Goal: Task Accomplishment & Management: Complete application form

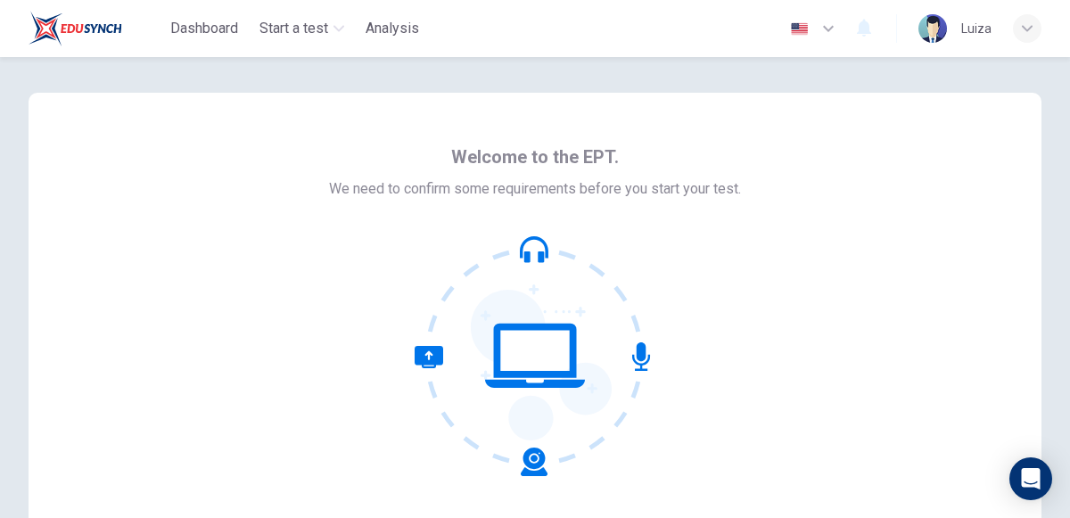
scroll to position [188, 0]
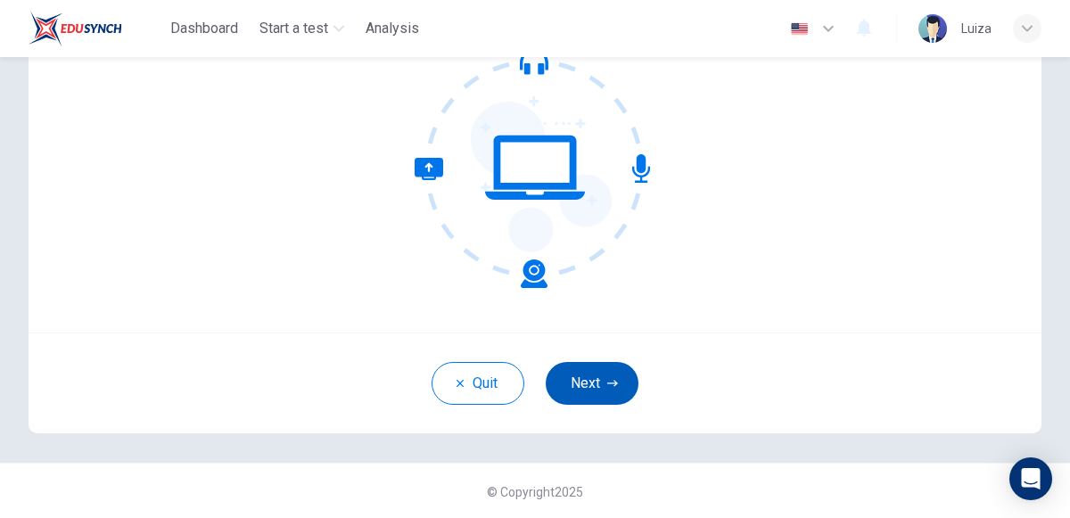
click at [580, 384] on button "Next" at bounding box center [592, 383] width 93 height 43
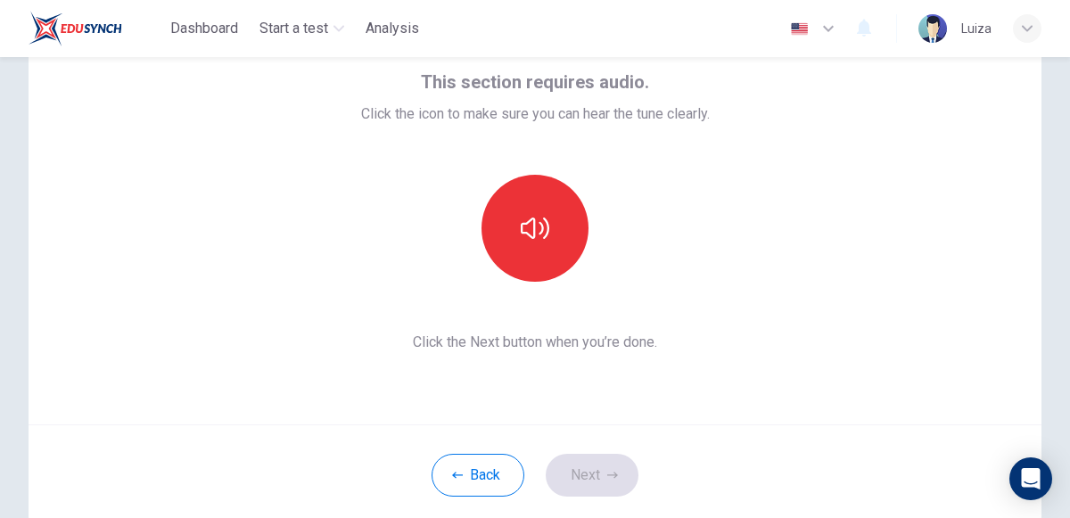
scroll to position [101, 0]
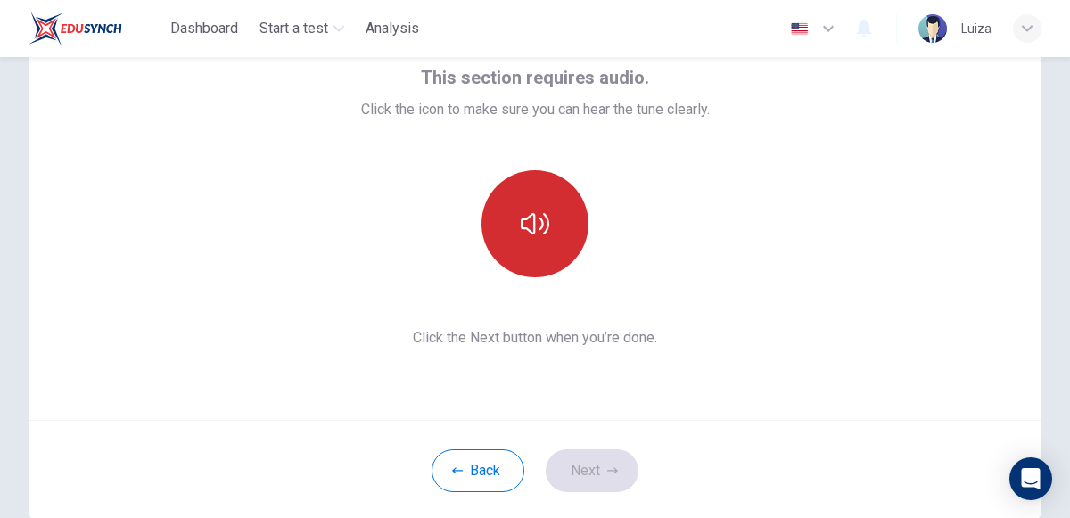
click at [519, 227] on button "button" at bounding box center [534, 223] width 107 height 107
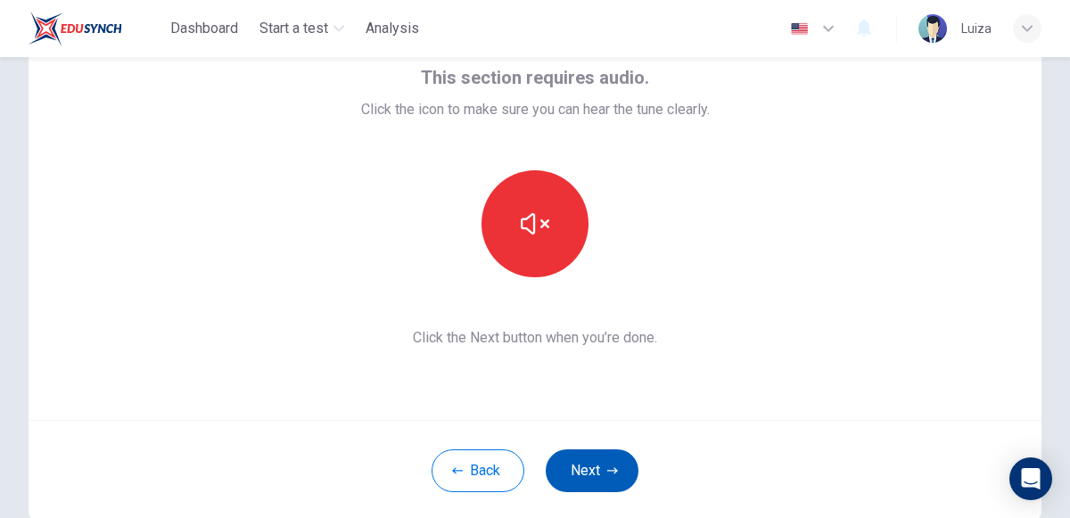
click at [568, 464] on button "Next" at bounding box center [592, 470] width 93 height 43
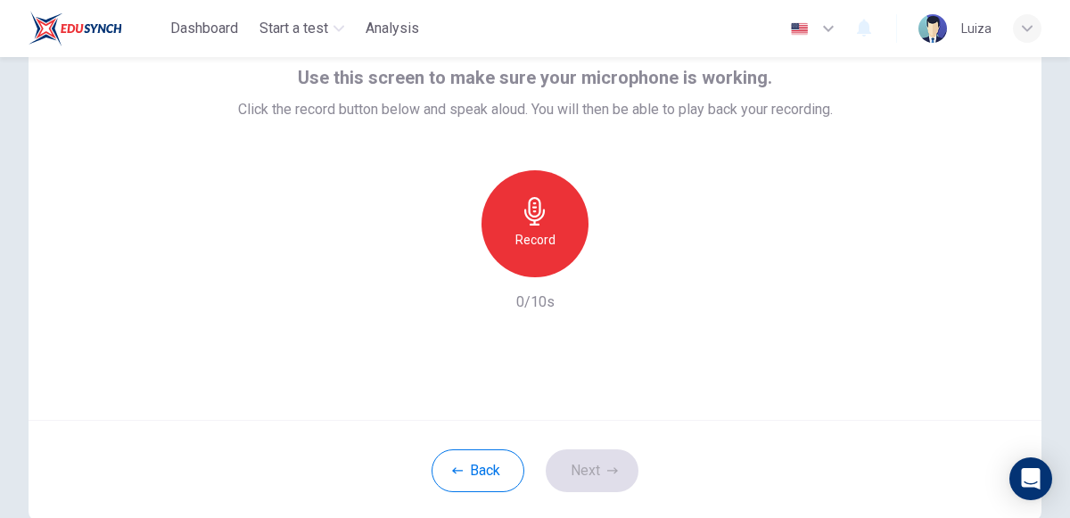
click at [527, 229] on h6 "Record" at bounding box center [535, 239] width 40 height 21
click at [595, 474] on button "Next" at bounding box center [592, 470] width 93 height 43
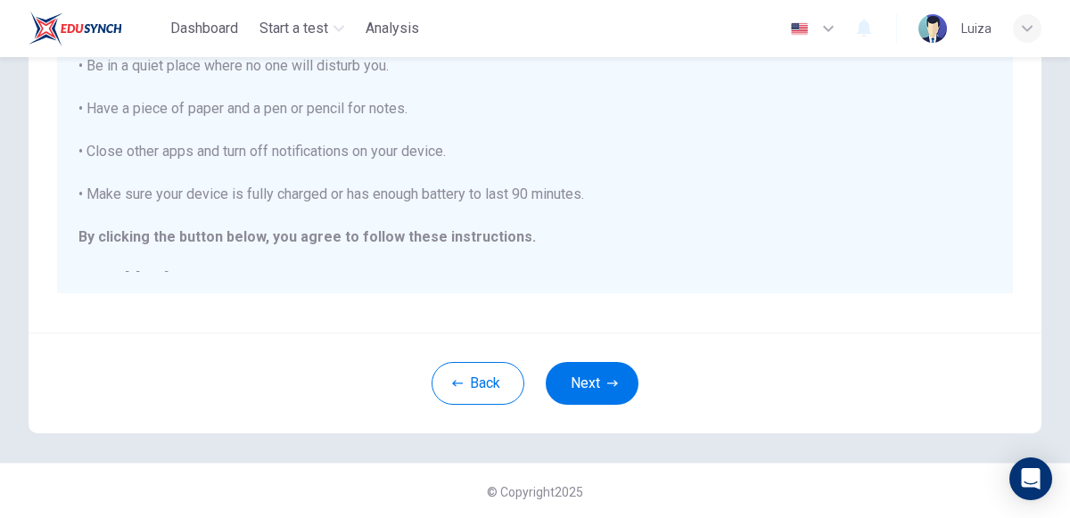
scroll to position [411, 0]
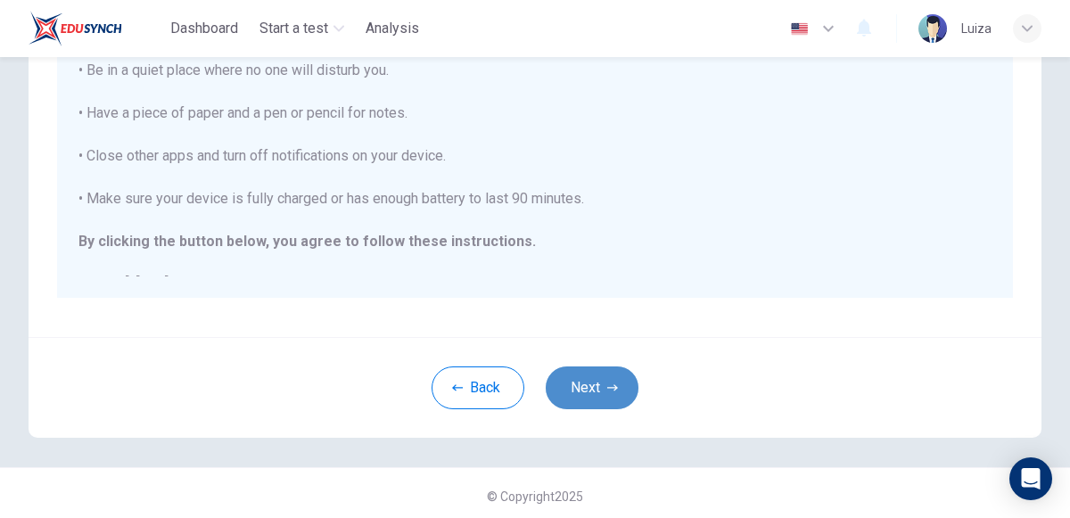
click at [591, 379] on button "Next" at bounding box center [592, 387] width 93 height 43
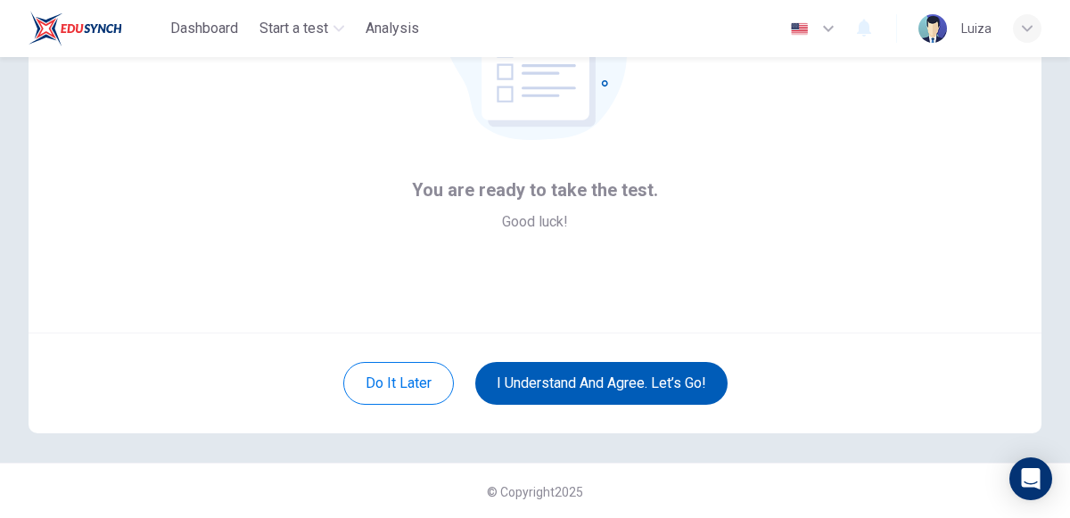
click at [591, 382] on button "I understand and agree. Let’s go!" at bounding box center [601, 383] width 252 height 43
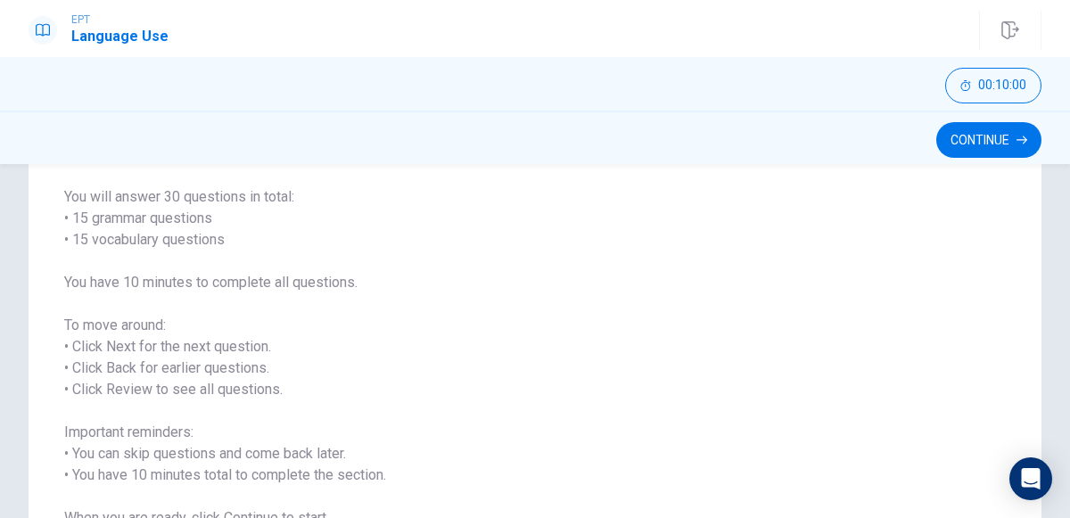
scroll to position [136, 0]
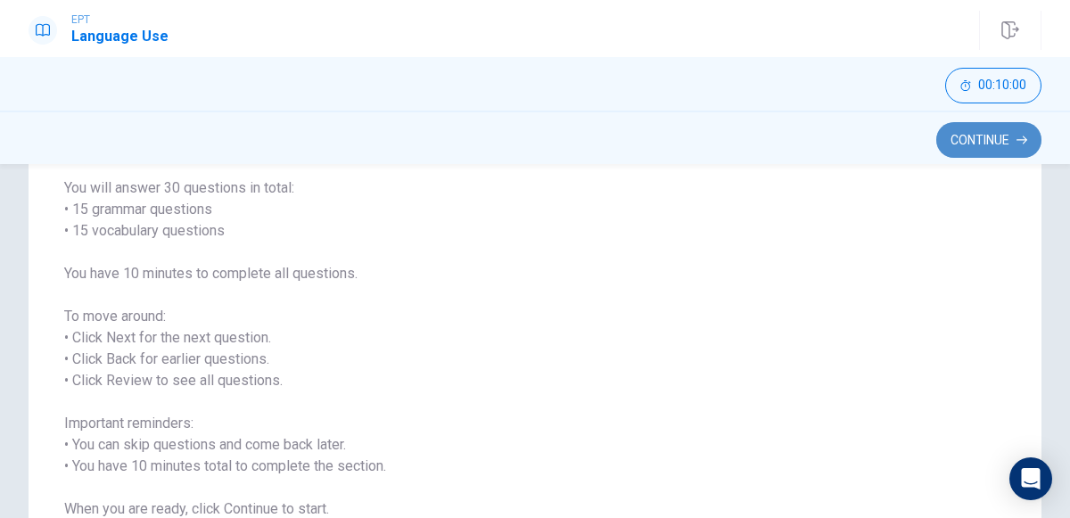
click at [957, 142] on button "Continue" at bounding box center [988, 140] width 105 height 36
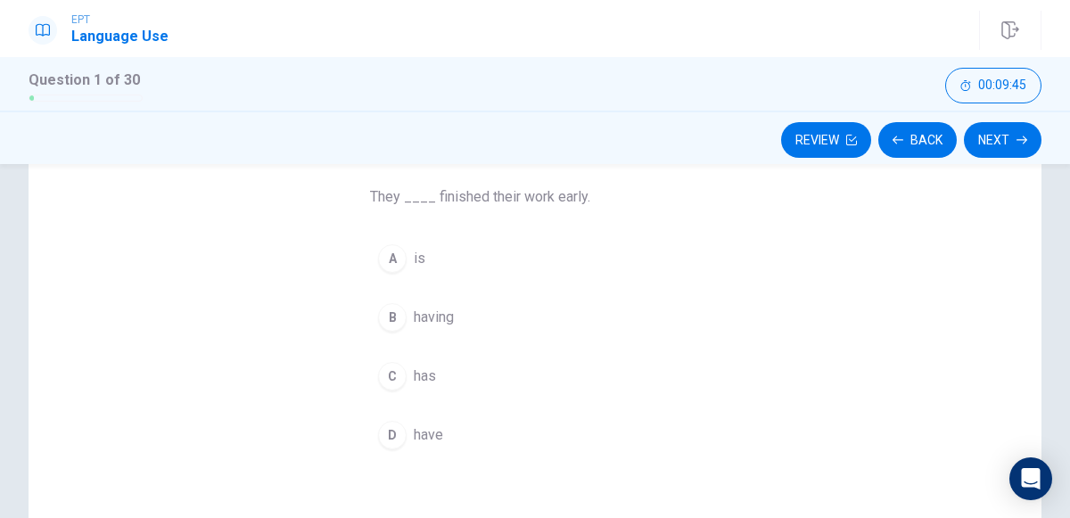
click at [396, 439] on div "D" at bounding box center [392, 435] width 29 height 29
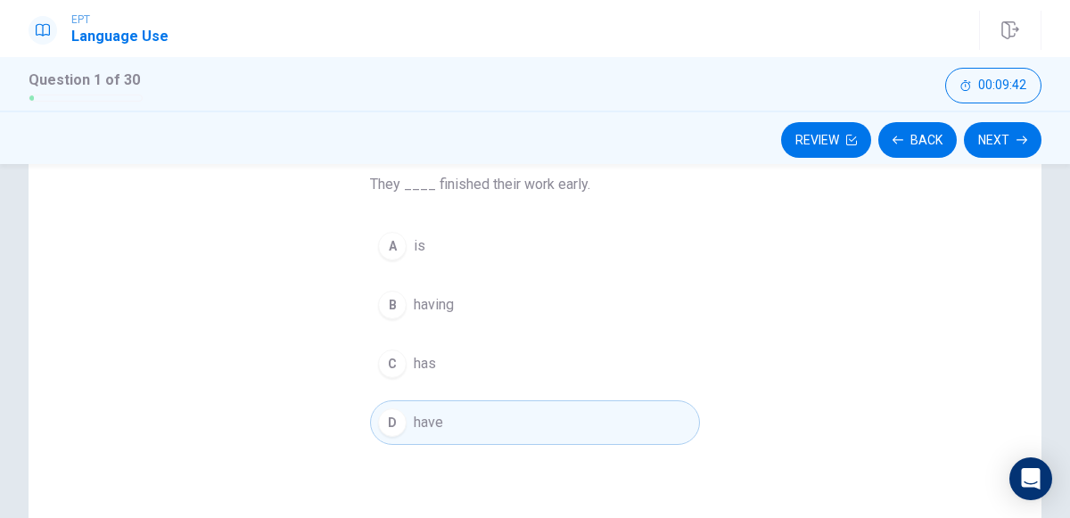
scroll to position [132, 0]
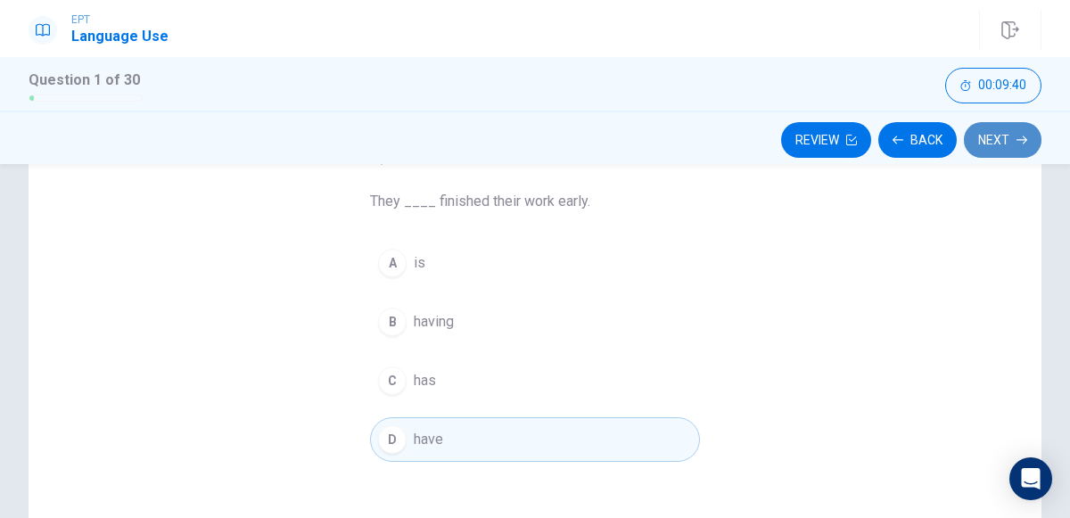
click at [1011, 134] on button "Next" at bounding box center [1003, 140] width 78 height 36
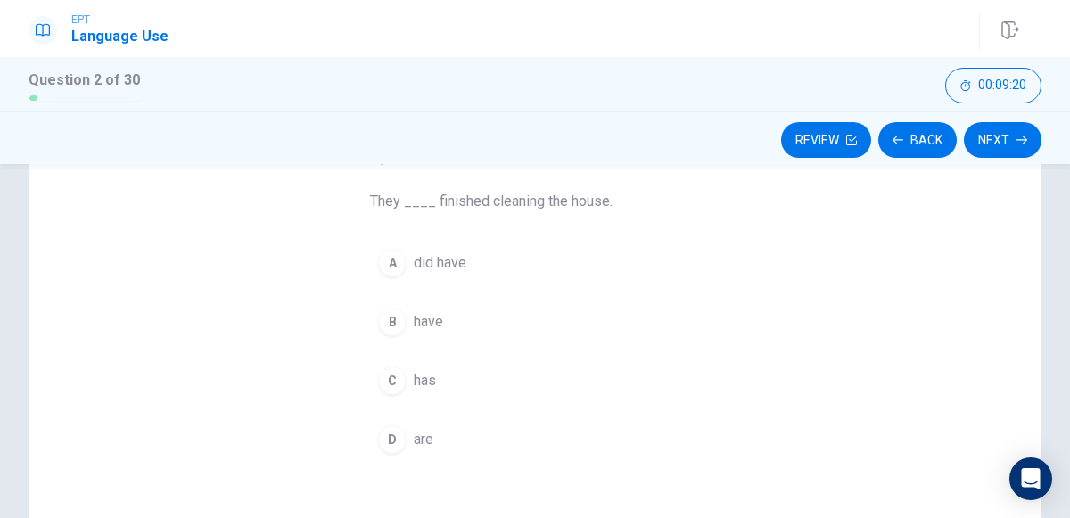
click at [391, 322] on div "B" at bounding box center [392, 322] width 29 height 29
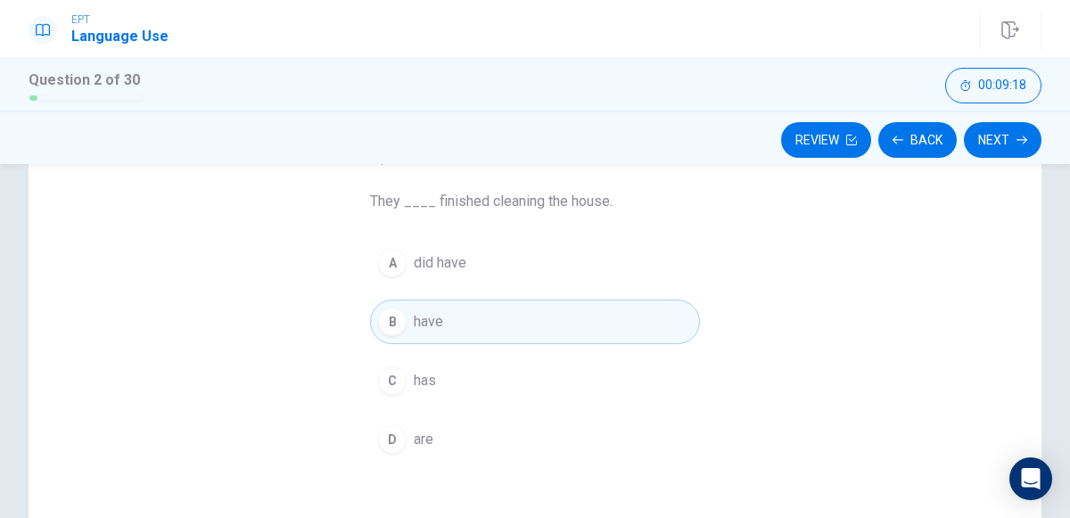
click at [571, 265] on button "A did have" at bounding box center [535, 263] width 330 height 45
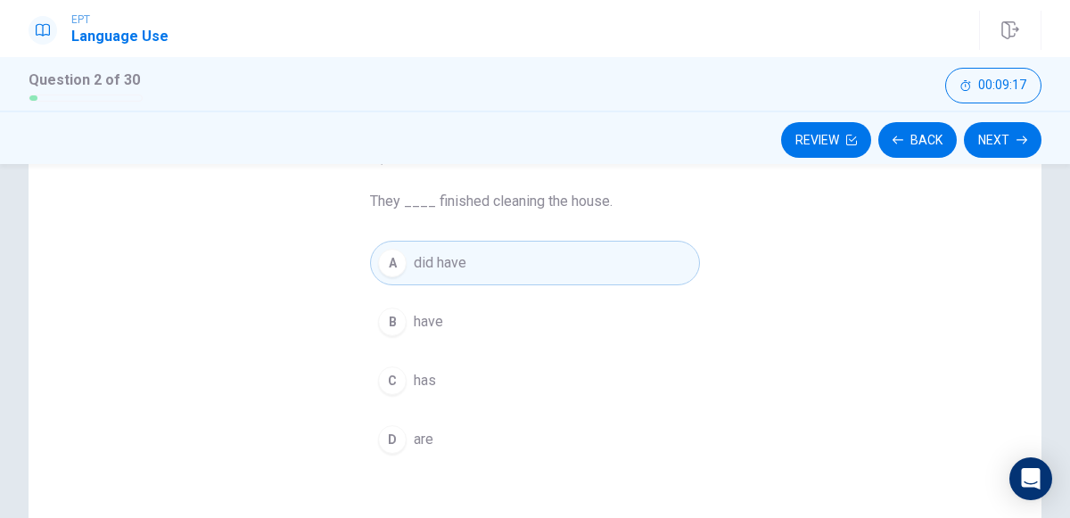
click at [599, 325] on button "B have" at bounding box center [535, 321] width 330 height 45
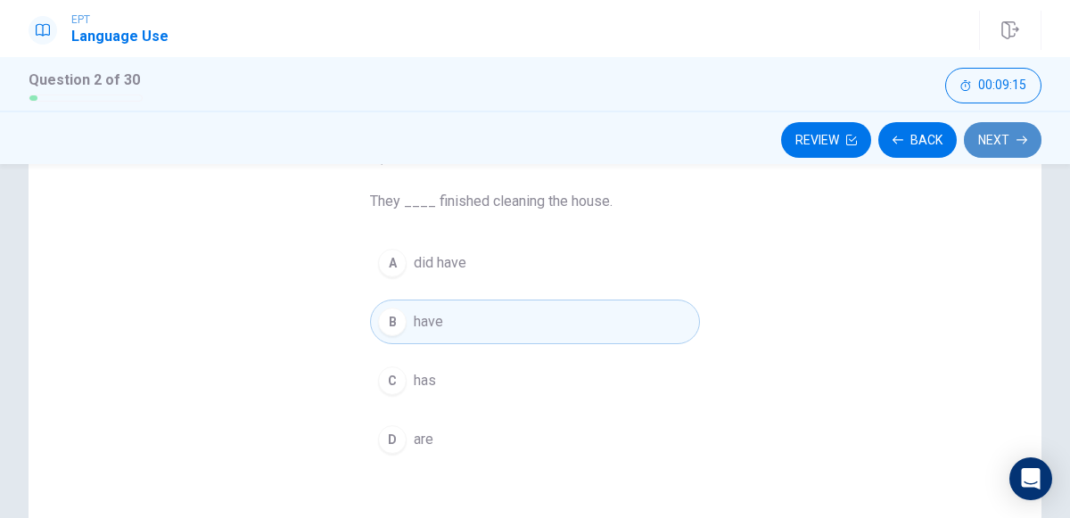
click at [1016, 139] on icon "button" at bounding box center [1021, 140] width 11 height 11
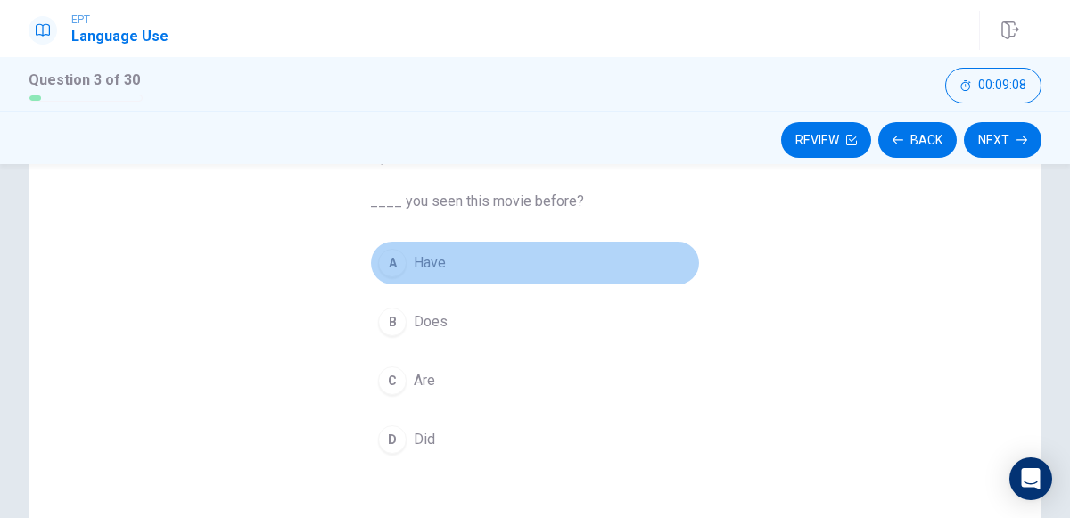
click at [390, 263] on div "A" at bounding box center [392, 263] width 29 height 29
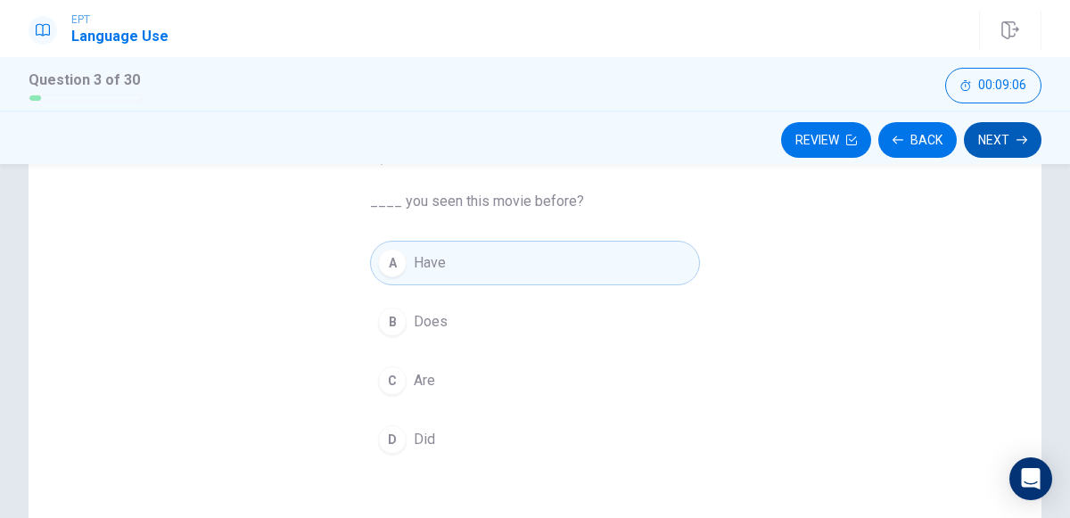
click at [1013, 148] on button "Next" at bounding box center [1003, 140] width 78 height 36
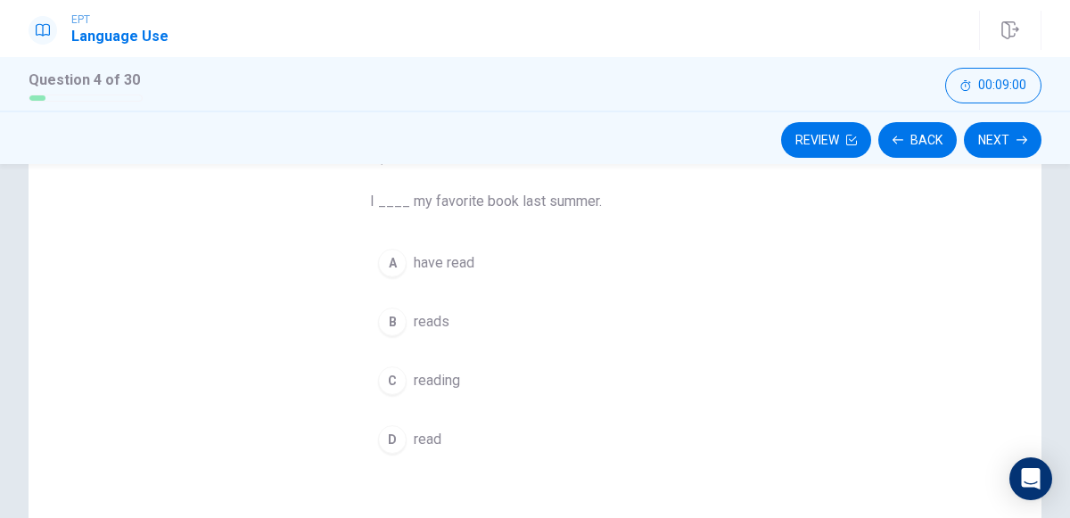
click at [420, 399] on button "C reading" at bounding box center [535, 380] width 330 height 45
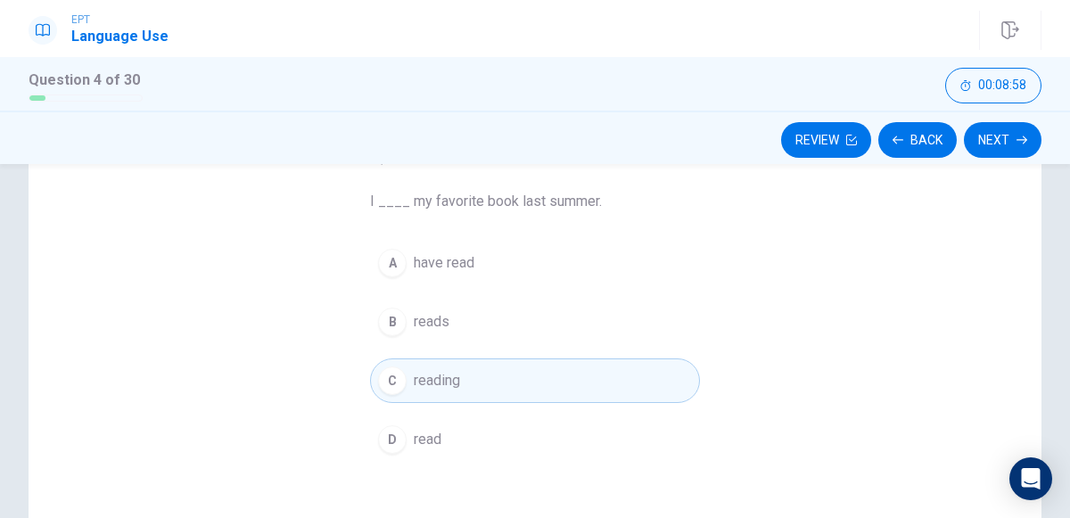
click at [454, 434] on button "D read" at bounding box center [535, 439] width 330 height 45
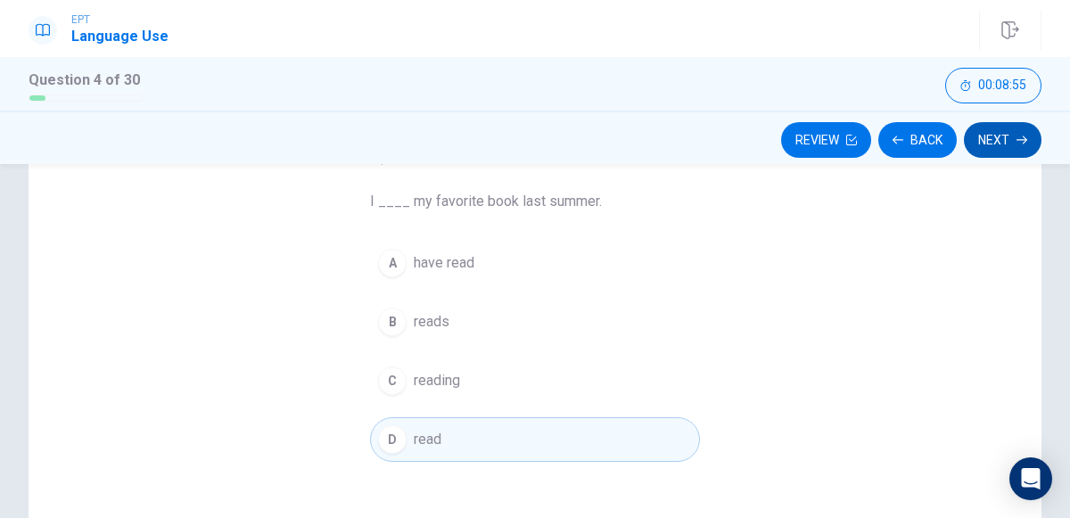
click at [1024, 132] on button "Next" at bounding box center [1003, 140] width 78 height 36
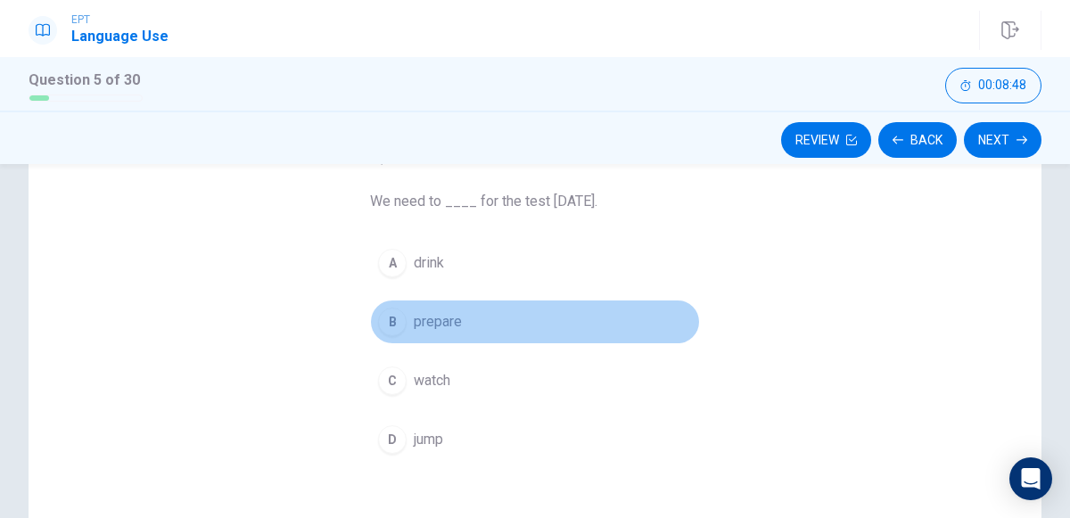
click at [423, 316] on span "prepare" at bounding box center [438, 321] width 48 height 21
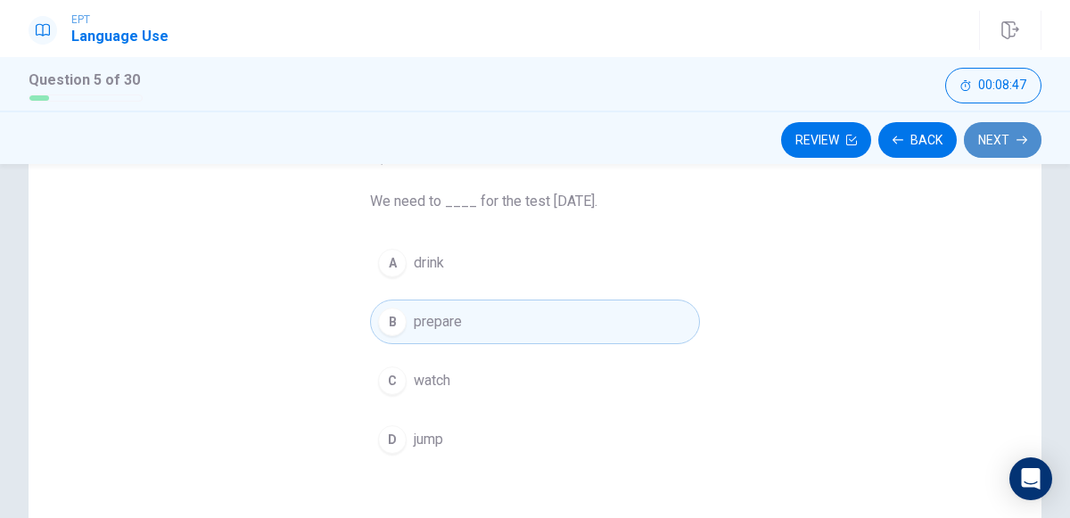
click at [982, 145] on button "Next" at bounding box center [1003, 140] width 78 height 36
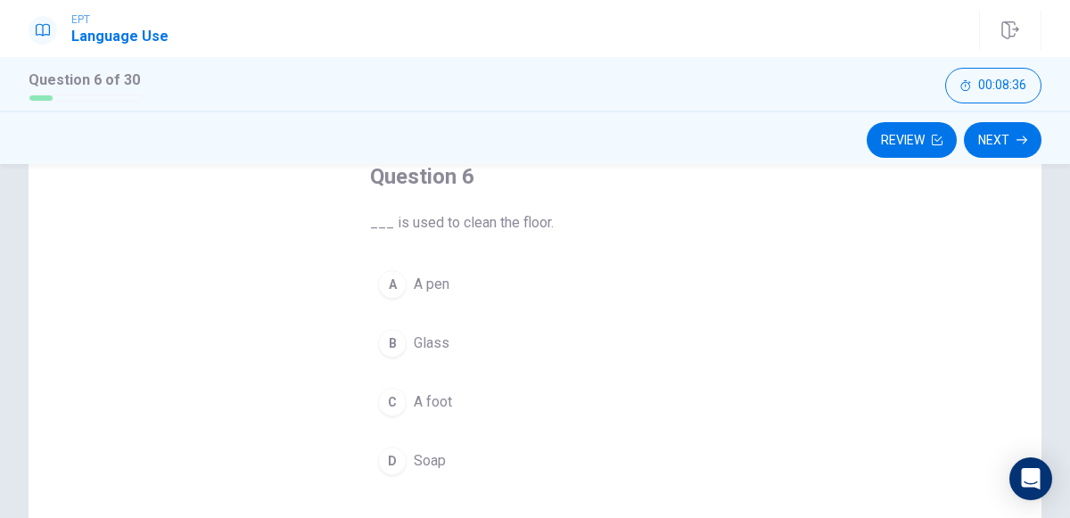
scroll to position [107, 0]
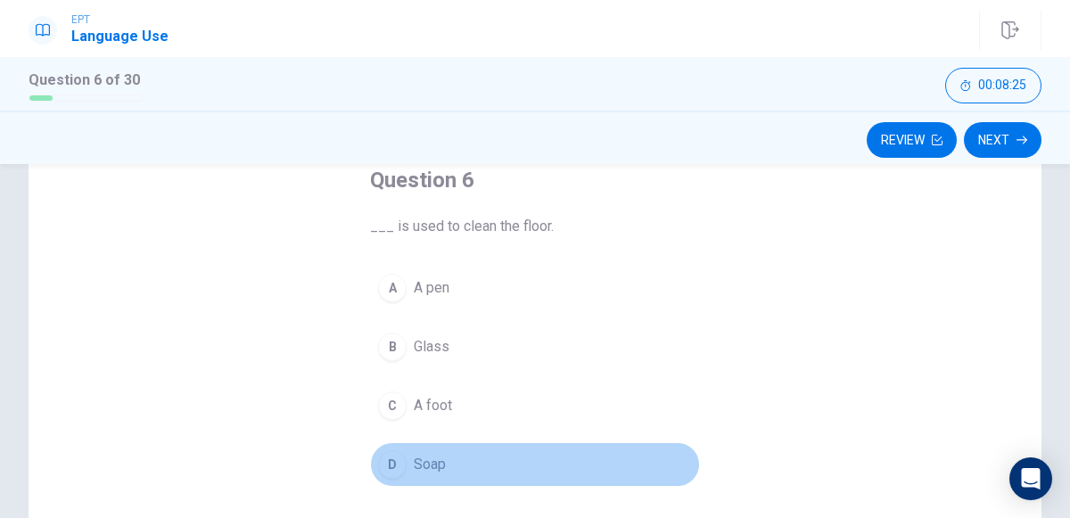
click at [388, 465] on div "D" at bounding box center [392, 464] width 29 height 29
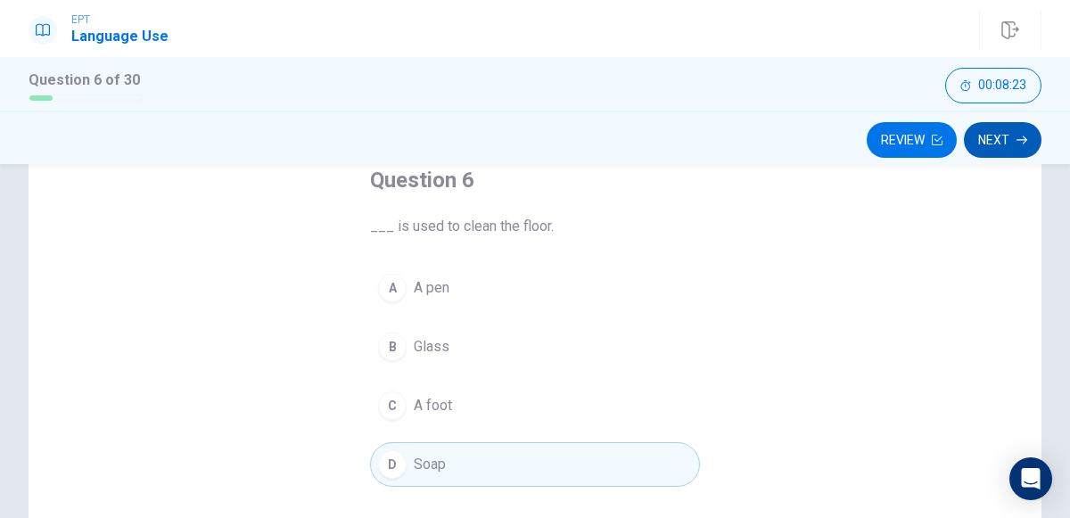
click at [1010, 134] on button "Next" at bounding box center [1003, 140] width 78 height 36
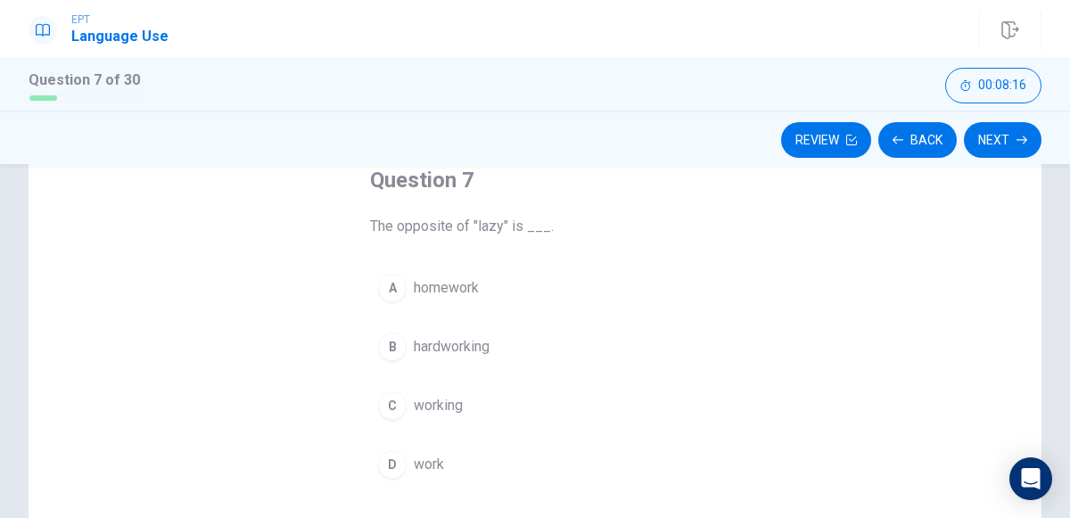
click at [446, 342] on span "hardworking" at bounding box center [452, 346] width 76 height 21
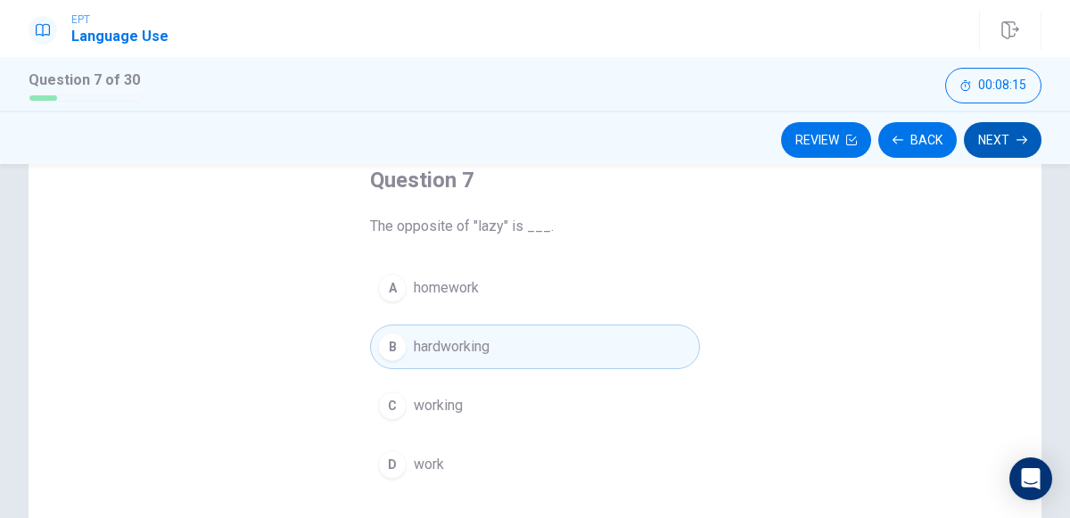
click at [992, 140] on button "Next" at bounding box center [1003, 140] width 78 height 36
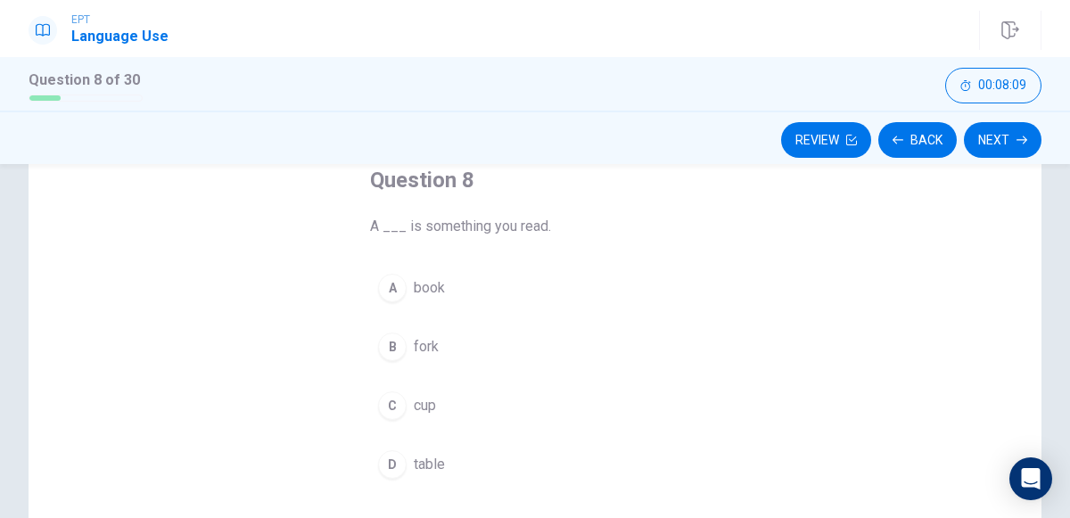
click at [429, 284] on span "book" at bounding box center [429, 287] width 31 height 21
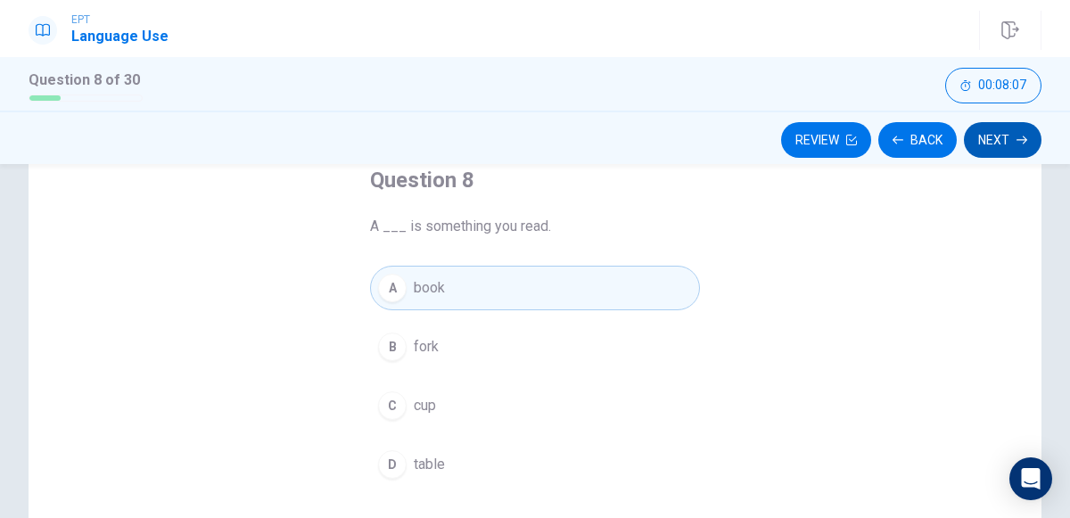
click at [989, 146] on button "Next" at bounding box center [1003, 140] width 78 height 36
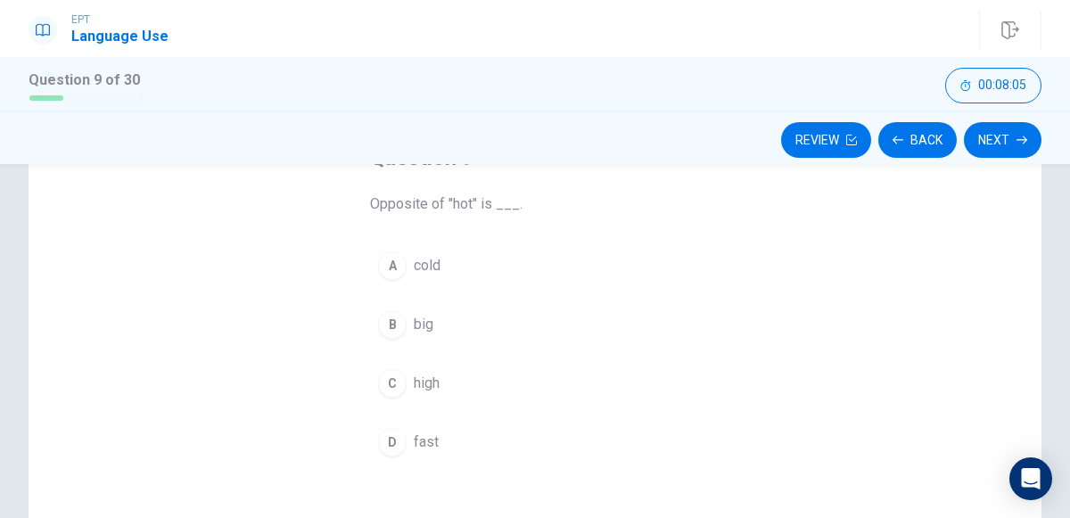
scroll to position [132, 0]
click at [417, 262] on span "cold" at bounding box center [427, 262] width 27 height 21
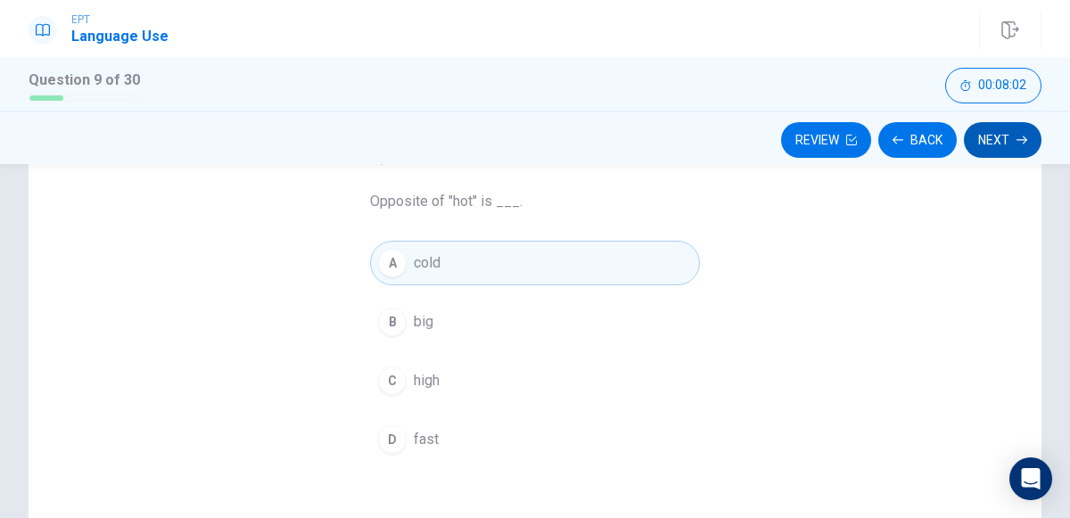
click at [981, 144] on button "Next" at bounding box center [1003, 140] width 78 height 36
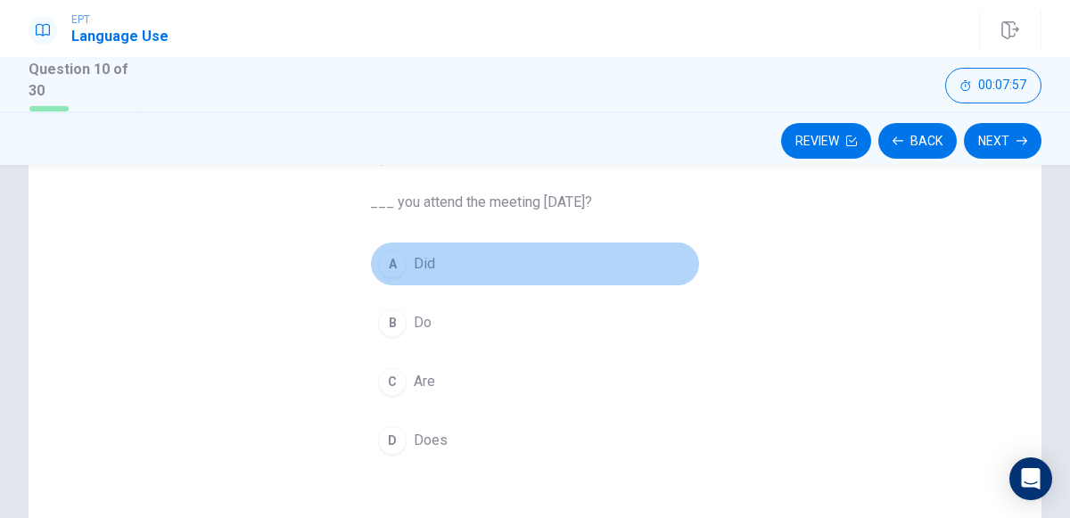
click at [427, 262] on span "Did" at bounding box center [424, 263] width 21 height 21
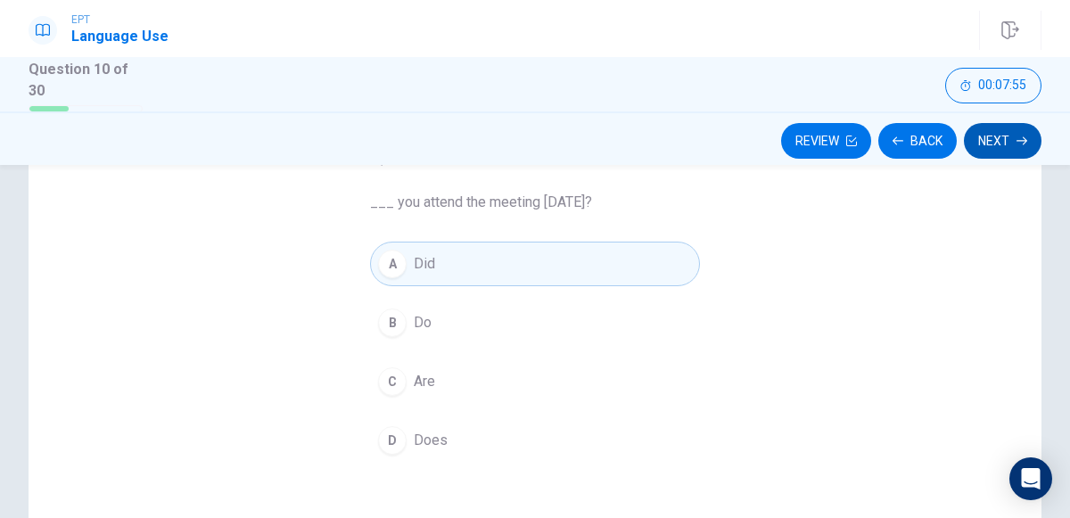
click at [984, 140] on button "Next" at bounding box center [1003, 141] width 78 height 36
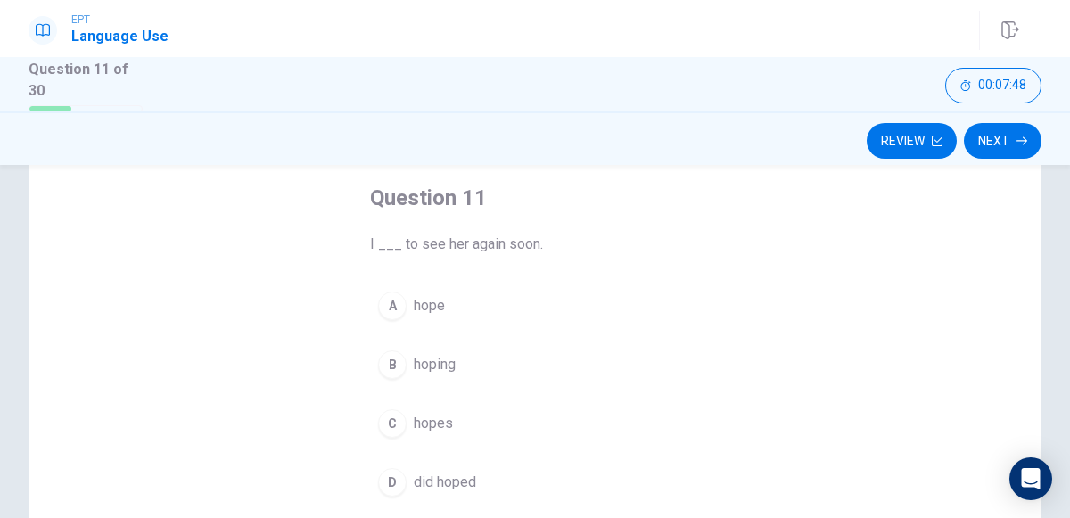
scroll to position [94, 0]
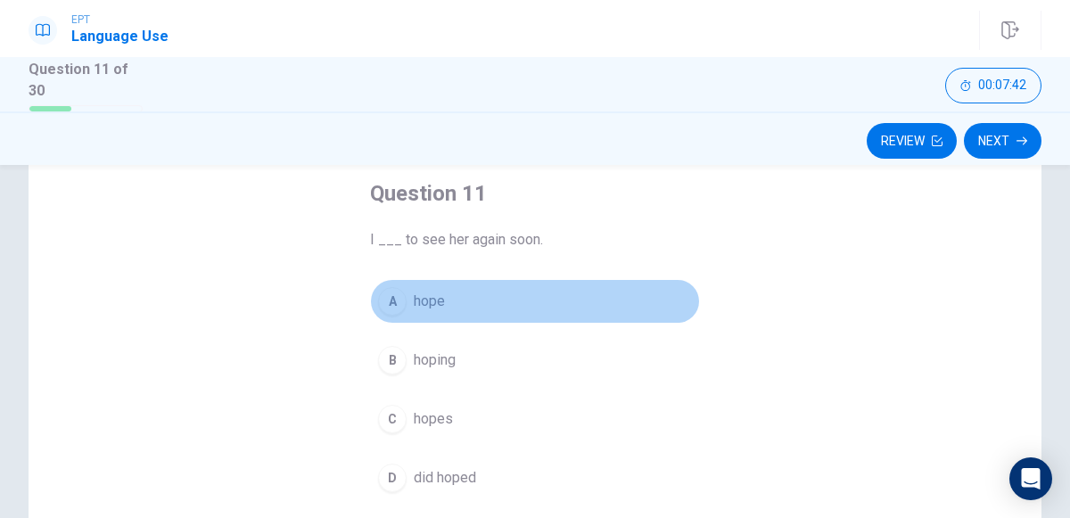
click at [435, 300] on span "hope" at bounding box center [429, 301] width 31 height 21
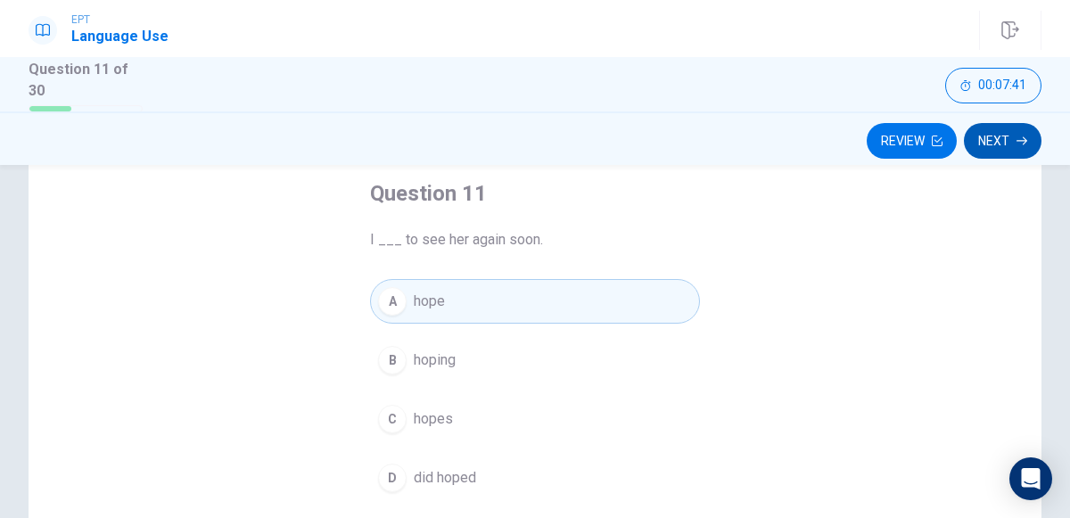
click at [1016, 144] on icon "button" at bounding box center [1021, 140] width 11 height 11
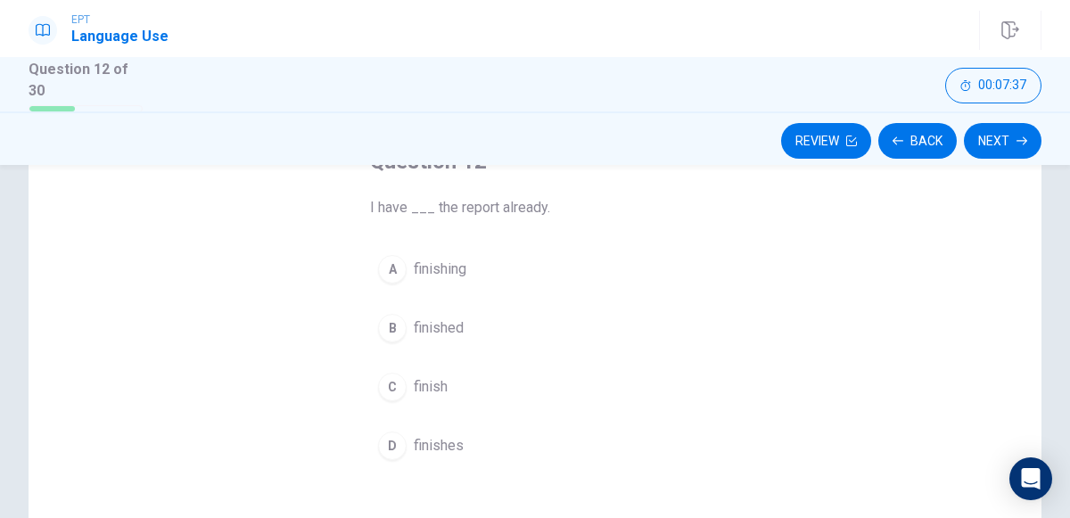
scroll to position [123, 0]
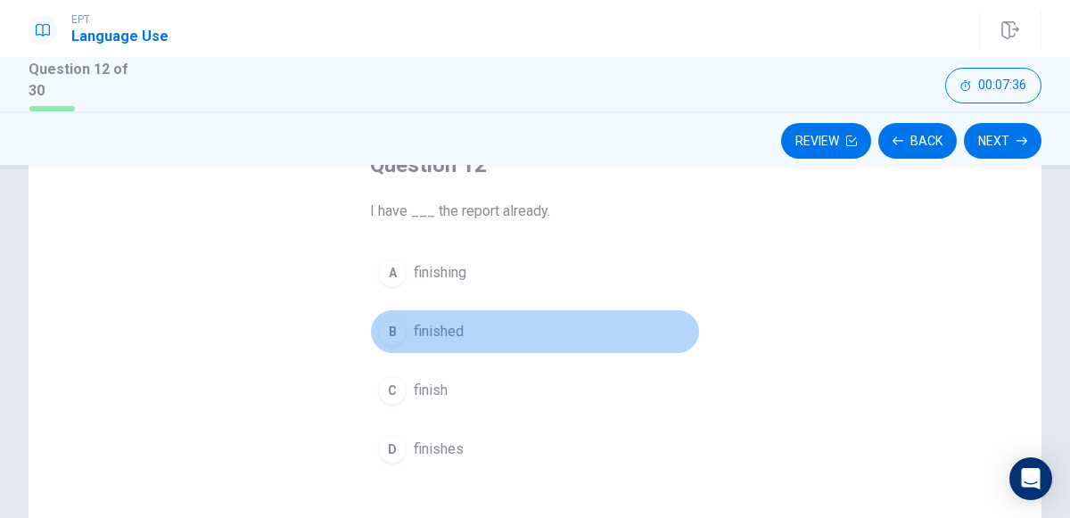
click at [433, 338] on span "finished" at bounding box center [439, 331] width 50 height 21
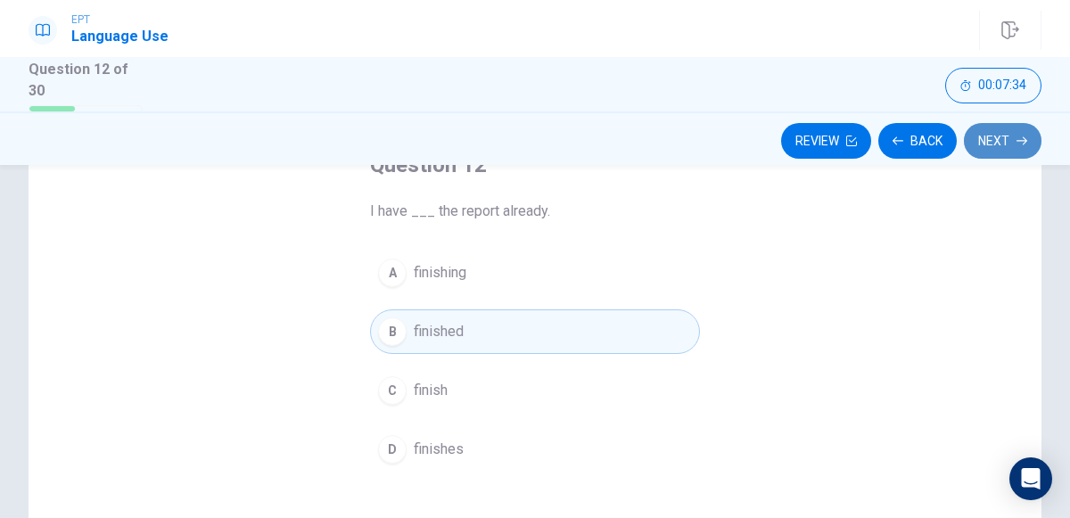
click at [1000, 135] on button "Next" at bounding box center [1003, 141] width 78 height 36
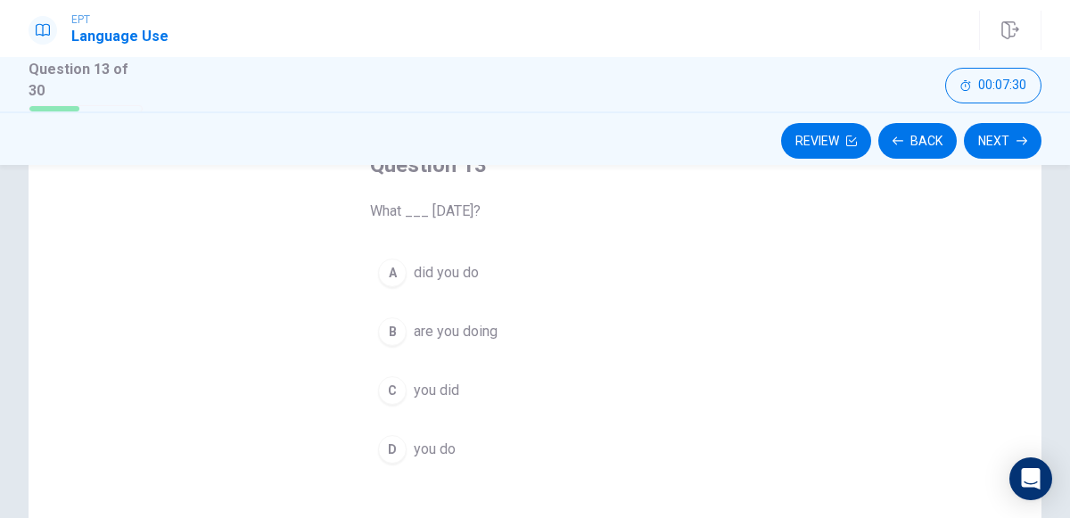
click at [447, 279] on span "did you do" at bounding box center [446, 272] width 65 height 21
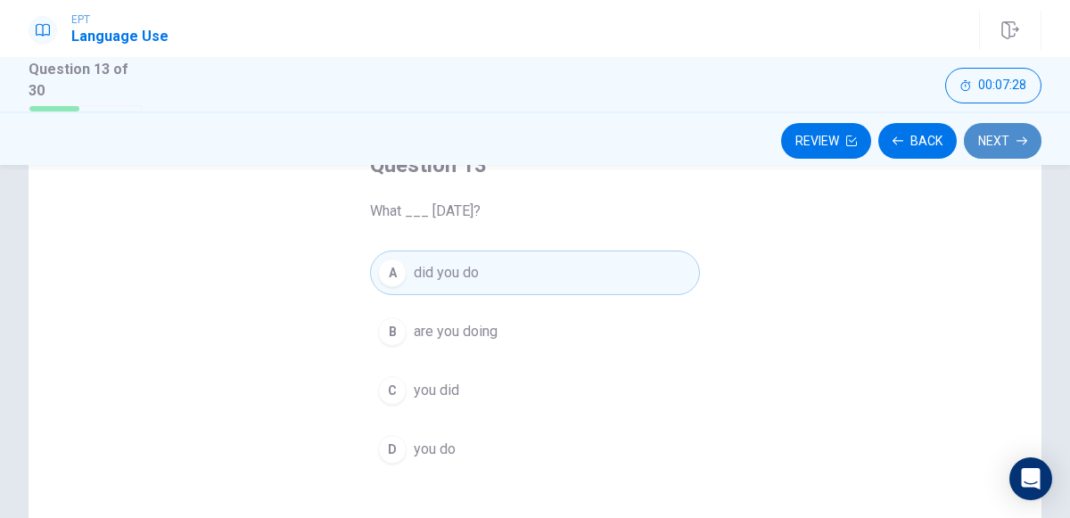
click at [1022, 150] on button "Next" at bounding box center [1003, 141] width 78 height 36
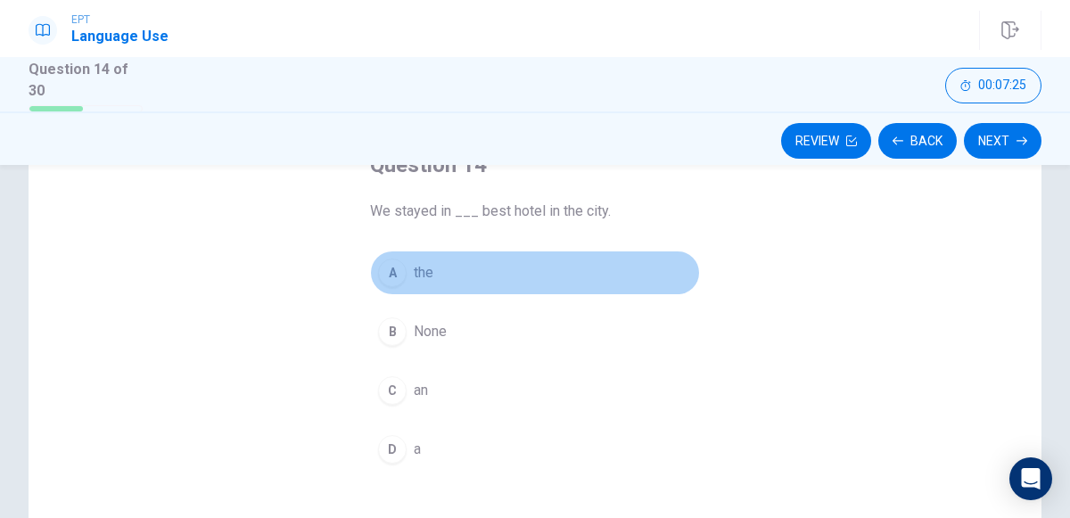
click at [395, 279] on div "A" at bounding box center [392, 272] width 29 height 29
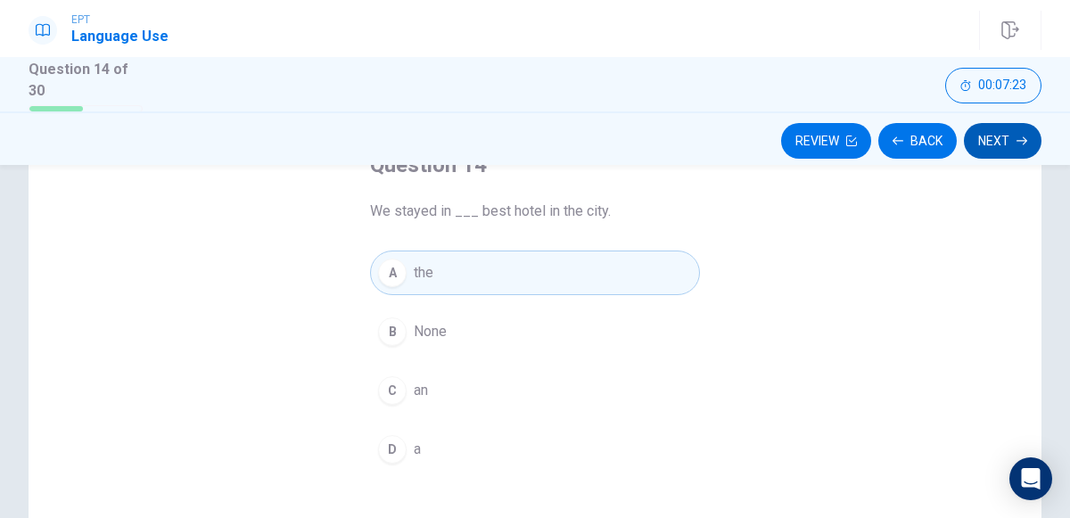
click at [989, 135] on button "Next" at bounding box center [1003, 141] width 78 height 36
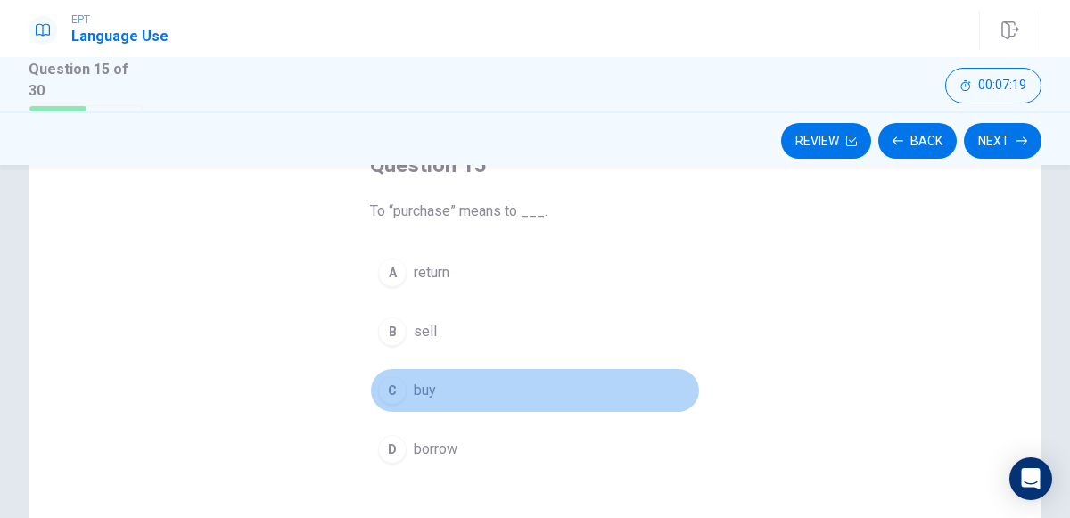
click at [405, 389] on div "C" at bounding box center [392, 390] width 29 height 29
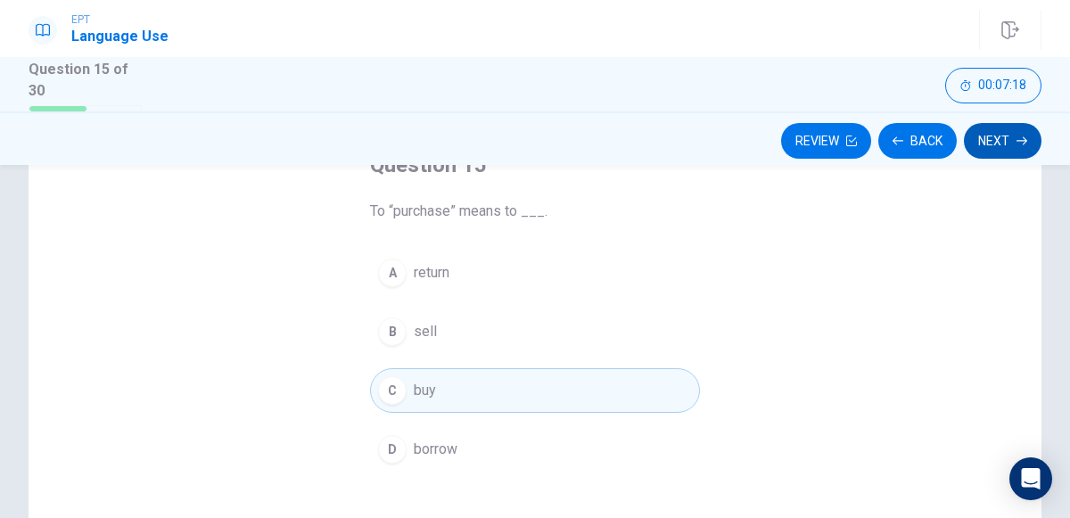
click at [1008, 142] on button "Next" at bounding box center [1003, 141] width 78 height 36
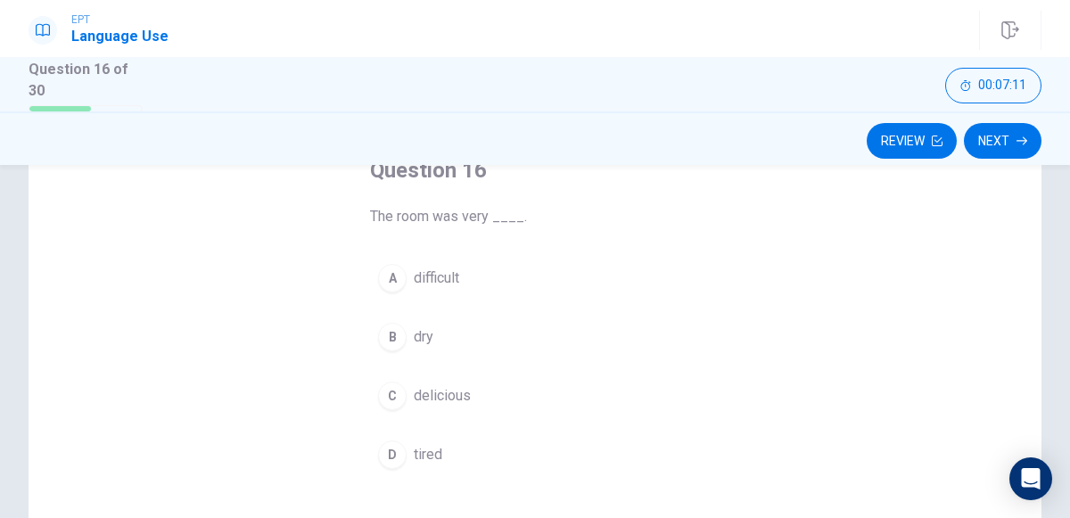
scroll to position [113, 0]
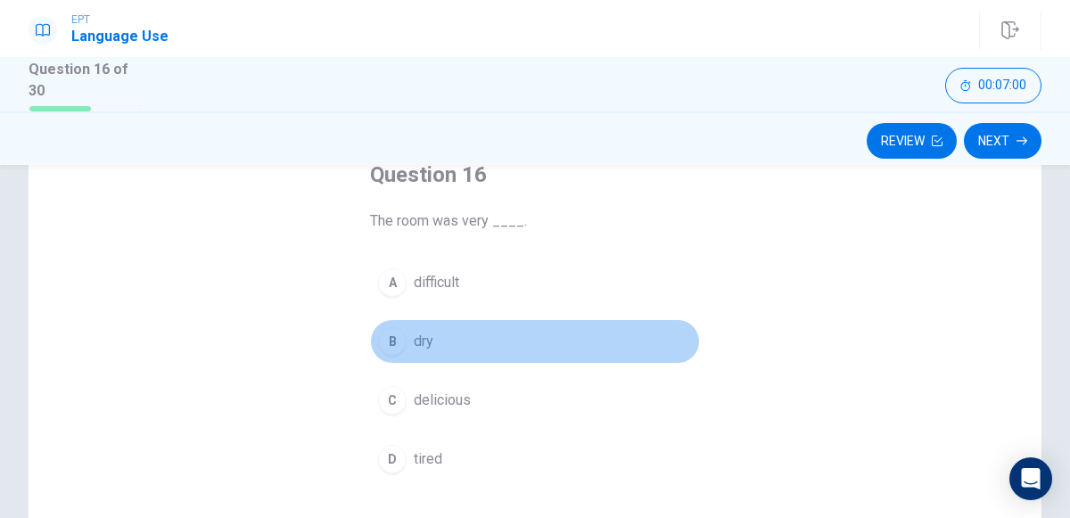
click at [419, 346] on span "dry" at bounding box center [424, 341] width 20 height 21
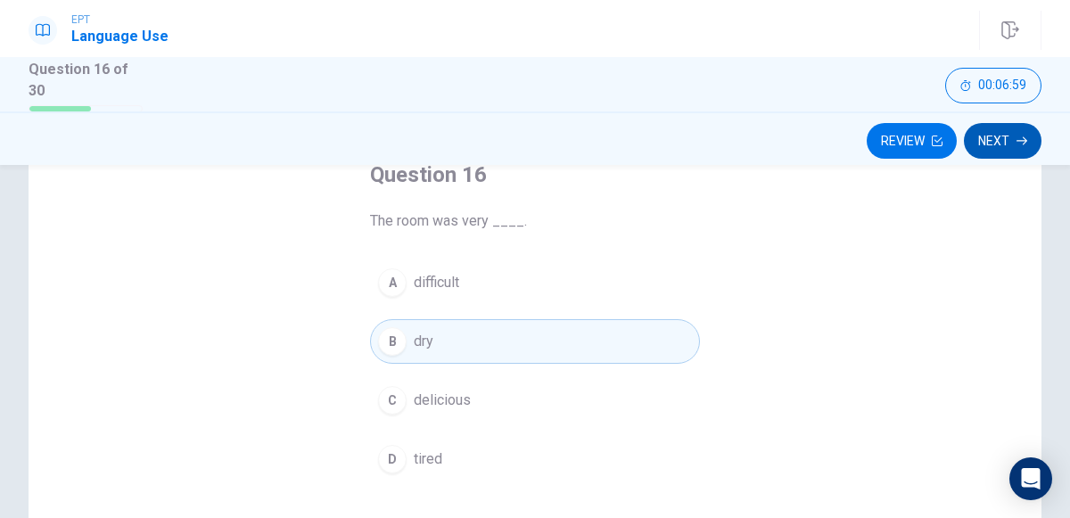
click at [1018, 152] on button "Next" at bounding box center [1003, 141] width 78 height 36
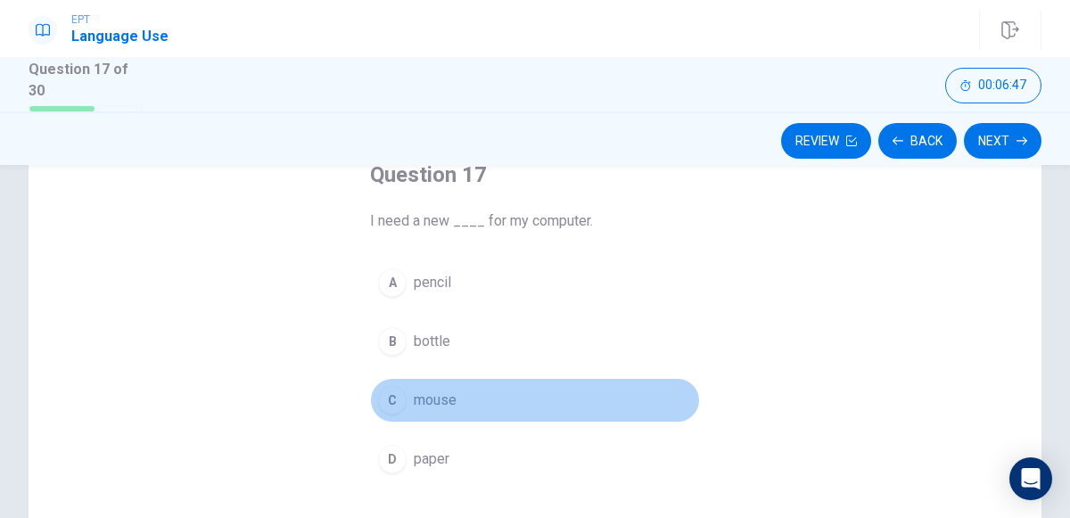
click at [437, 393] on span "mouse" at bounding box center [435, 400] width 43 height 21
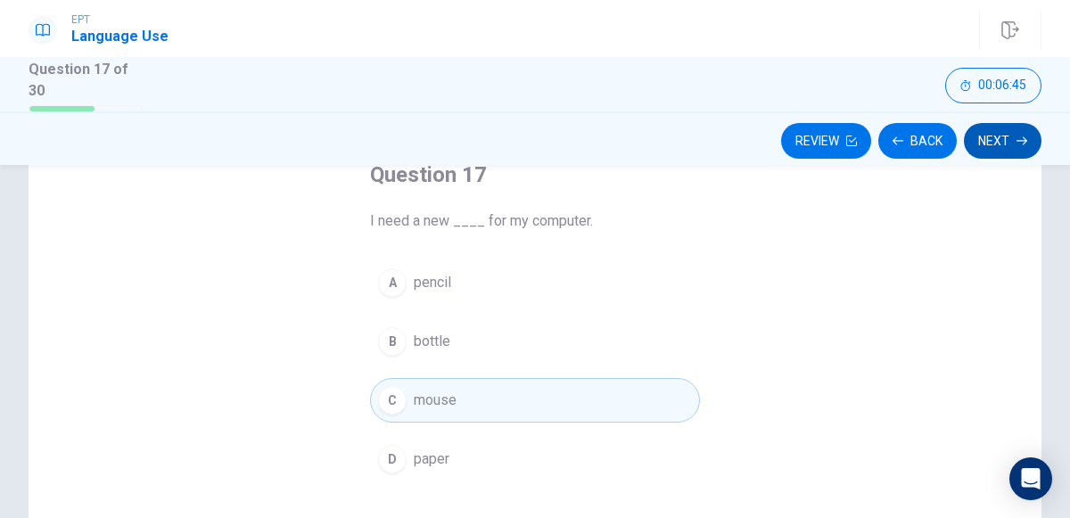
click at [1002, 152] on button "Next" at bounding box center [1003, 141] width 78 height 36
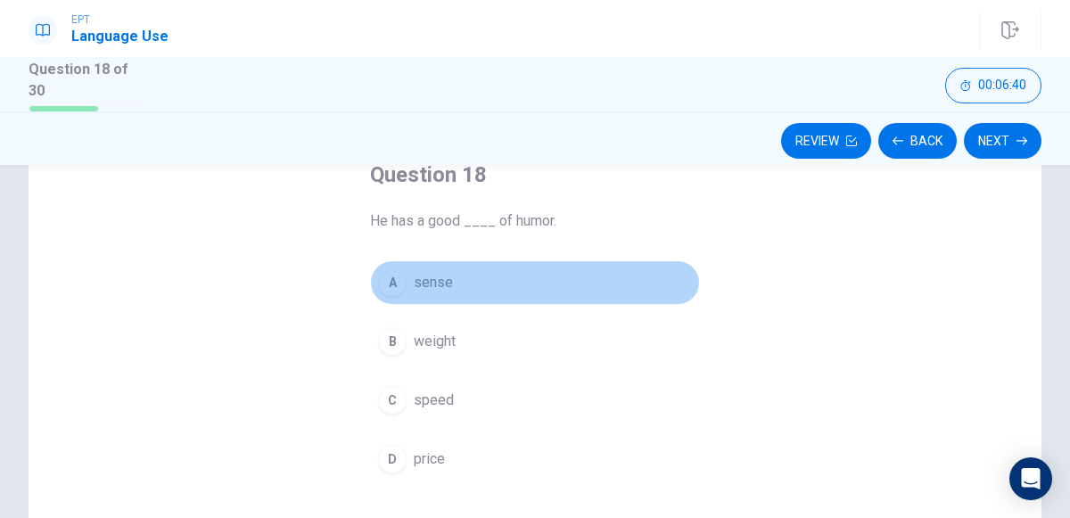
click at [423, 293] on button "A sense" at bounding box center [535, 282] width 330 height 45
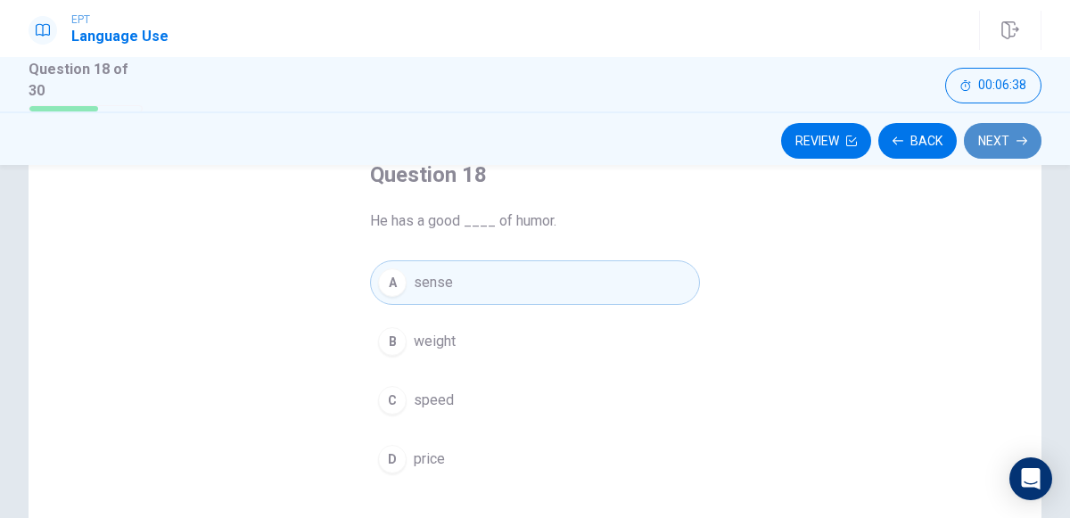
click at [990, 141] on button "Next" at bounding box center [1003, 141] width 78 height 36
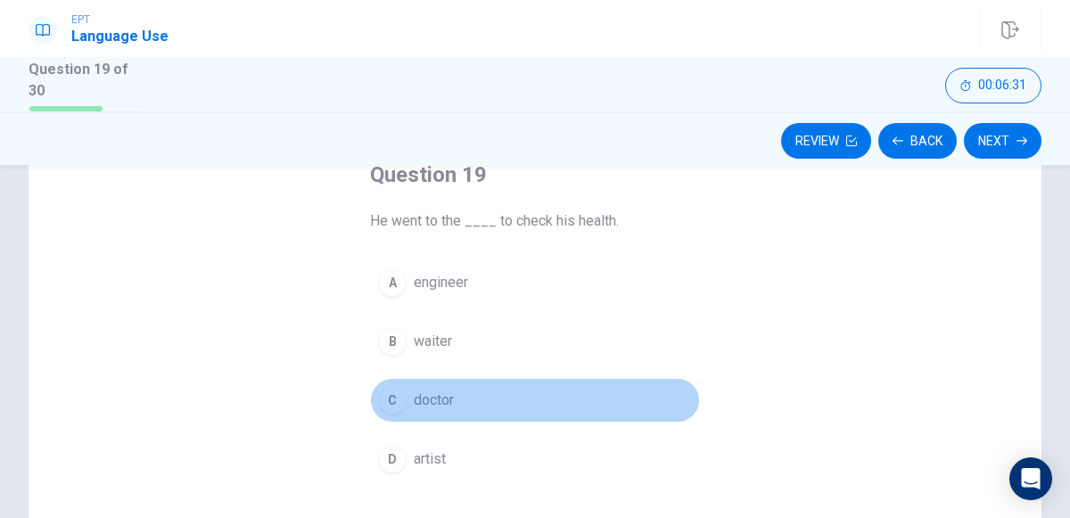
click at [389, 386] on div "C" at bounding box center [392, 400] width 29 height 29
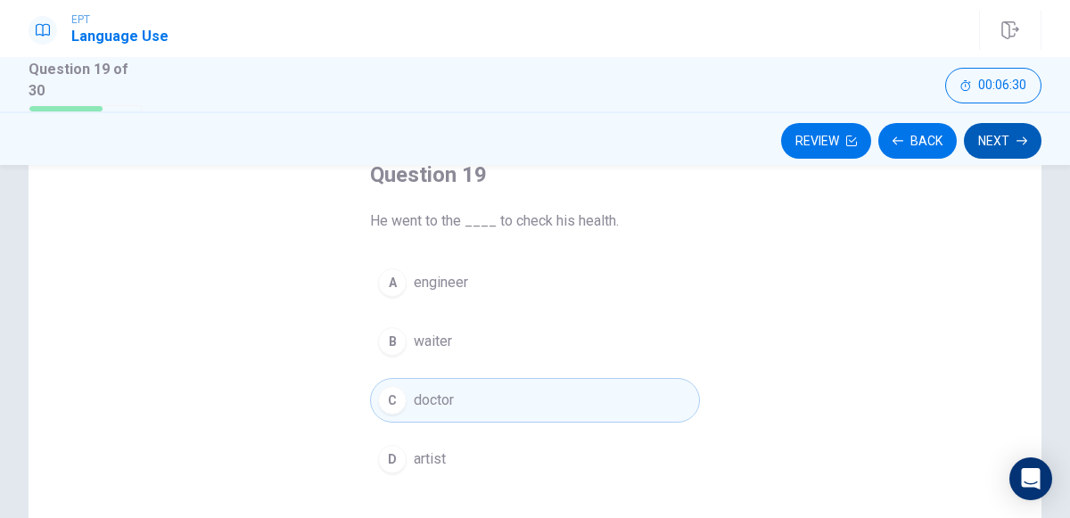
click at [996, 137] on button "Next" at bounding box center [1003, 141] width 78 height 36
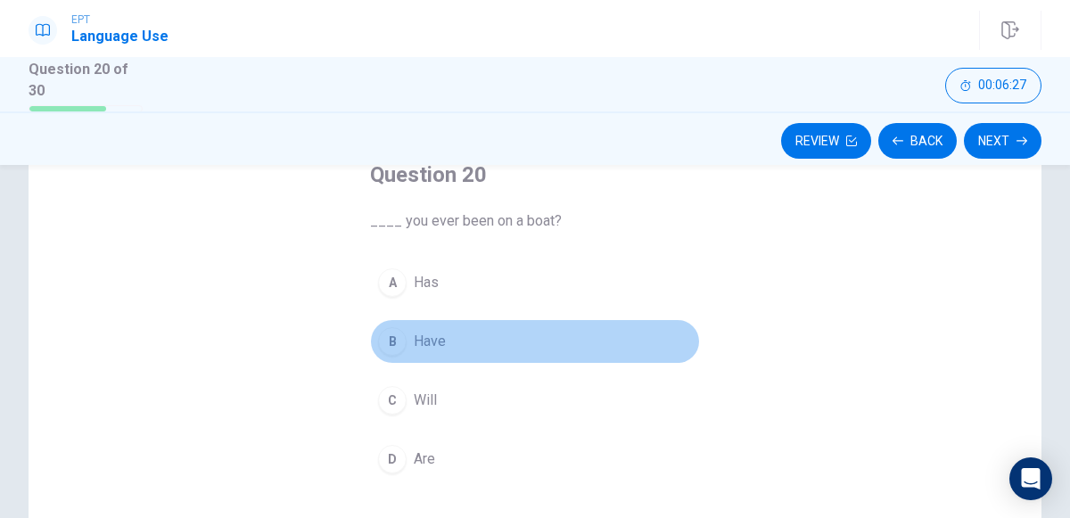
click at [387, 322] on button "B Have" at bounding box center [535, 341] width 330 height 45
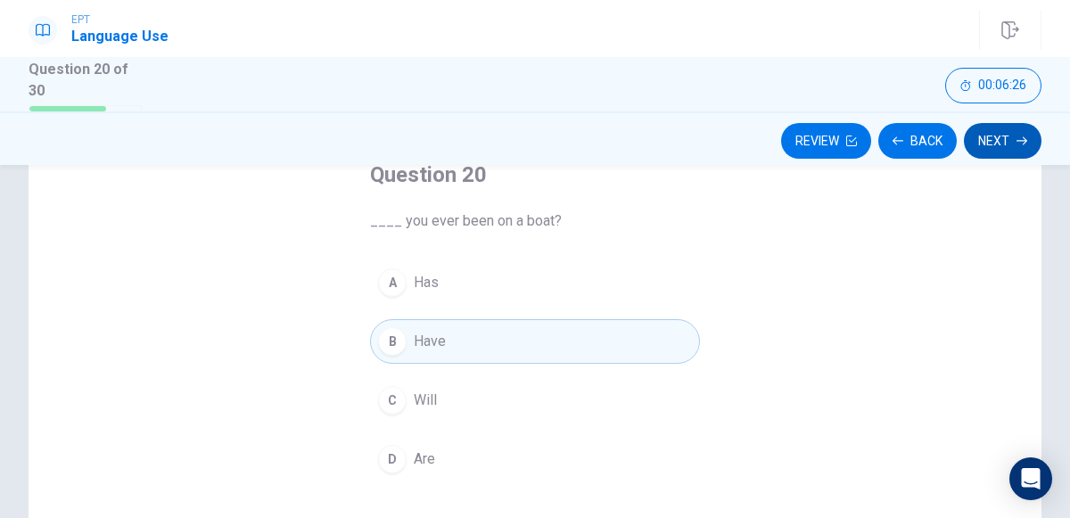
click at [1016, 135] on icon "button" at bounding box center [1021, 140] width 11 height 11
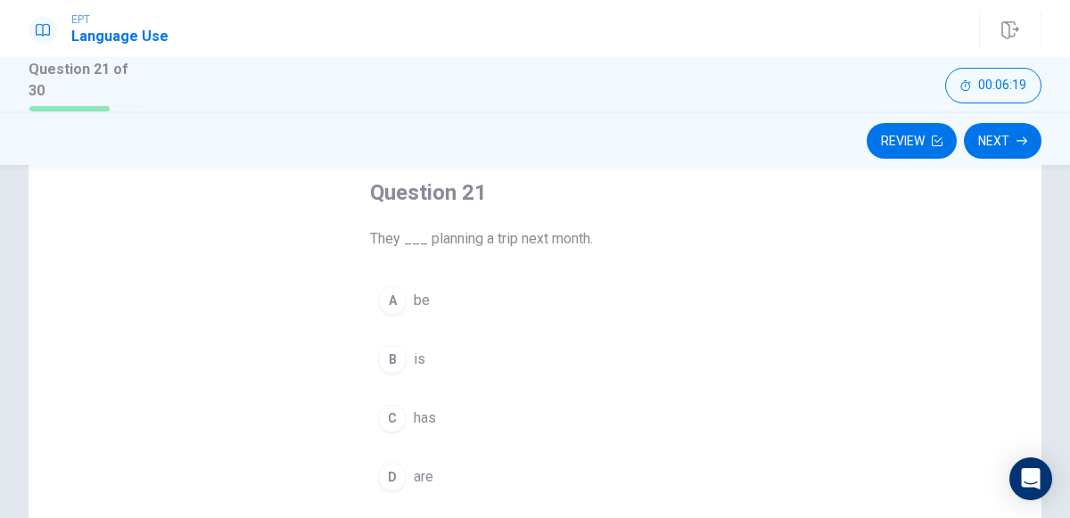
scroll to position [99, 0]
click at [370, 473] on button "D are" at bounding box center [535, 473] width 330 height 45
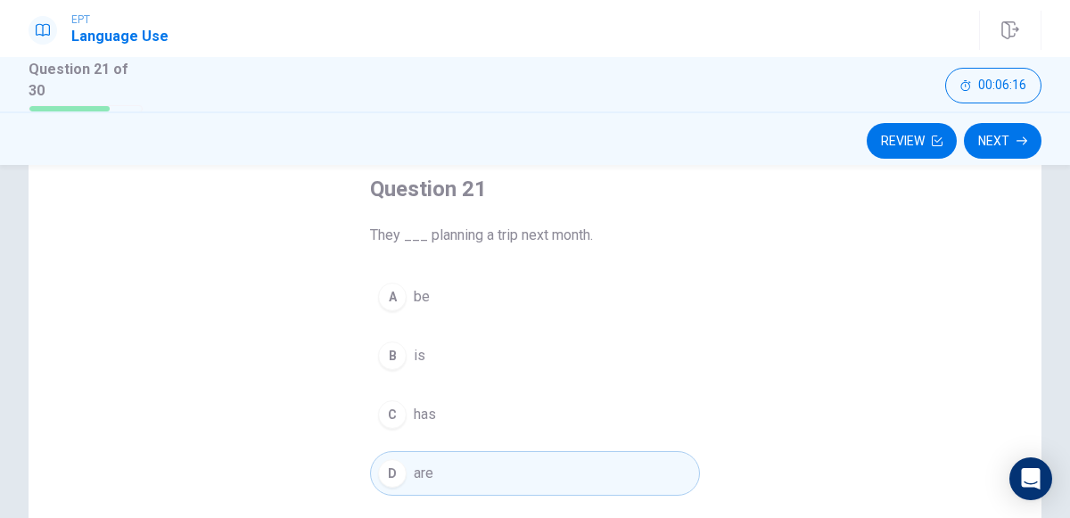
click at [373, 475] on button "D are" at bounding box center [535, 473] width 330 height 45
click at [984, 145] on button "Next" at bounding box center [1003, 141] width 78 height 36
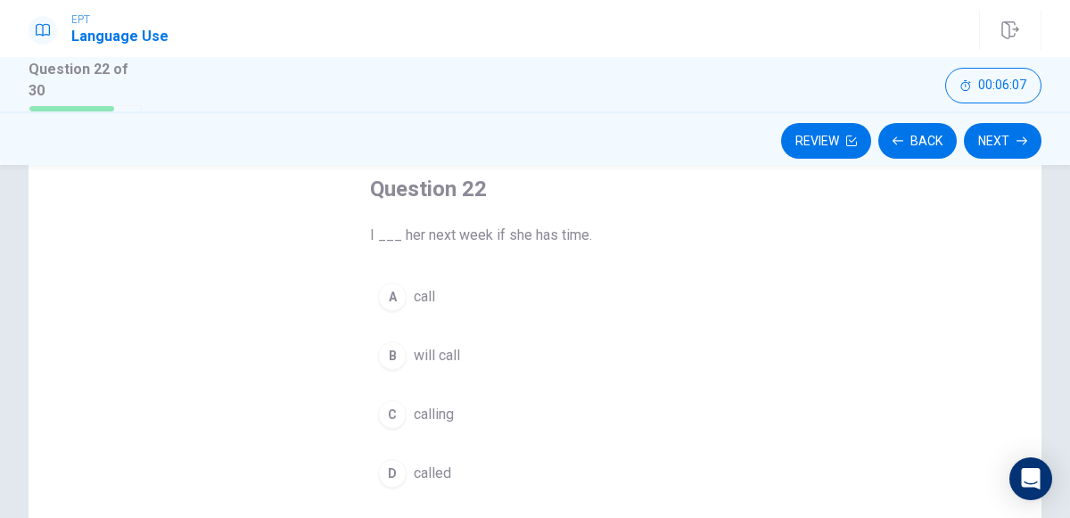
click at [412, 479] on button "D called" at bounding box center [535, 473] width 330 height 45
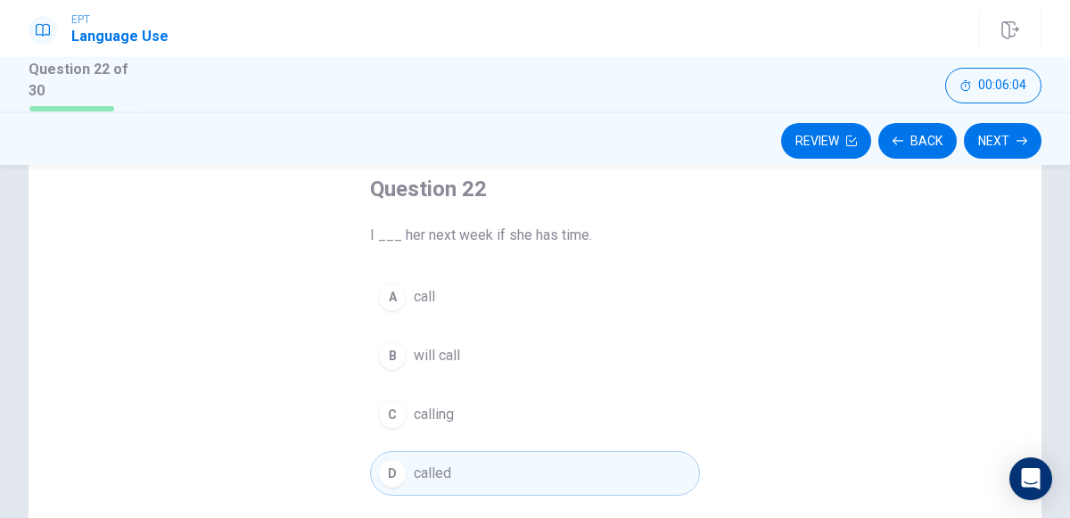
click at [454, 355] on span "will call" at bounding box center [437, 355] width 46 height 21
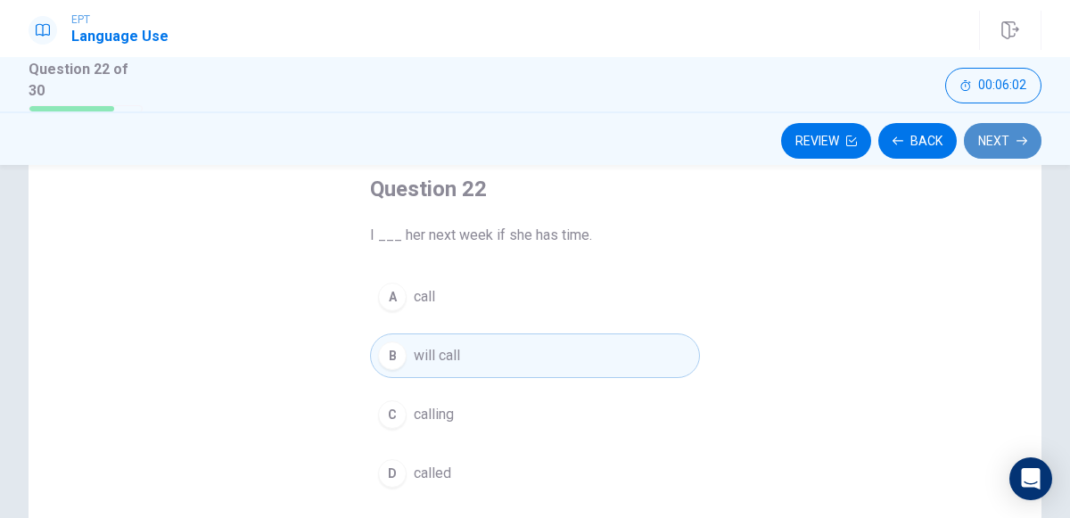
click at [998, 139] on button "Next" at bounding box center [1003, 141] width 78 height 36
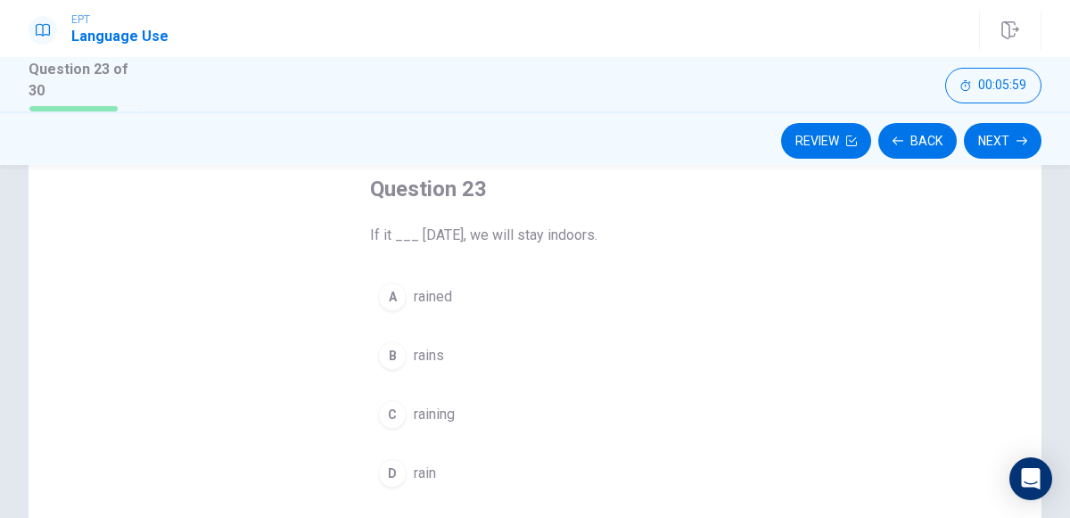
click at [403, 366] on button "B rains" at bounding box center [535, 355] width 330 height 45
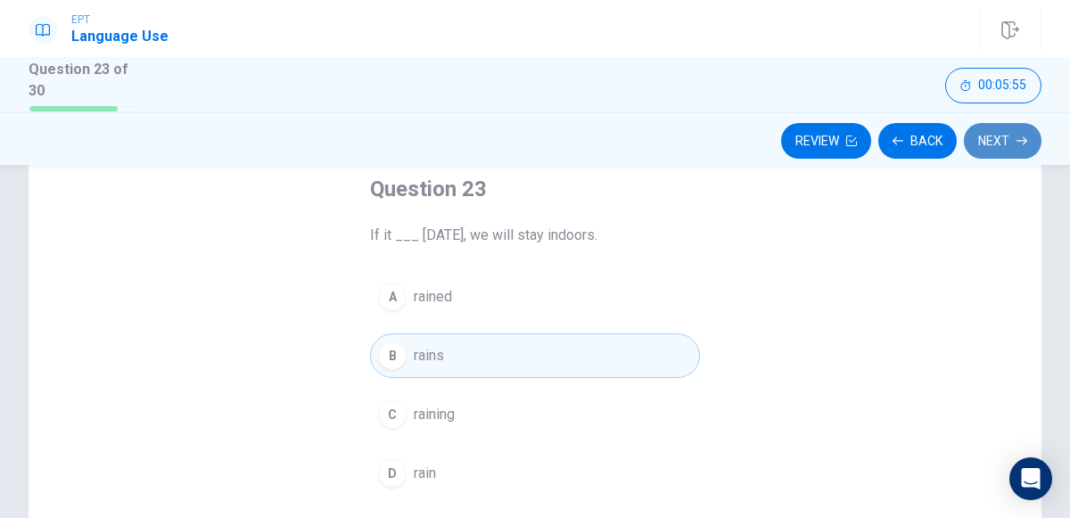
click at [987, 153] on button "Next" at bounding box center [1003, 141] width 78 height 36
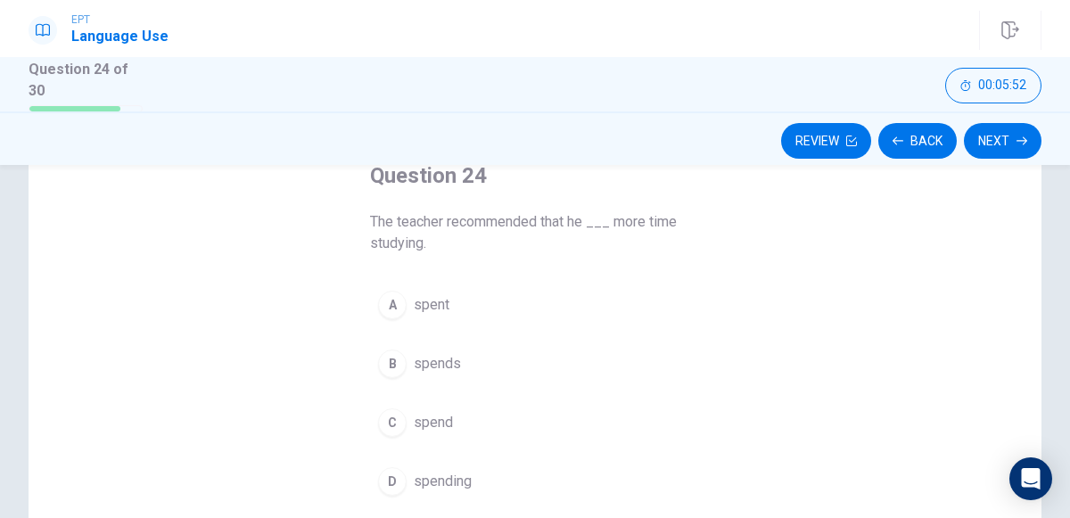
scroll to position [110, 0]
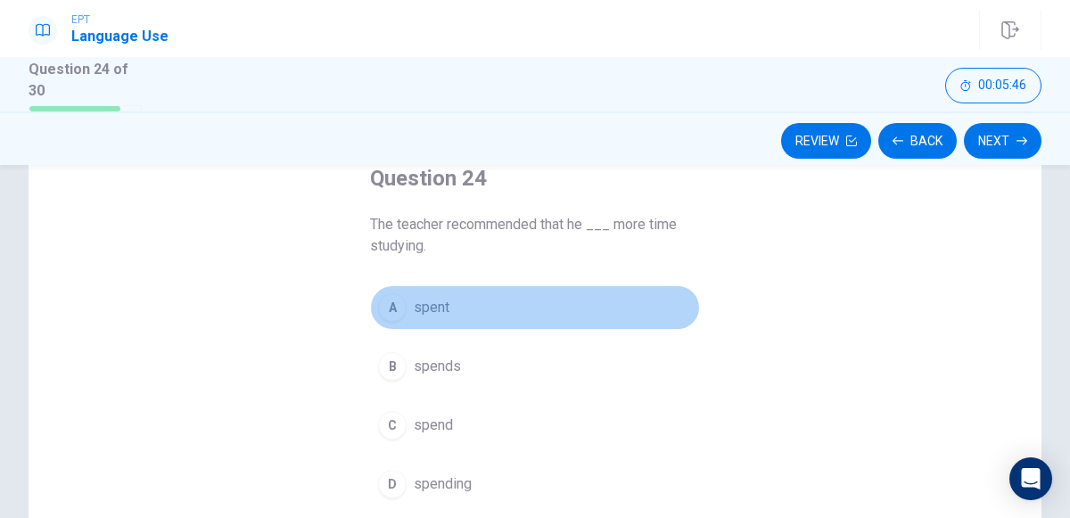
click at [426, 318] on button "A spent" at bounding box center [535, 307] width 330 height 45
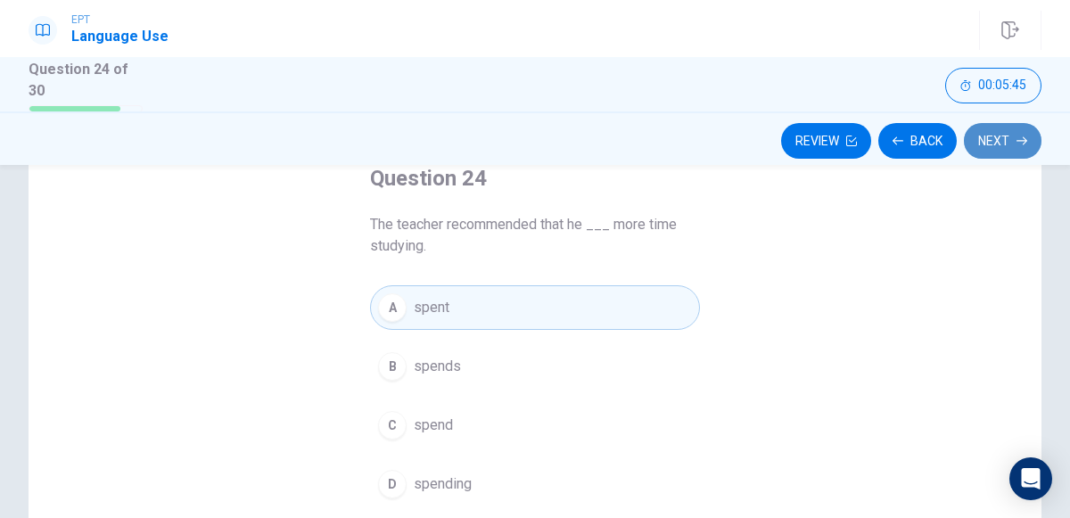
click at [1004, 149] on button "Next" at bounding box center [1003, 141] width 78 height 36
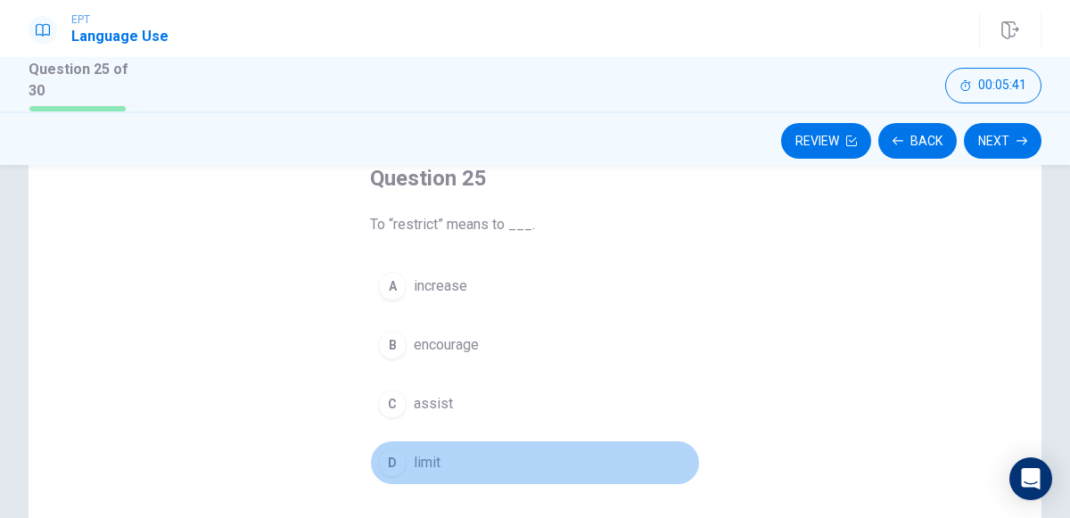
click at [433, 456] on span "limit" at bounding box center [427, 462] width 27 height 21
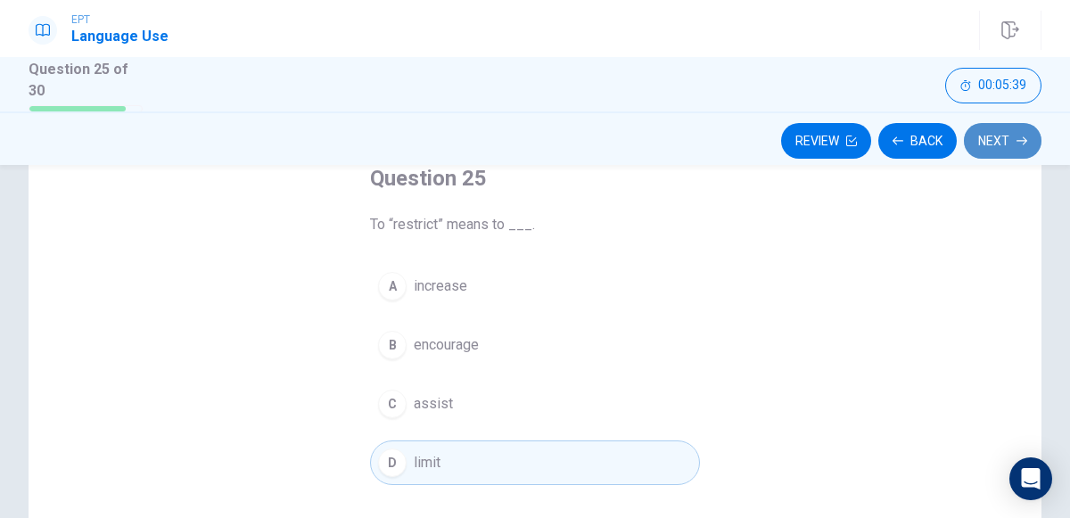
click at [983, 141] on button "Next" at bounding box center [1003, 141] width 78 height 36
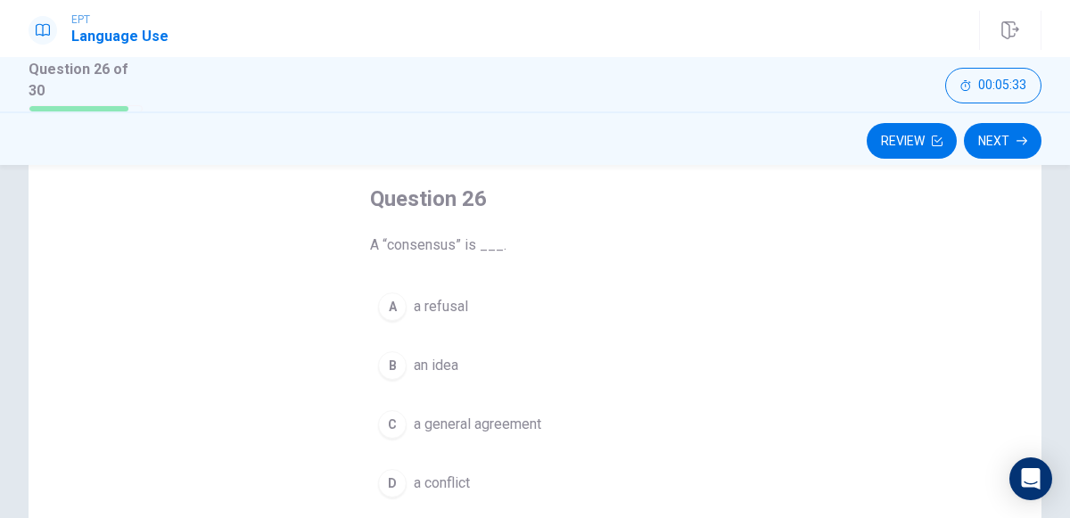
scroll to position [103, 0]
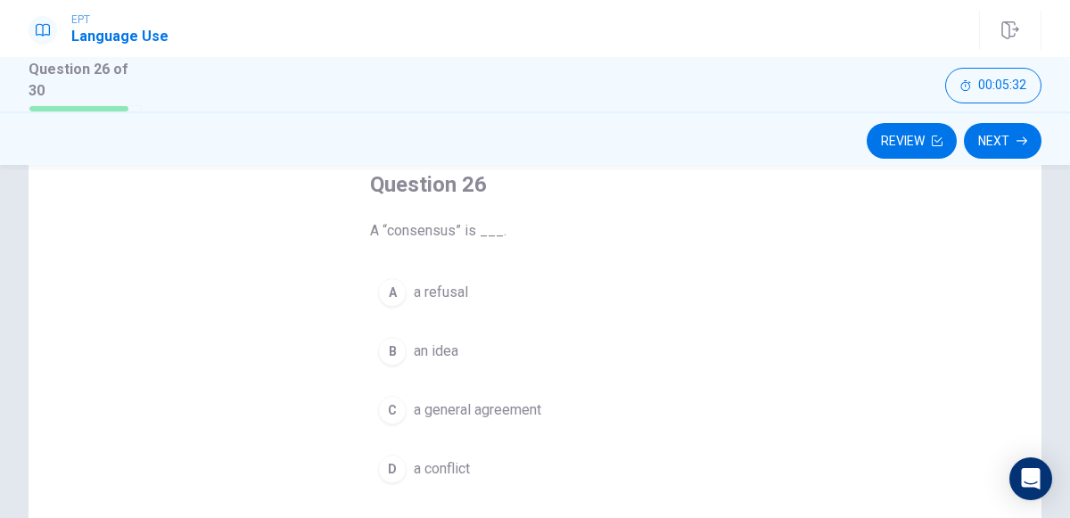
click at [457, 361] on button "B an idea" at bounding box center [535, 351] width 330 height 45
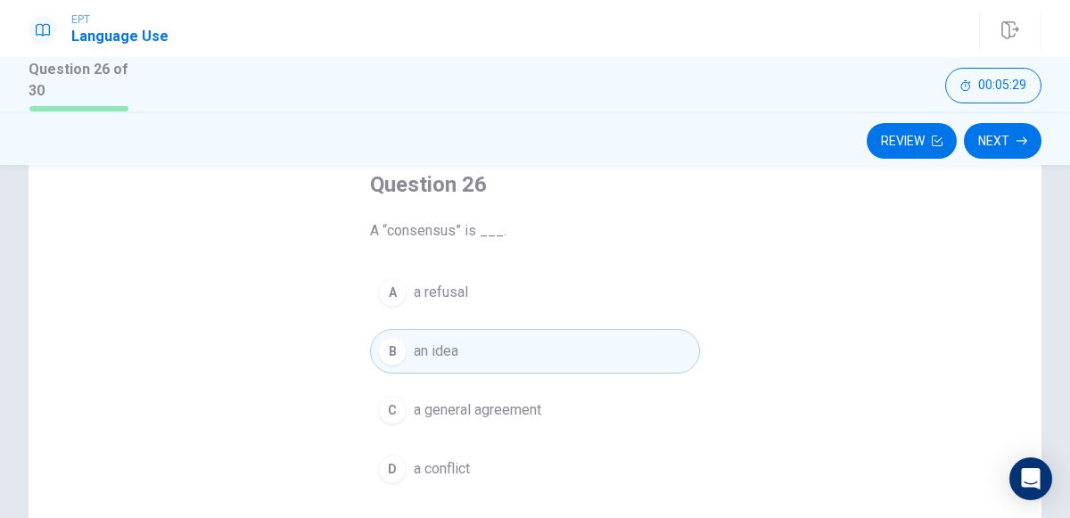
click at [404, 419] on button "C a general agreement" at bounding box center [535, 410] width 330 height 45
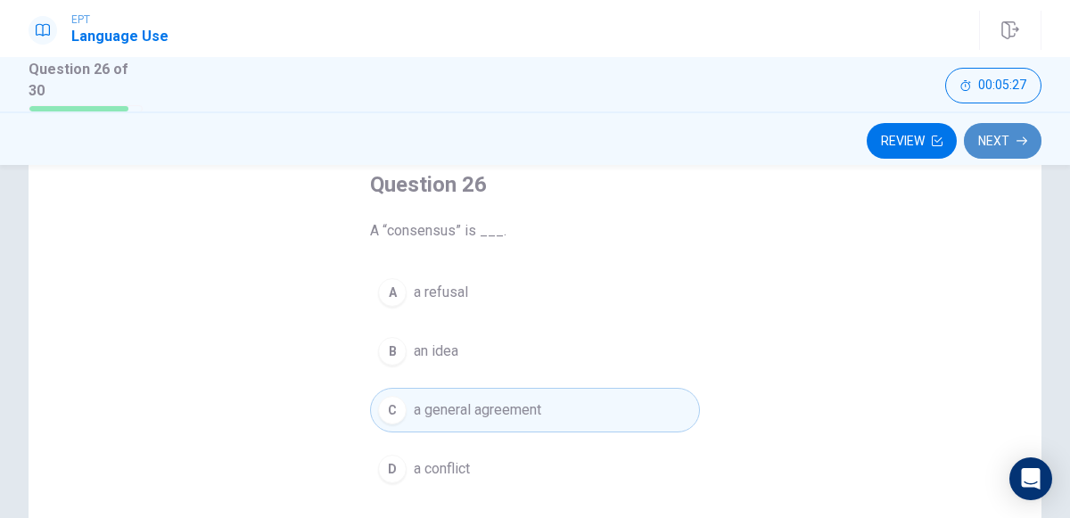
click at [1013, 150] on button "Next" at bounding box center [1003, 141] width 78 height 36
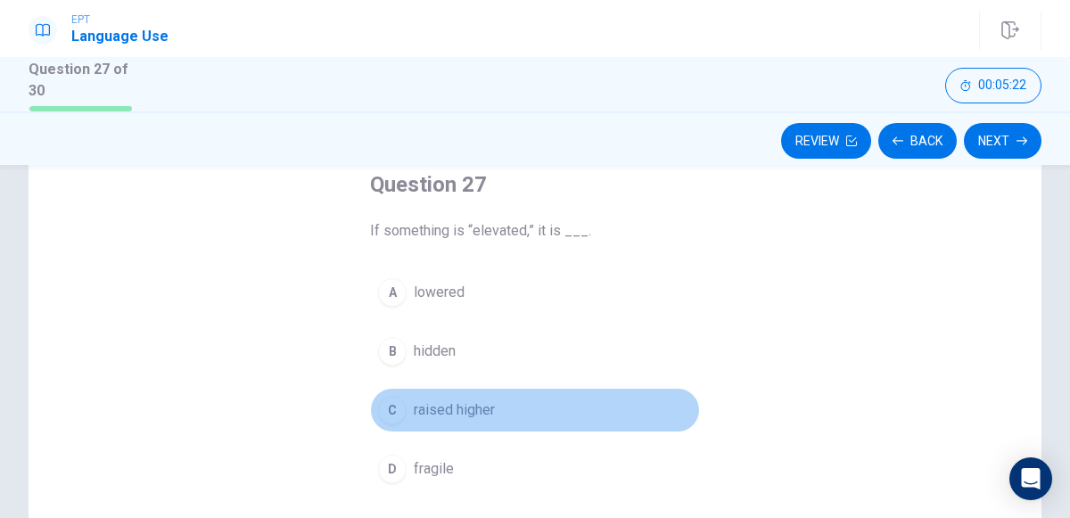
click at [474, 414] on span "raised higher" at bounding box center [454, 409] width 81 height 21
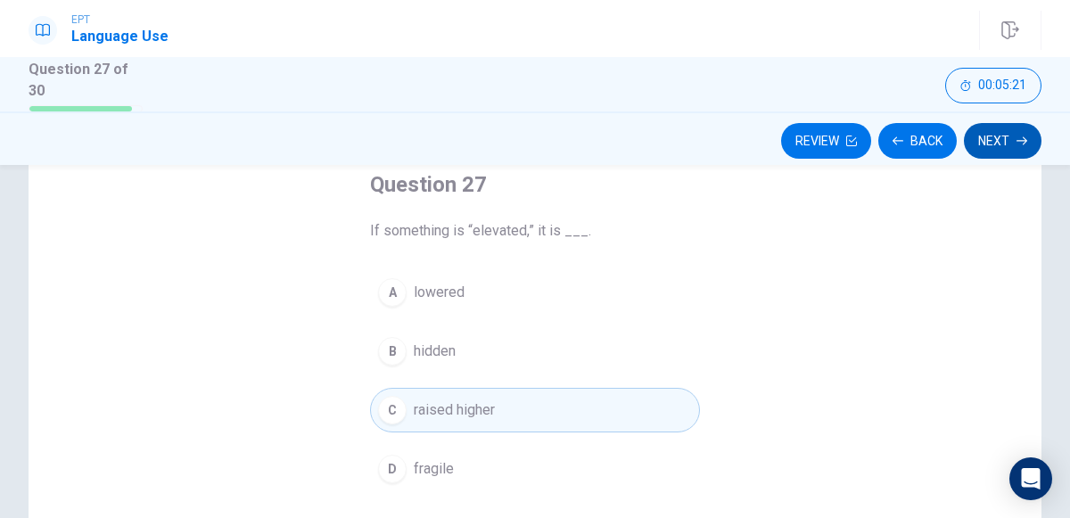
click at [1000, 138] on button "Next" at bounding box center [1003, 141] width 78 height 36
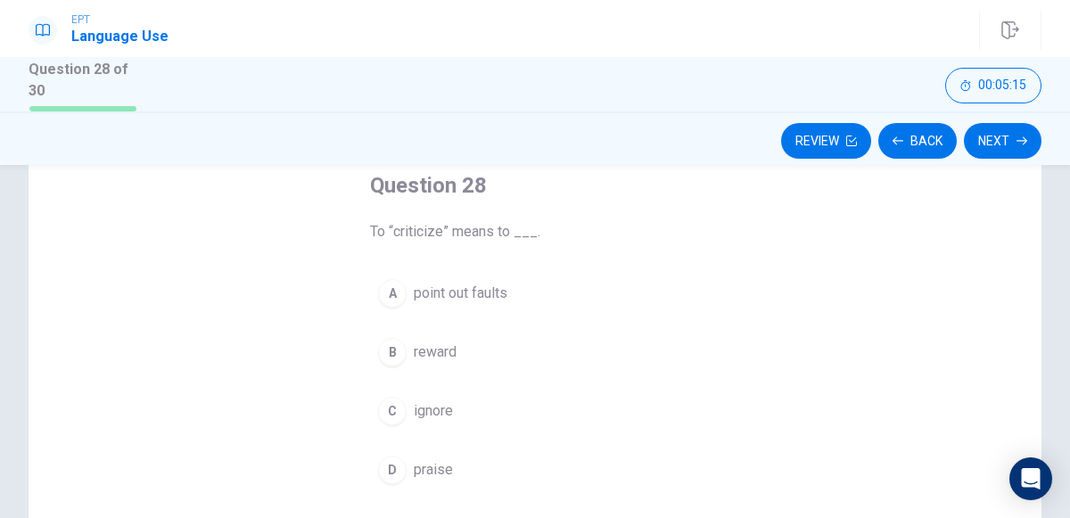
scroll to position [102, 0]
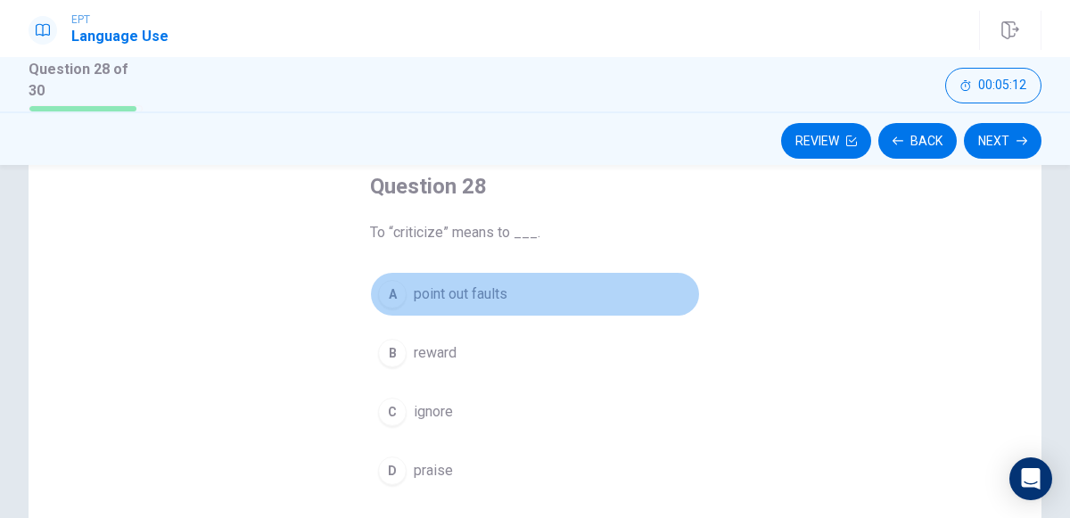
click at [466, 299] on span "point out faults" at bounding box center [461, 293] width 94 height 21
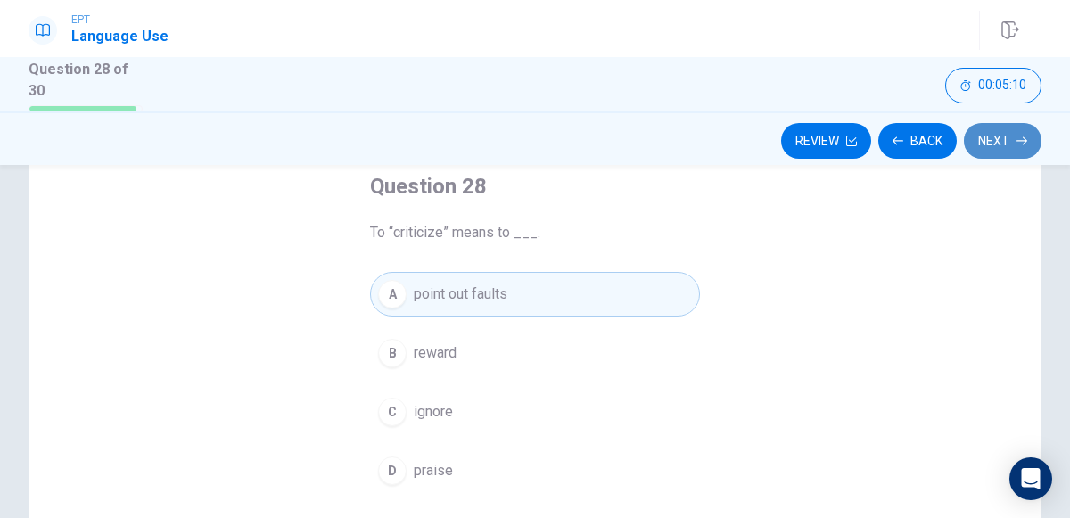
click at [1001, 144] on button "Next" at bounding box center [1003, 141] width 78 height 36
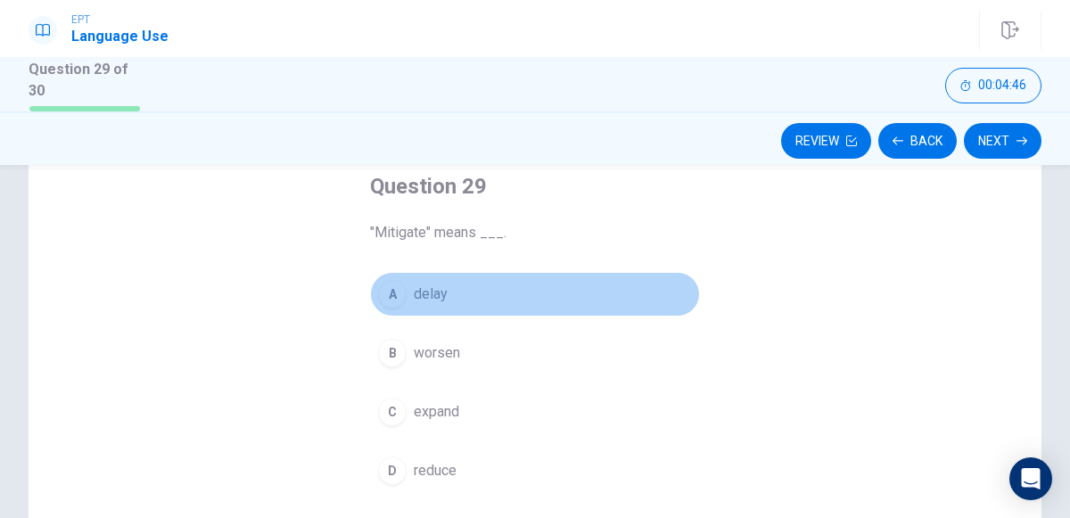
click at [423, 306] on button "A delay" at bounding box center [535, 294] width 330 height 45
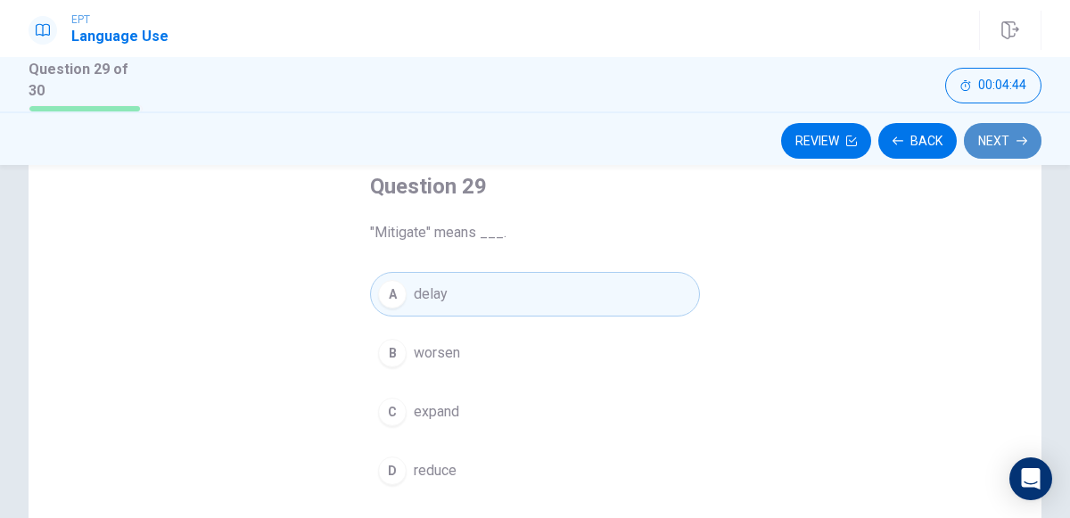
click at [1014, 133] on button "Next" at bounding box center [1003, 141] width 78 height 36
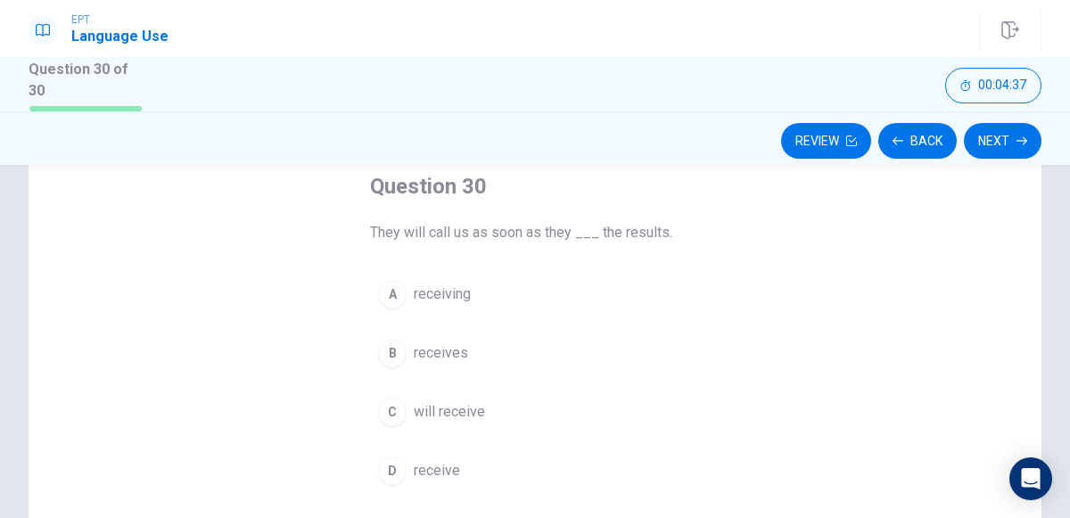
click at [455, 465] on span "receive" at bounding box center [437, 470] width 46 height 21
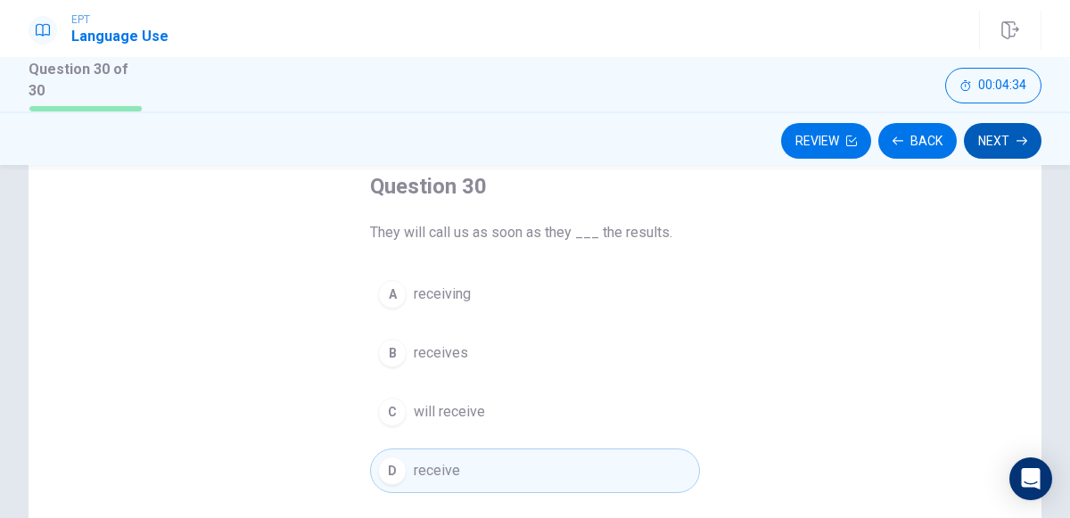
click at [1004, 135] on button "Next" at bounding box center [1003, 141] width 78 height 36
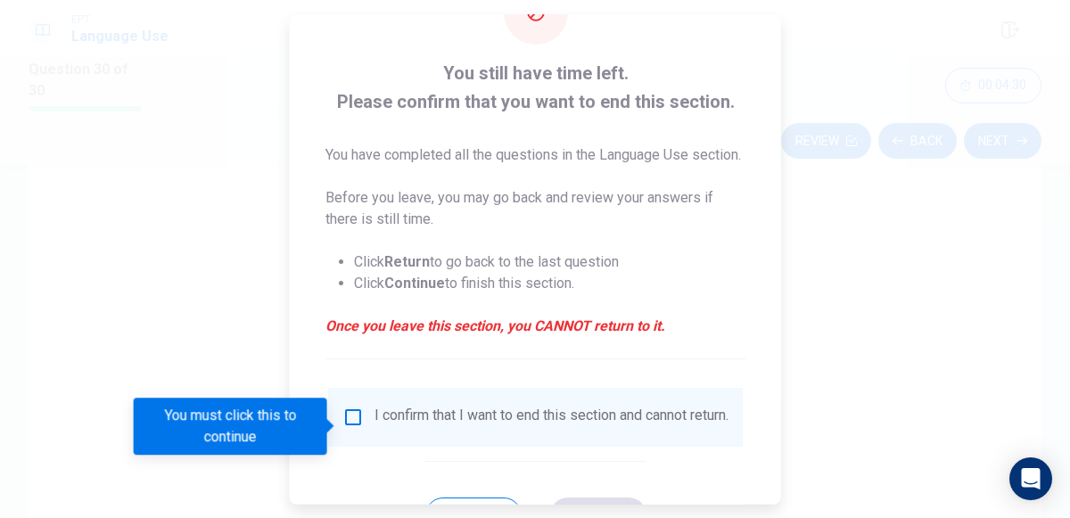
scroll to position [81, 0]
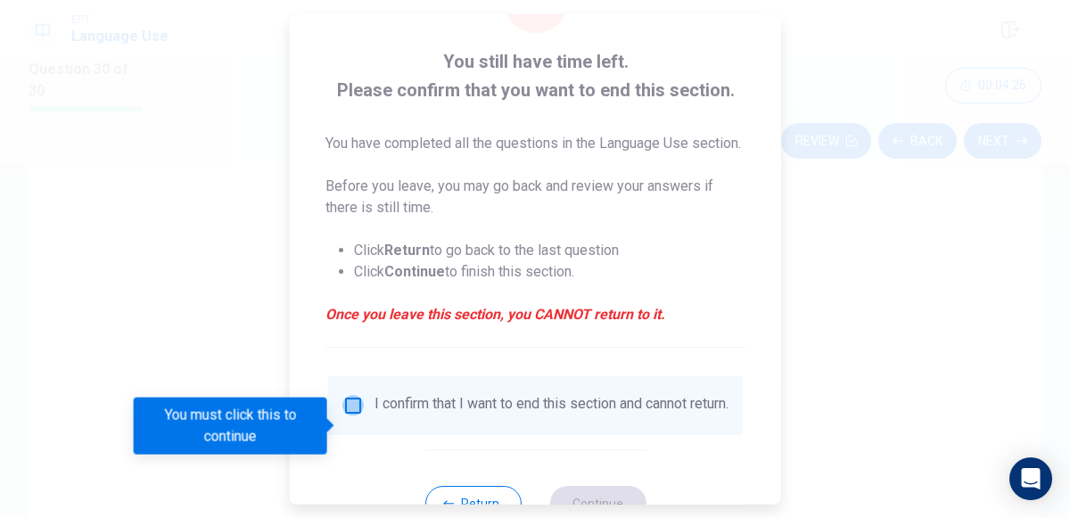
click at [353, 416] on input "You must click this to continue" at bounding box center [352, 405] width 21 height 21
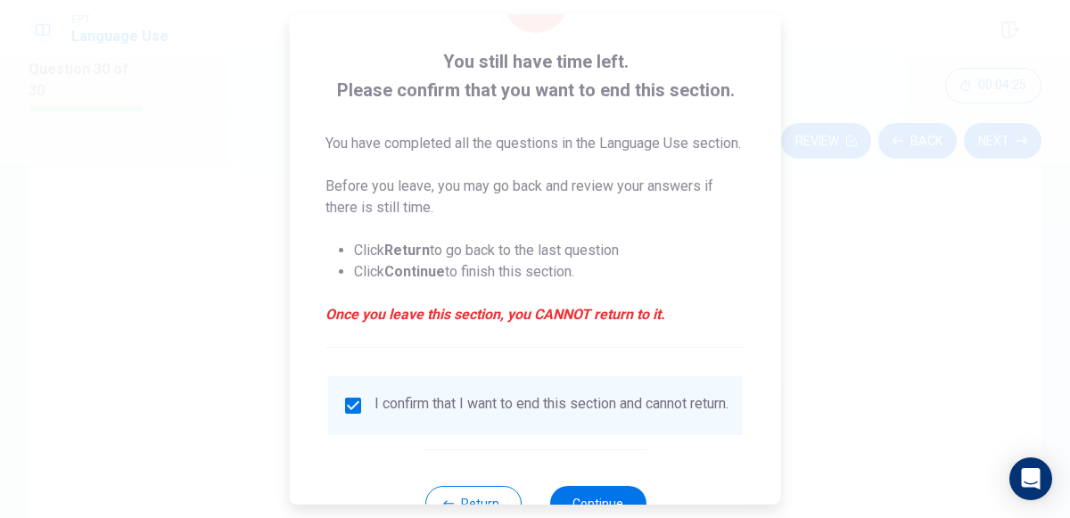
scroll to position [167, 0]
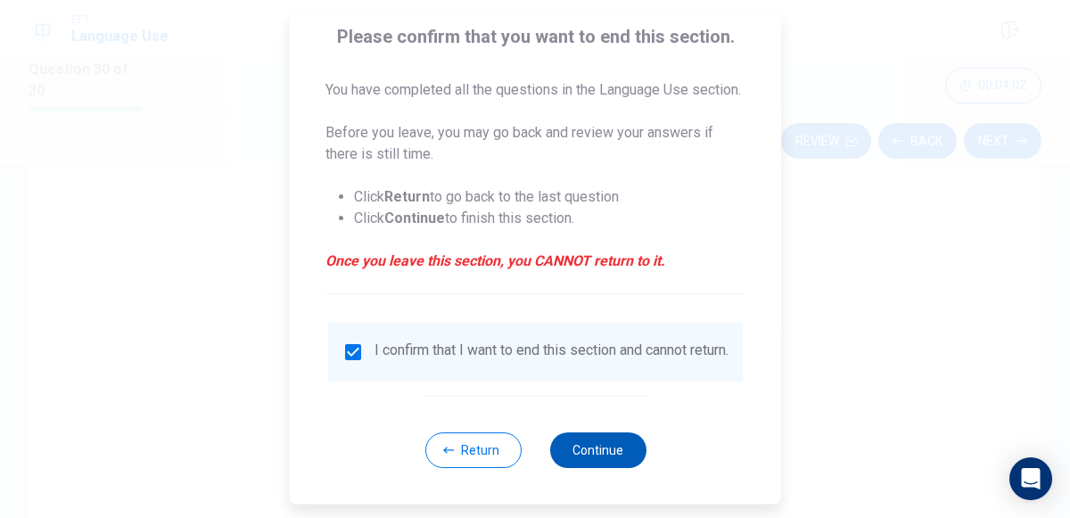
click at [593, 447] on button "Continue" at bounding box center [597, 450] width 96 height 36
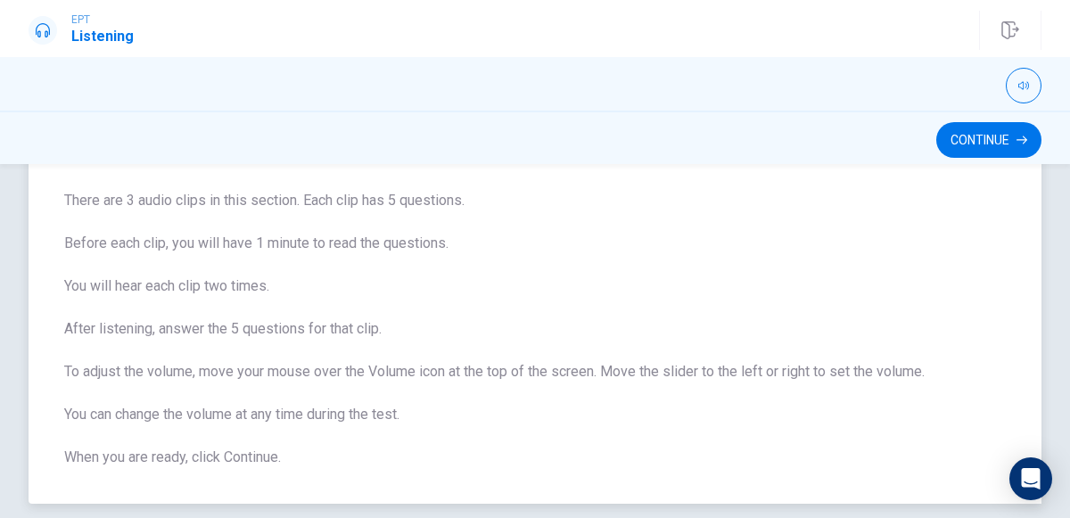
scroll to position [110, 0]
click at [1005, 148] on button "Continue" at bounding box center [988, 140] width 105 height 36
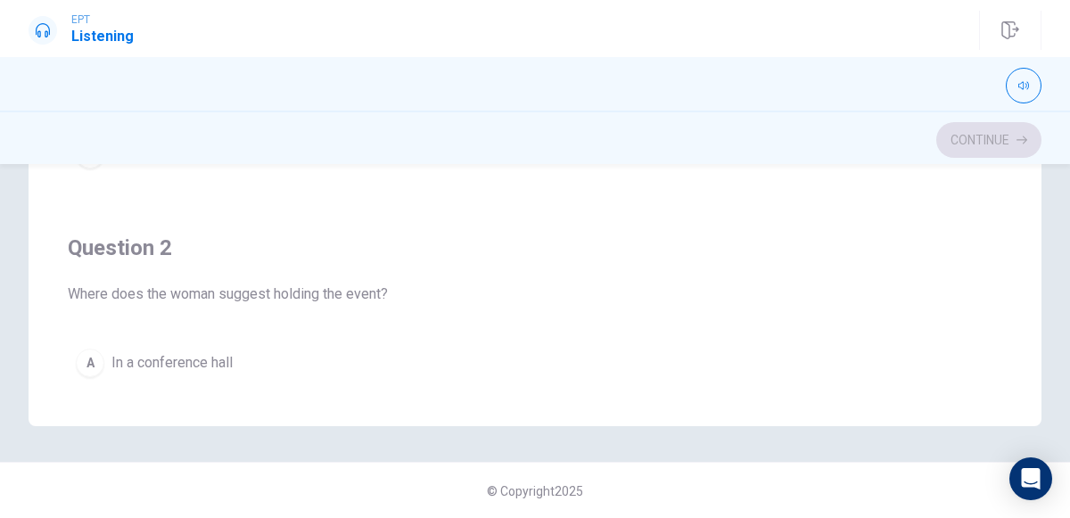
scroll to position [0, 0]
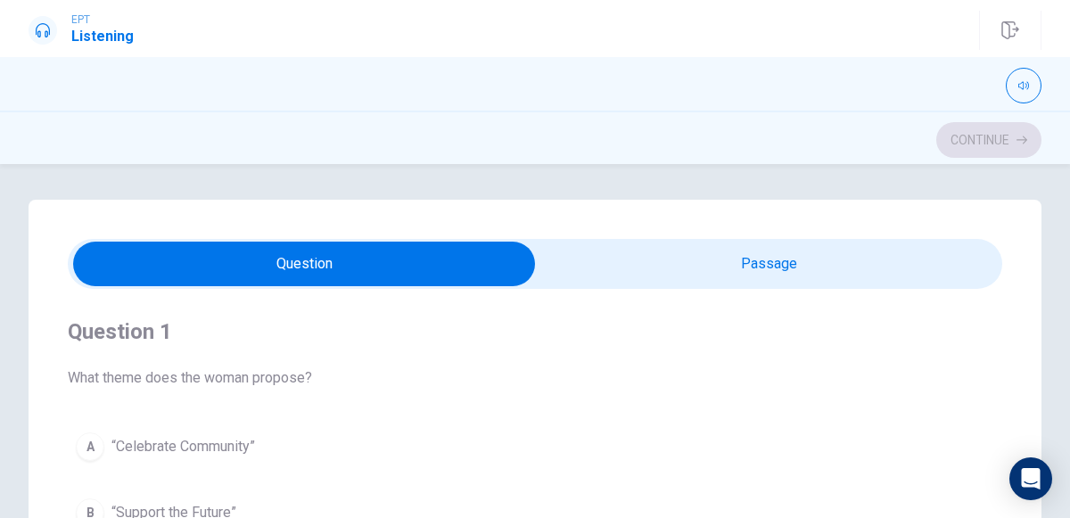
type input "21"
click at [758, 249] on input "checkbox" at bounding box center [303, 264] width 1401 height 45
checkbox input "true"
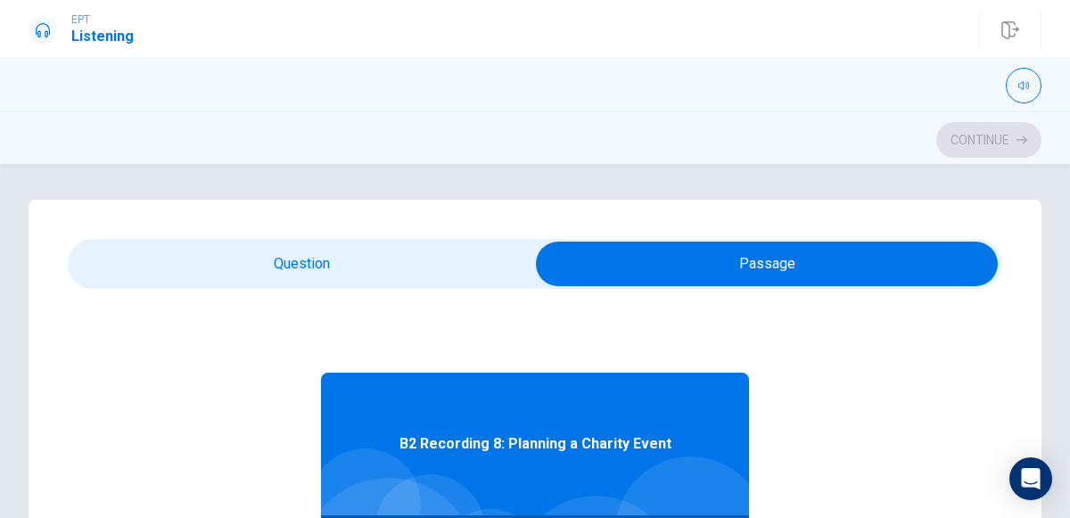
type input "23"
click at [265, 247] on input "checkbox" at bounding box center [766, 264] width 1401 height 45
checkbox input "false"
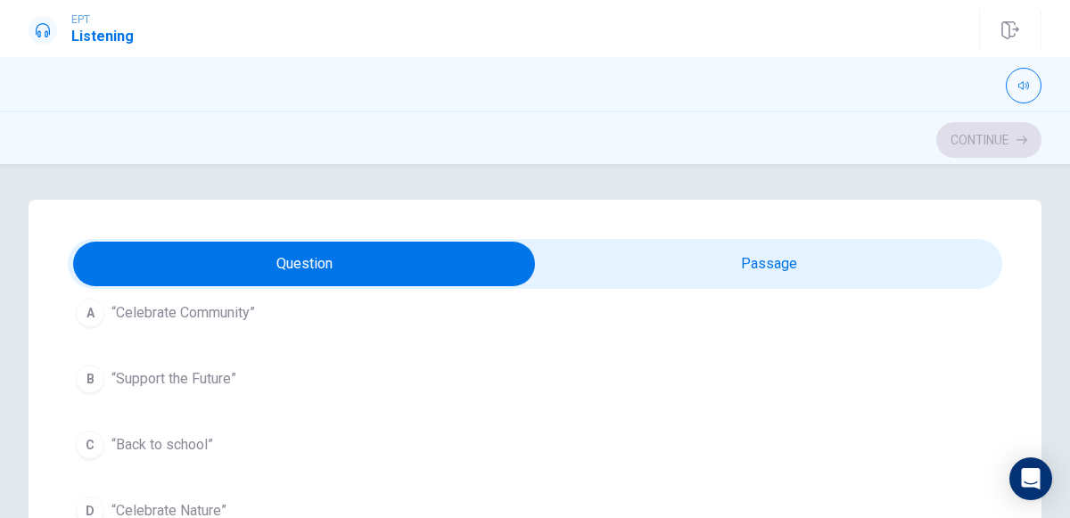
scroll to position [135, 0]
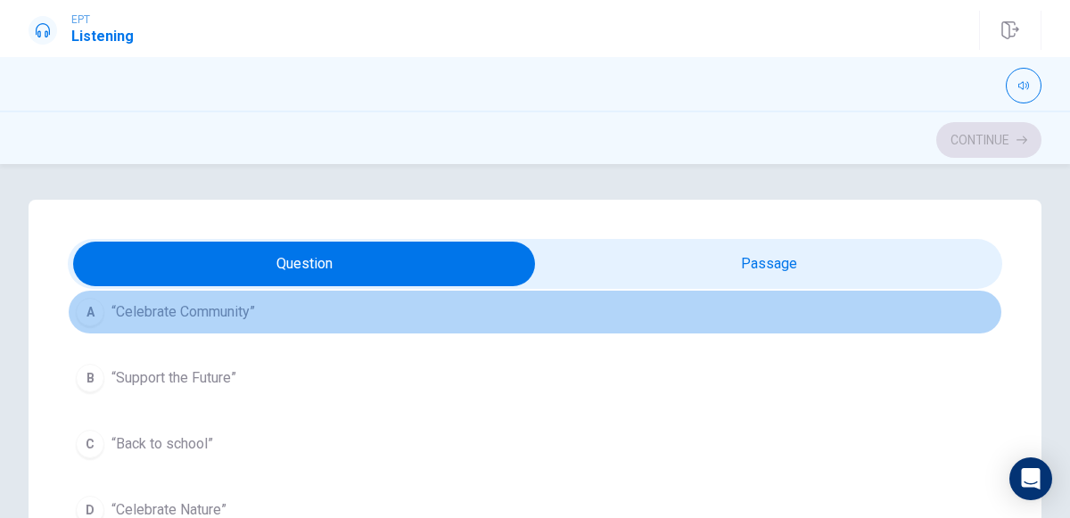
click at [176, 319] on span "“Celebrate Community”" at bounding box center [183, 311] width 144 height 21
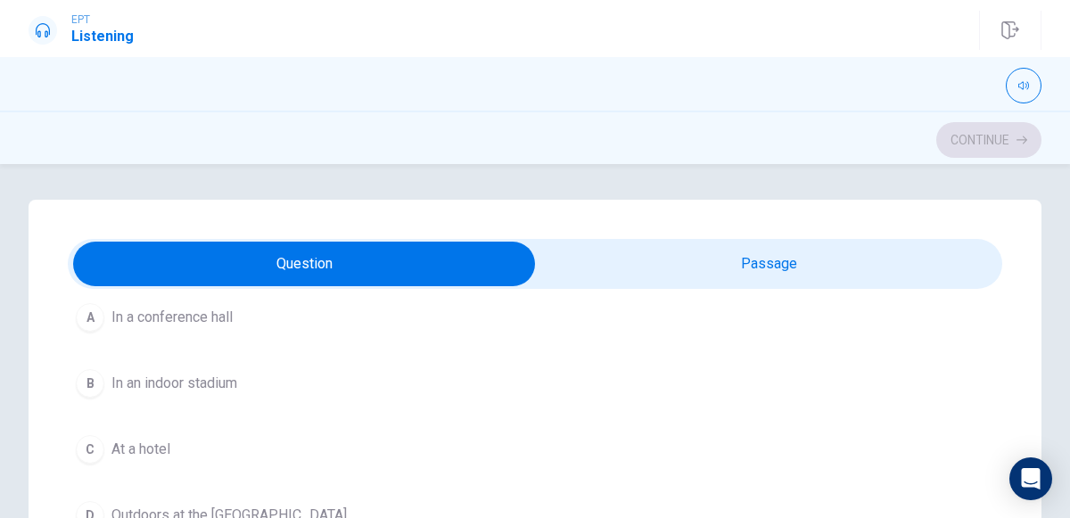
scroll to position [554, 0]
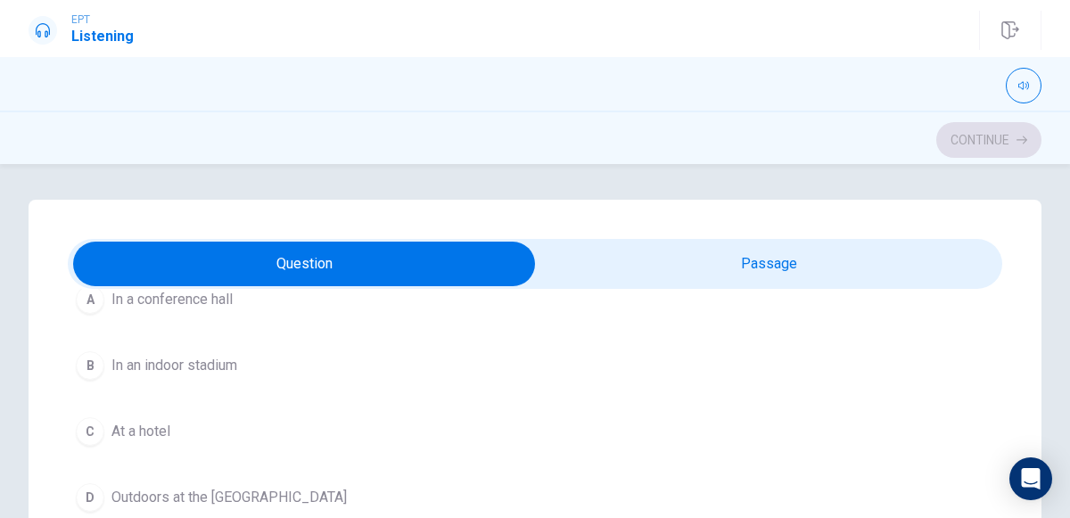
click at [217, 491] on span "Outdoors at the [GEOGRAPHIC_DATA]" at bounding box center [228, 497] width 235 height 21
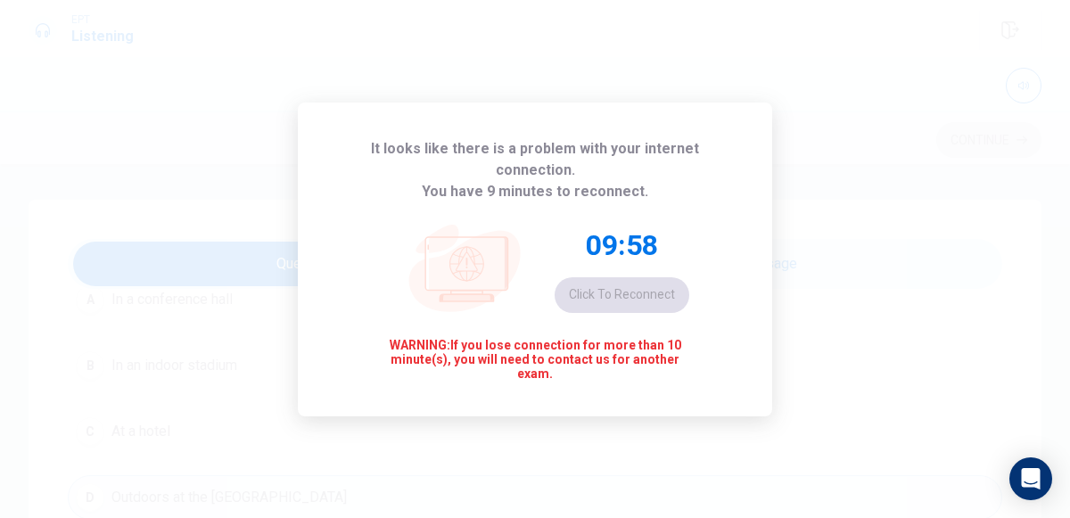
click at [584, 96] on div "It looks like there is a problem with your internet connection. You have 9 minu…" at bounding box center [535, 259] width 1070 height 518
click at [583, 284] on div "09:54 Click to reconnect" at bounding box center [621, 270] width 135 height 86
click at [584, 338] on span "WARNING: If you lose connection for more than 10 minute(s), you will need to co…" at bounding box center [535, 359] width 308 height 43
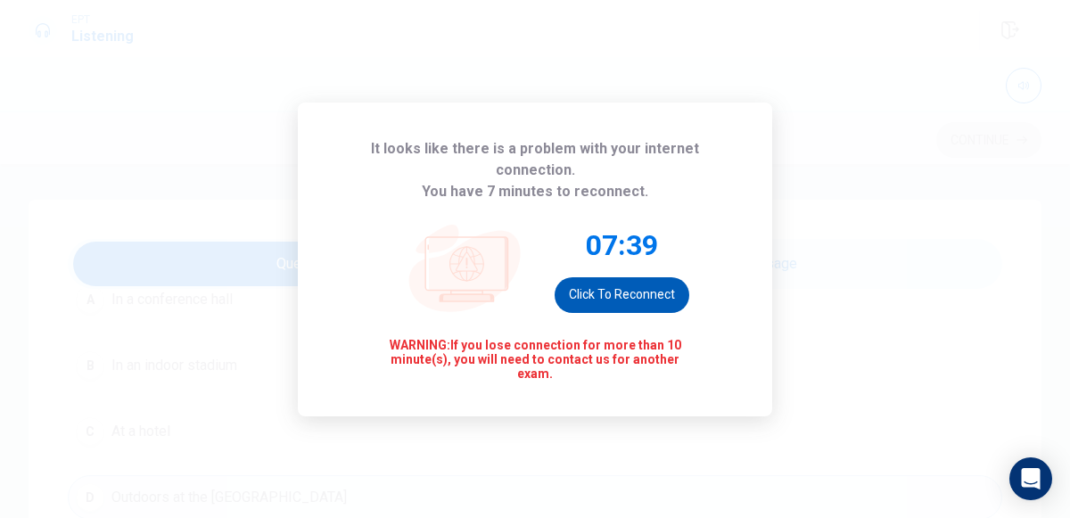
click at [571, 277] on button "Click to reconnect" at bounding box center [621, 295] width 135 height 36
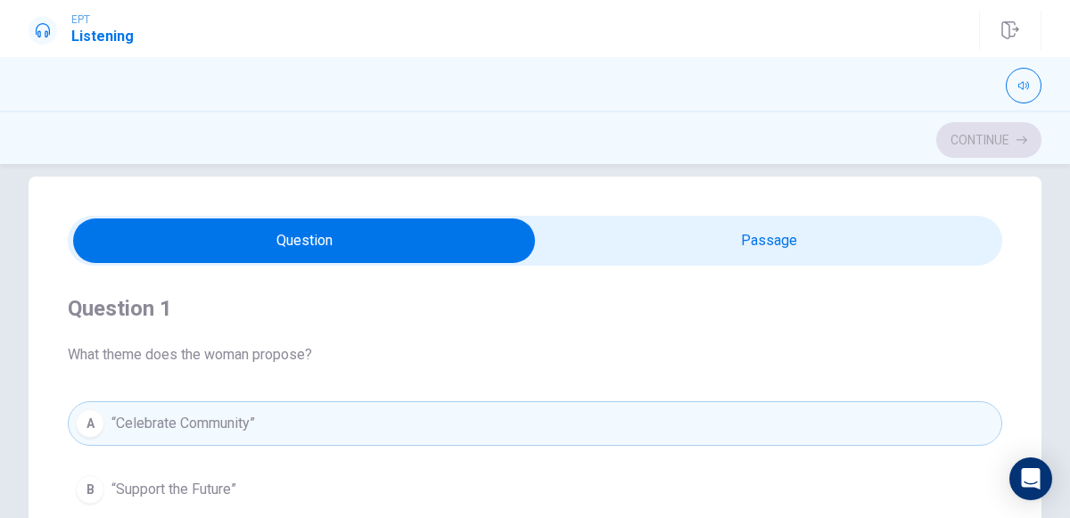
scroll to position [0, 0]
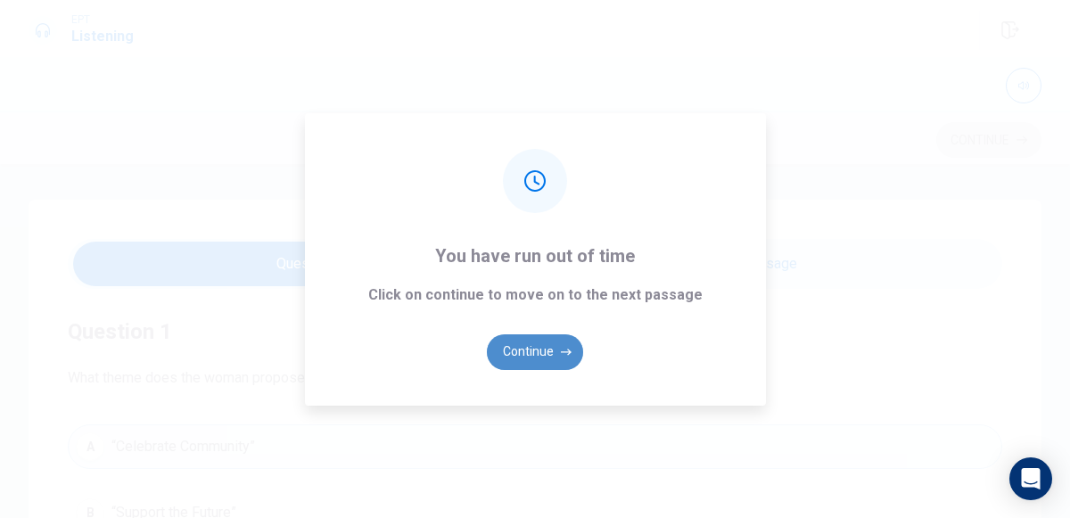
click at [550, 347] on button "Continue" at bounding box center [535, 352] width 96 height 36
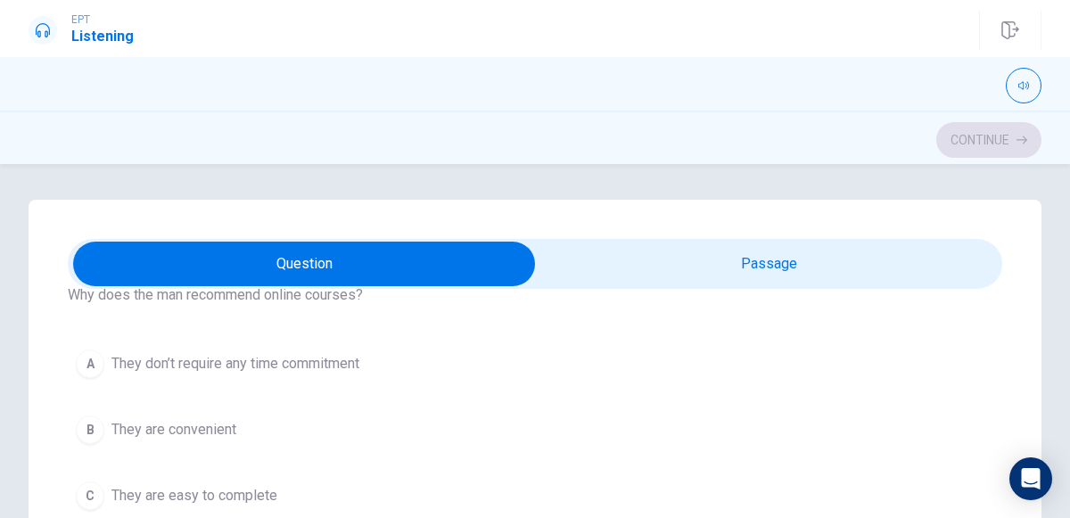
scroll to position [480, 0]
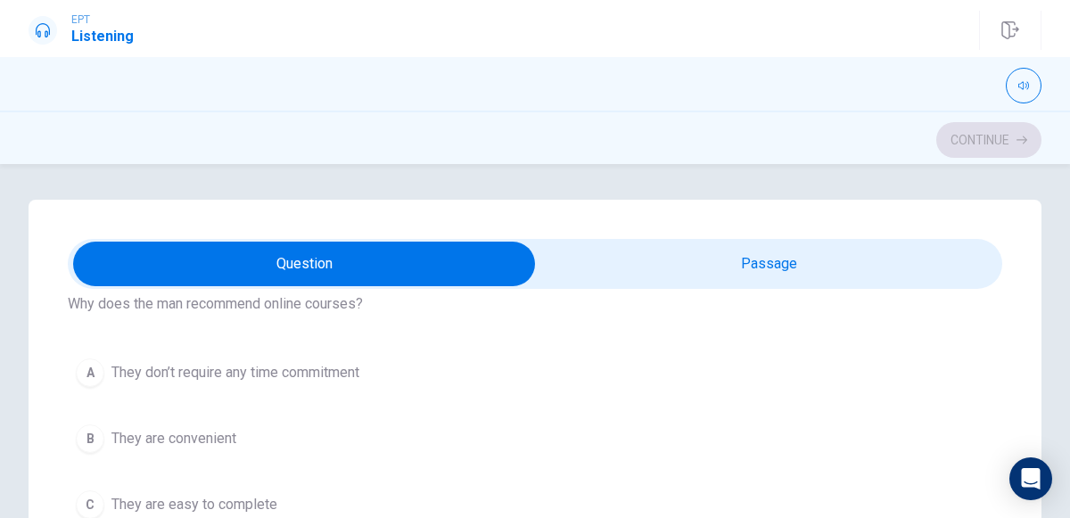
click at [550, 350] on button "A They don’t require any time commitment" at bounding box center [535, 372] width 934 height 45
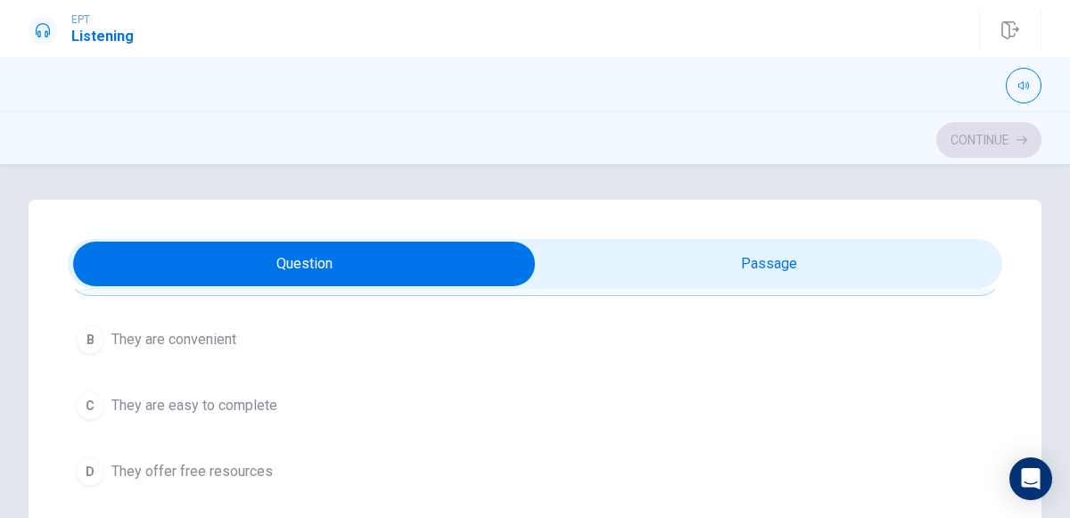
scroll to position [582, 0]
click at [330, 355] on div "A They don’t require any time commitment B They are convenient C They are easy …" at bounding box center [535, 370] width 934 height 242
click at [249, 344] on button "B They are convenient" at bounding box center [535, 337] width 934 height 45
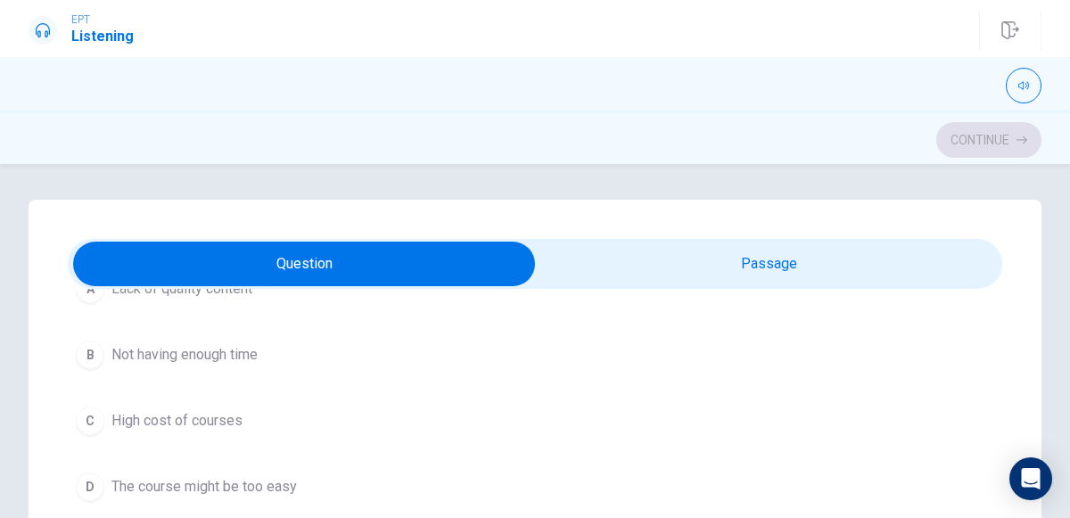
scroll to position [0, 0]
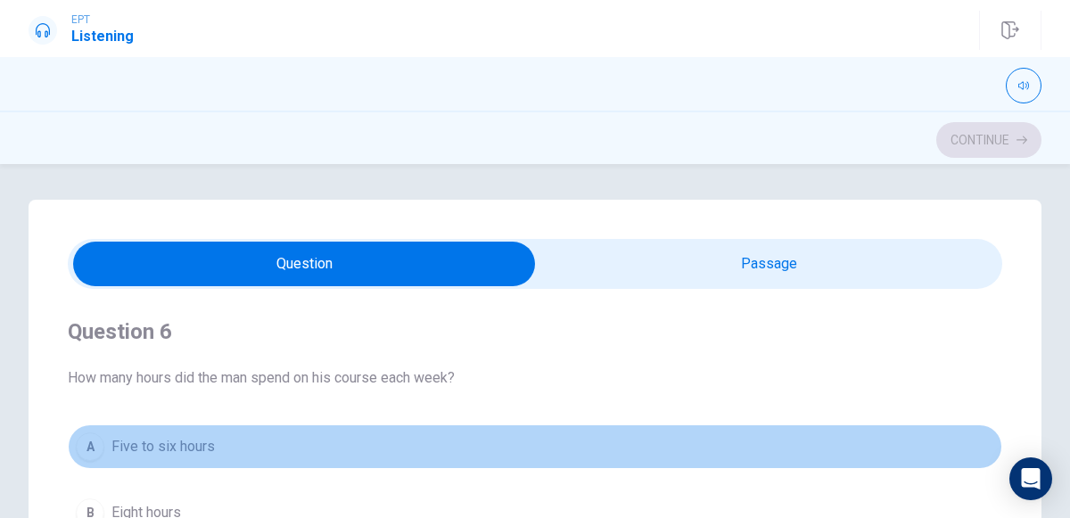
click at [232, 439] on button "A Five to six hours" at bounding box center [535, 446] width 934 height 45
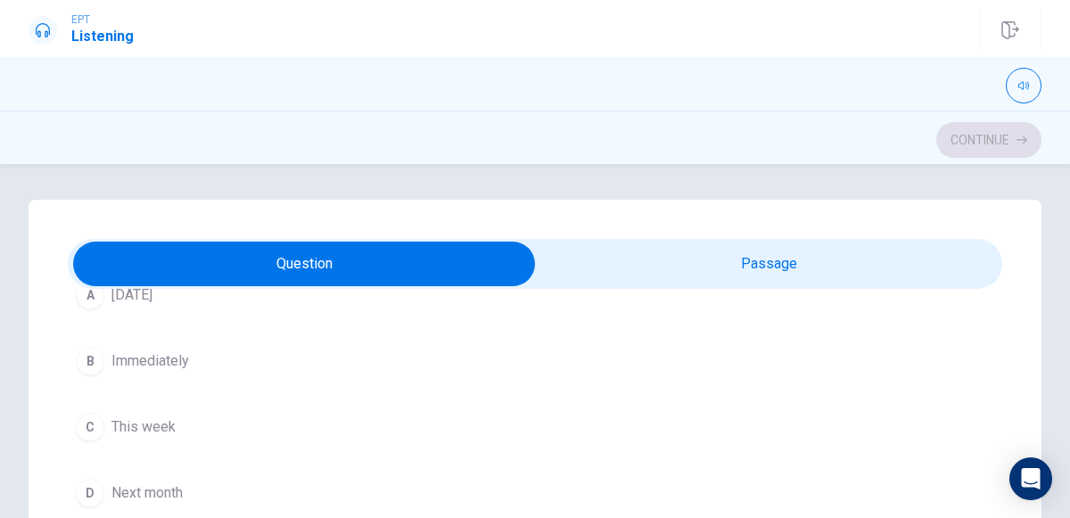
scroll to position [956, 0]
click at [157, 501] on span "Next month" at bounding box center [146, 500] width 71 height 21
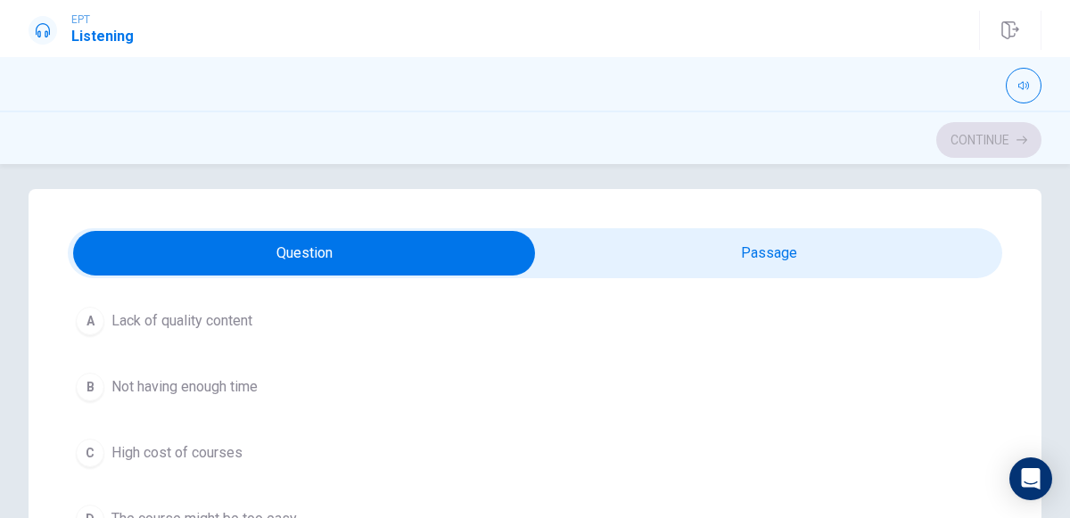
scroll to position [1338, 0]
click at [218, 375] on span "Not having enough time" at bounding box center [184, 383] width 146 height 21
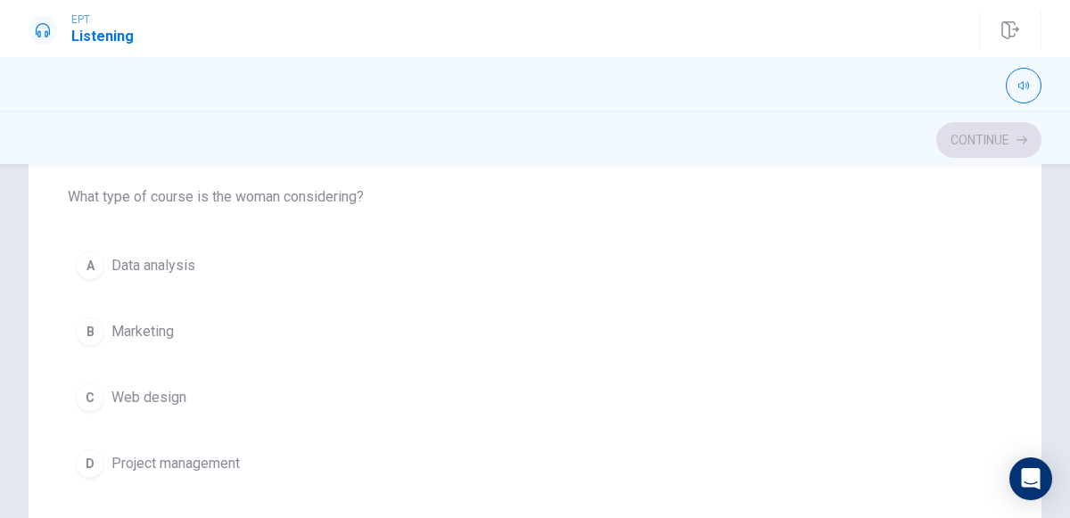
scroll to position [375, 0]
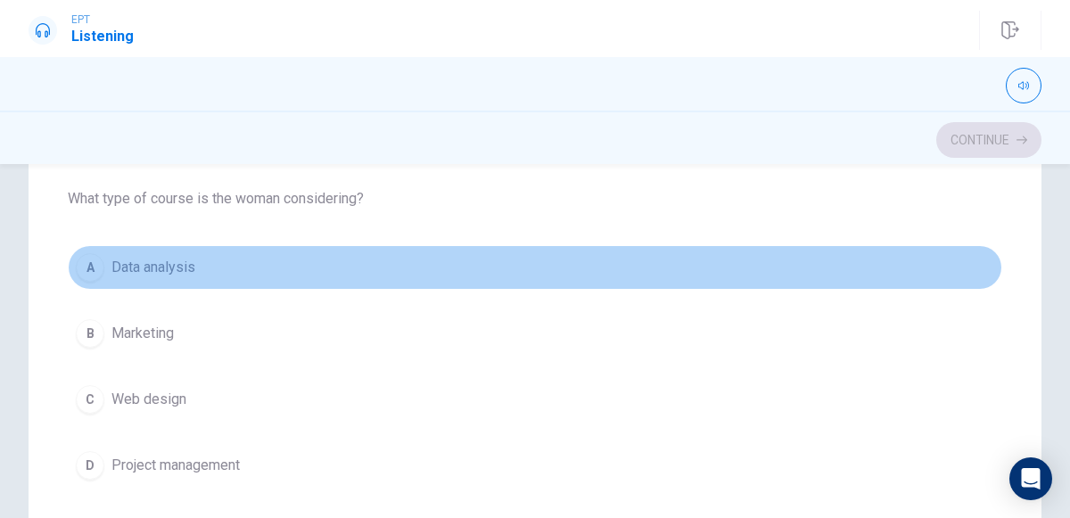
click at [169, 257] on span "Data analysis" at bounding box center [153, 267] width 84 height 21
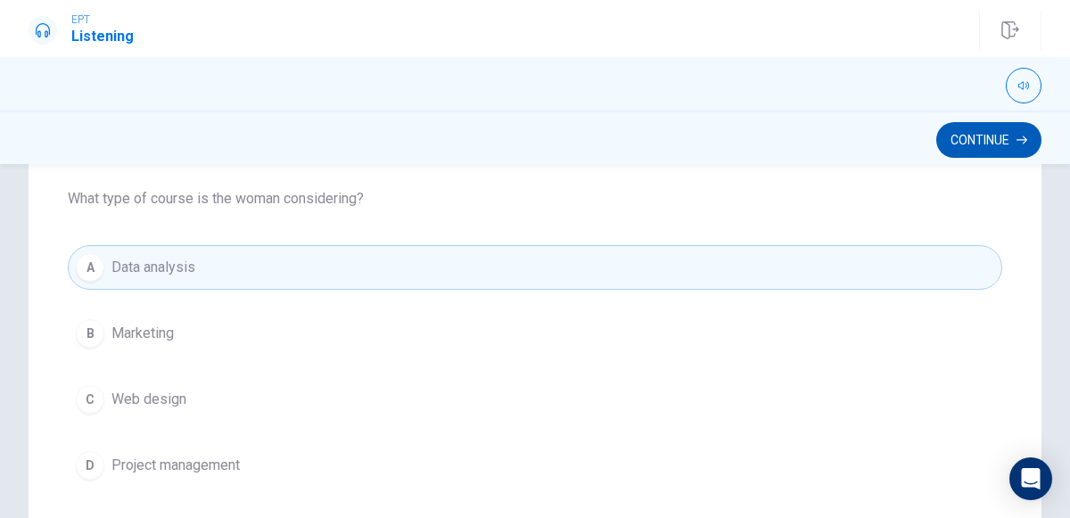
click at [1015, 144] on button "Continue" at bounding box center [988, 140] width 105 height 36
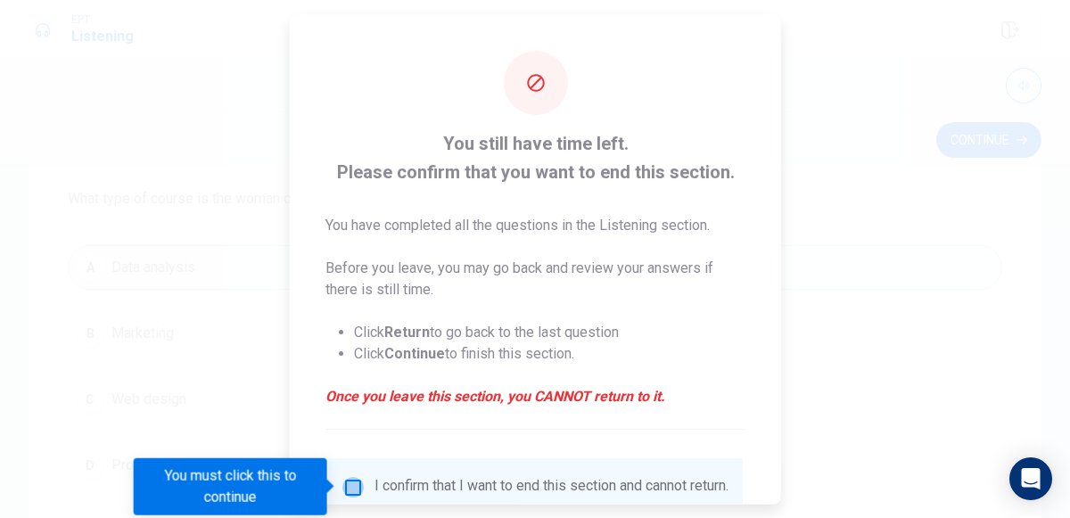
click at [349, 481] on input "You must click this to continue" at bounding box center [352, 486] width 21 height 21
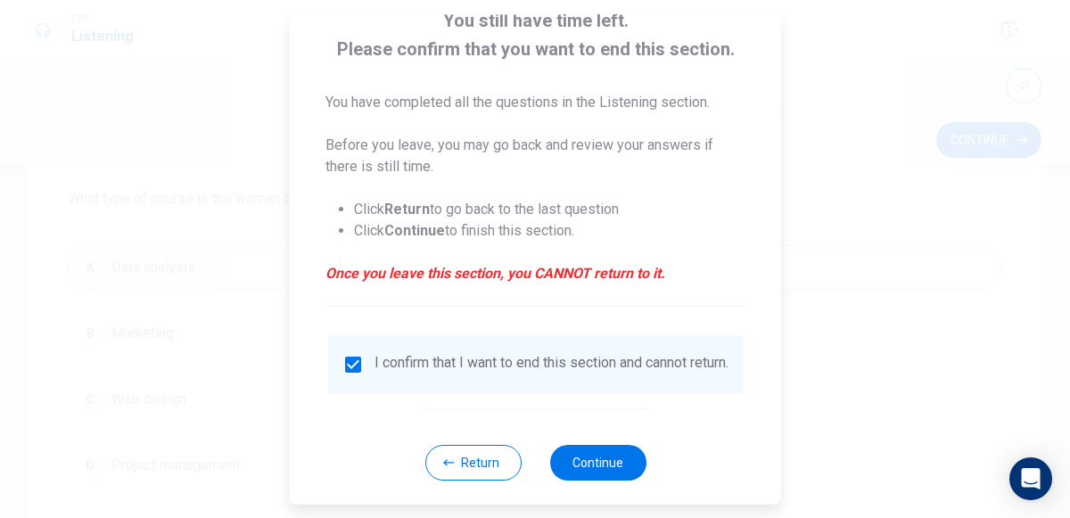
scroll to position [145, 0]
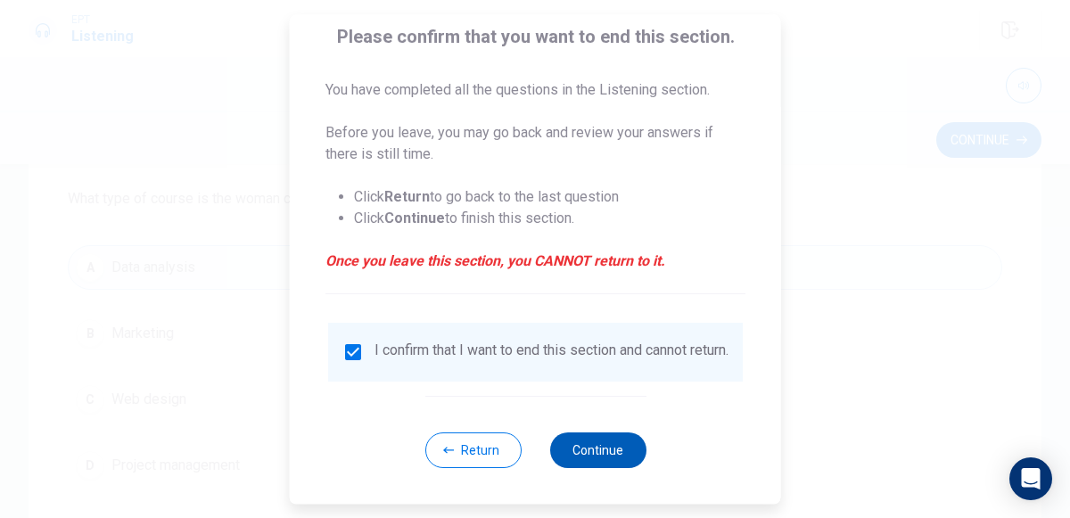
click at [602, 440] on button "Continue" at bounding box center [597, 450] width 96 height 36
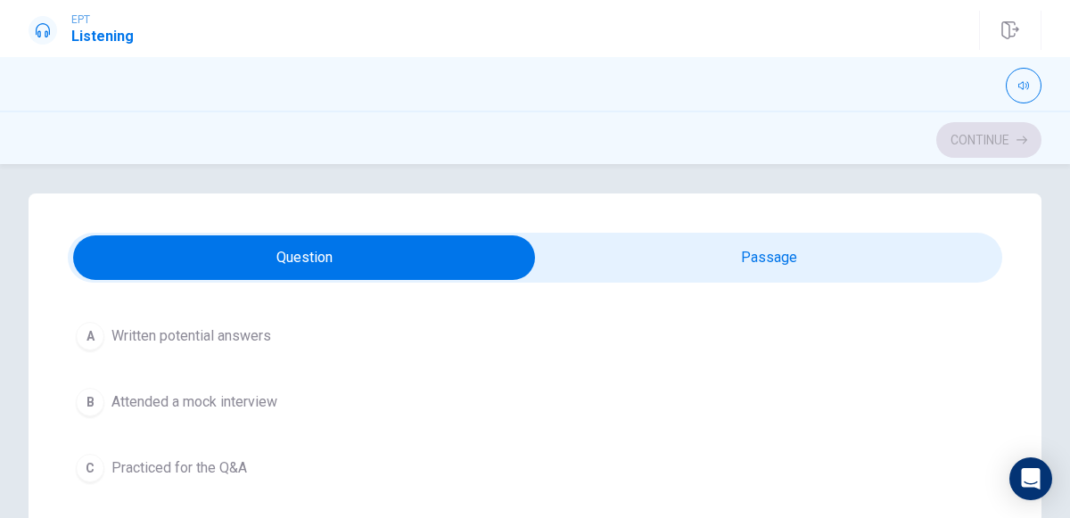
scroll to position [1337, 0]
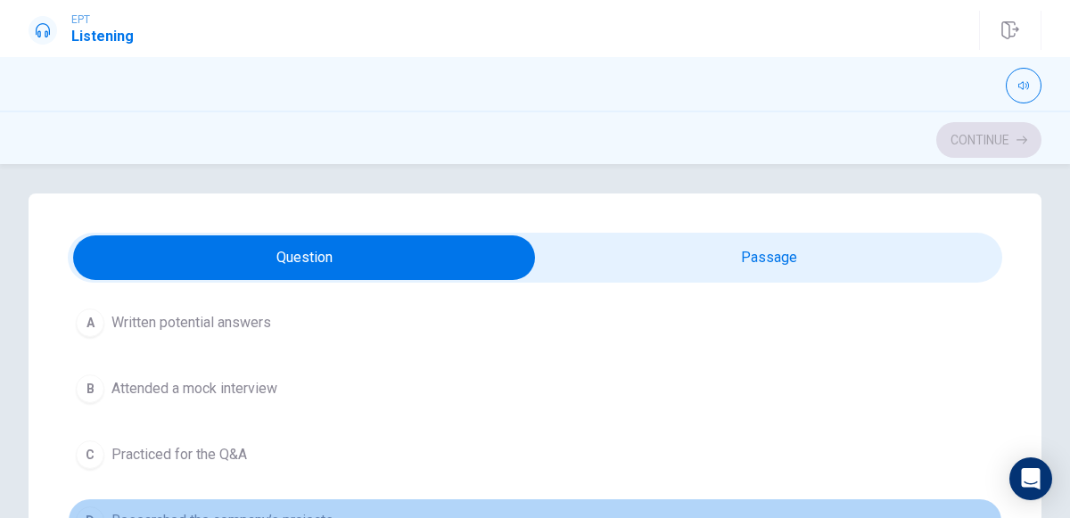
click at [198, 510] on span "Researched the company’s projects" at bounding box center [222, 520] width 222 height 21
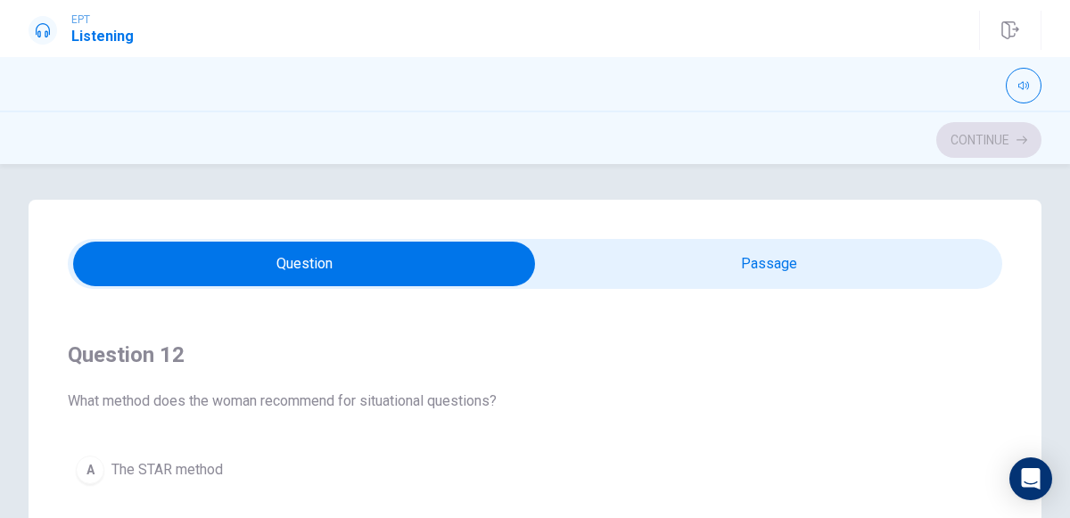
scroll to position [384, 0]
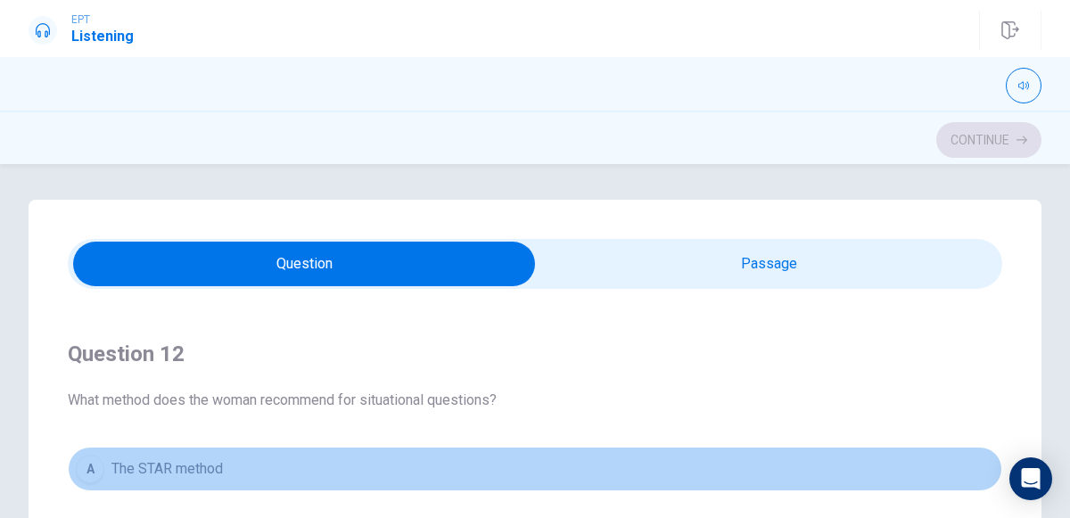
click at [186, 474] on span "The STAR method" at bounding box center [166, 468] width 111 height 21
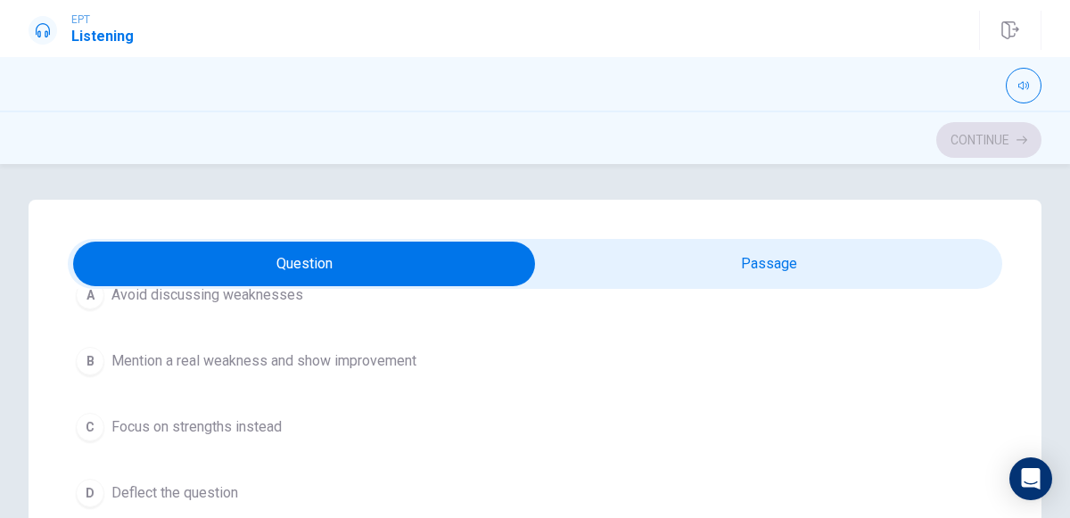
scroll to position [154, 0]
click at [205, 362] on span "Mention a real weakness and show improvement" at bounding box center [263, 358] width 305 height 21
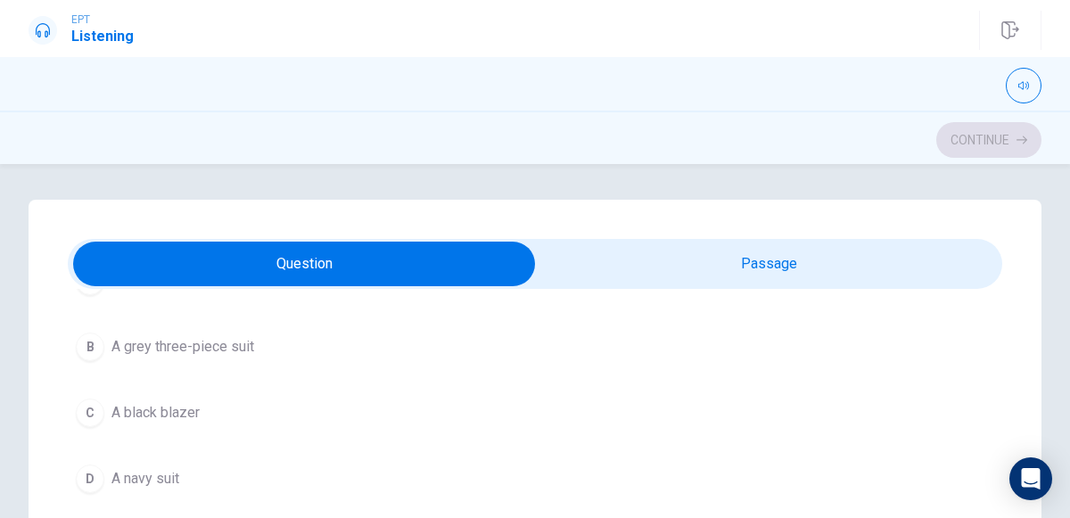
scroll to position [983, 0]
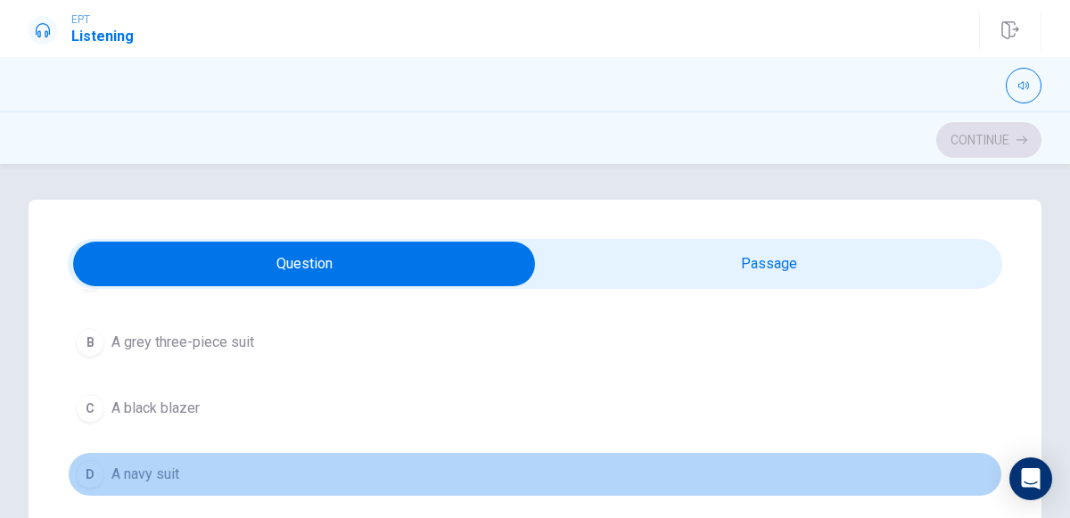
click at [166, 464] on span "A navy suit" at bounding box center [145, 474] width 68 height 21
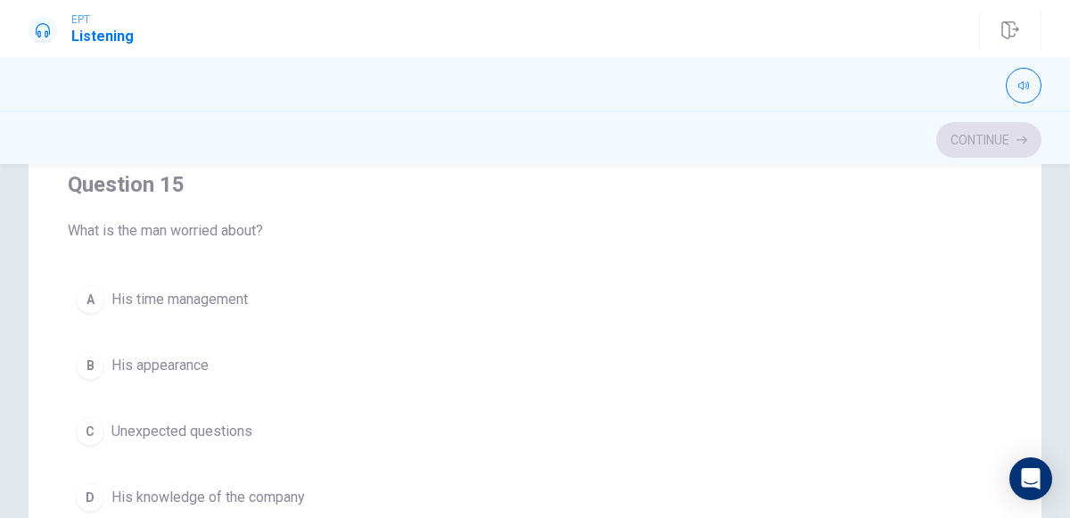
scroll to position [340, 0]
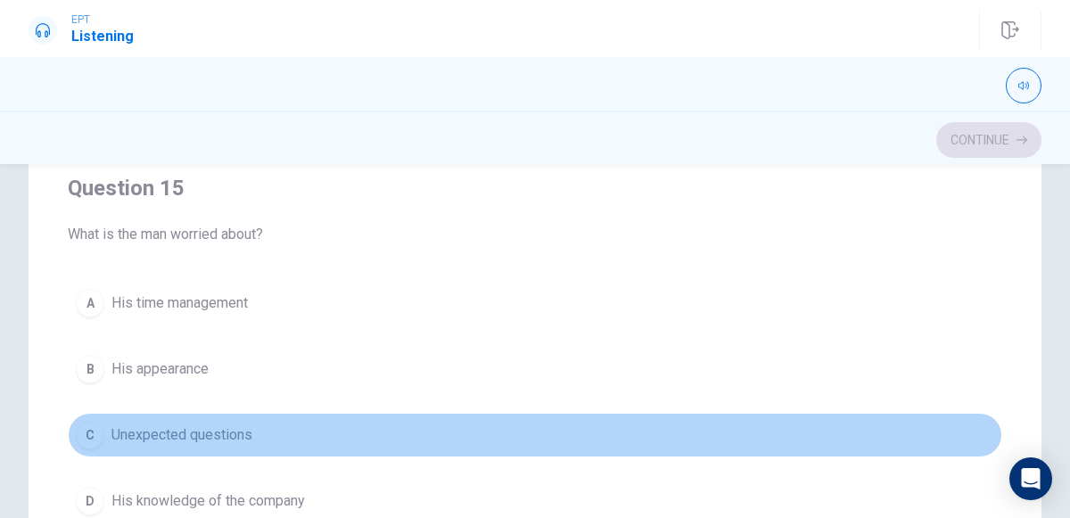
click at [154, 429] on span "Unexpected questions" at bounding box center [181, 434] width 141 height 21
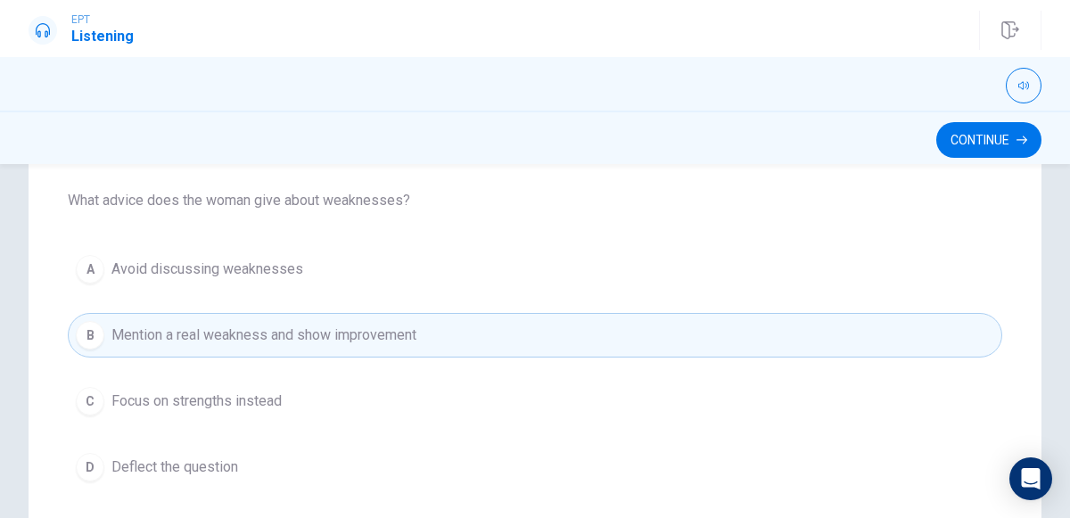
scroll to position [485, 0]
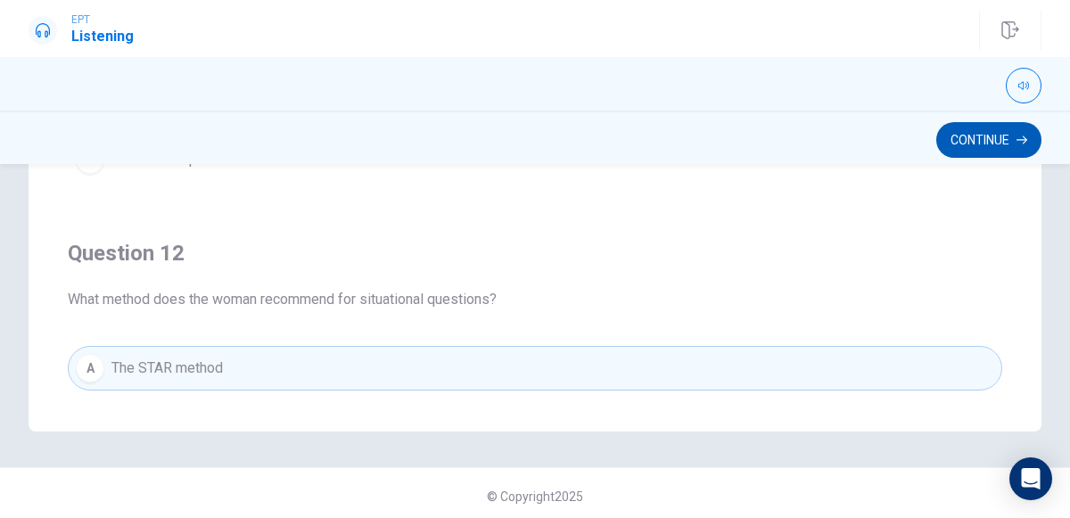
click at [978, 139] on button "Continue" at bounding box center [988, 140] width 105 height 36
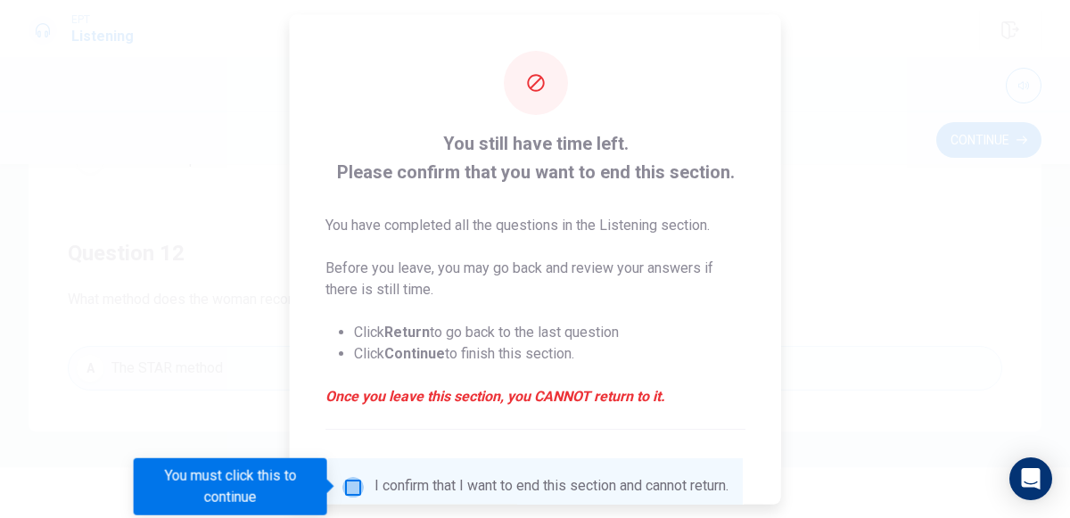
click at [354, 488] on input "You must click this to continue" at bounding box center [352, 486] width 21 height 21
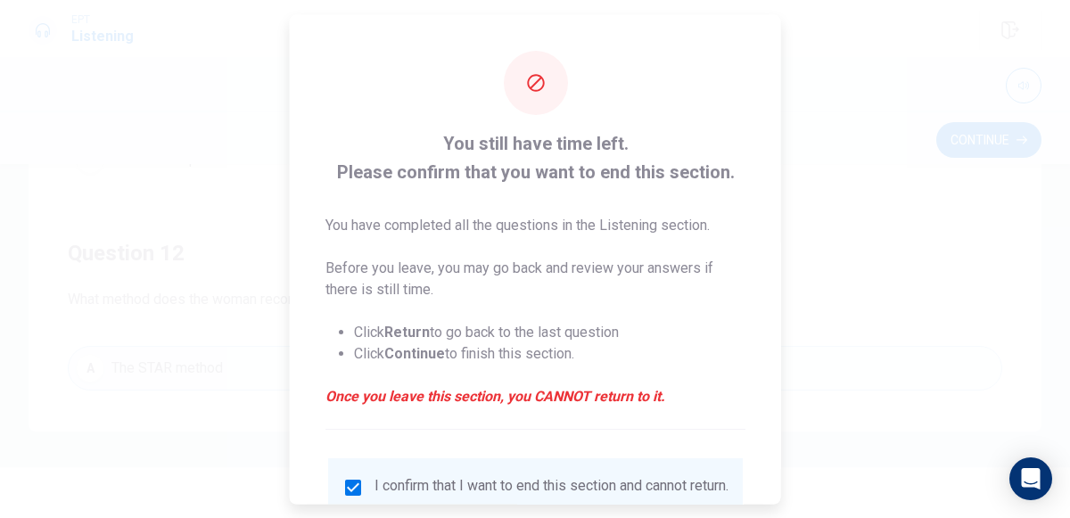
scroll to position [145, 0]
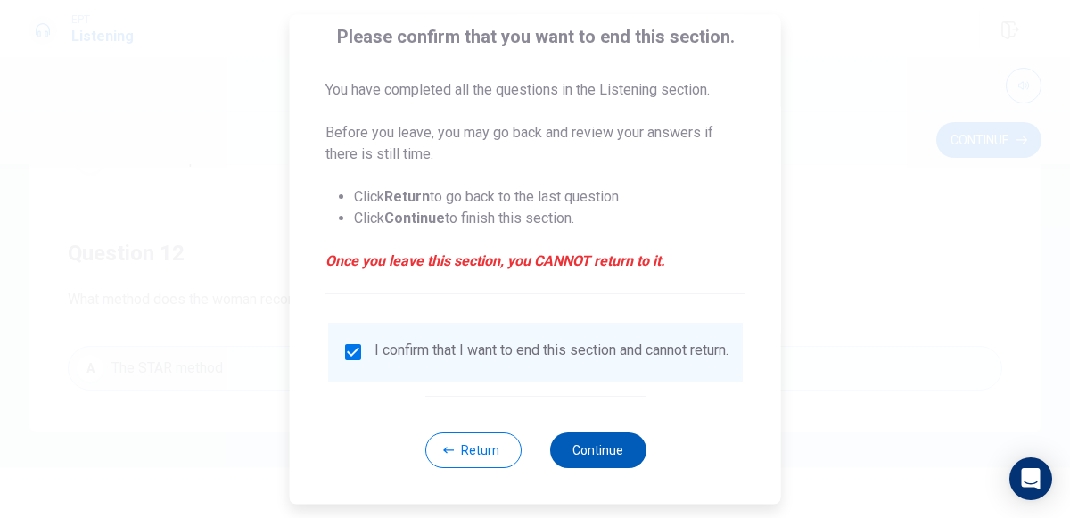
click at [597, 438] on button "Continue" at bounding box center [597, 450] width 96 height 36
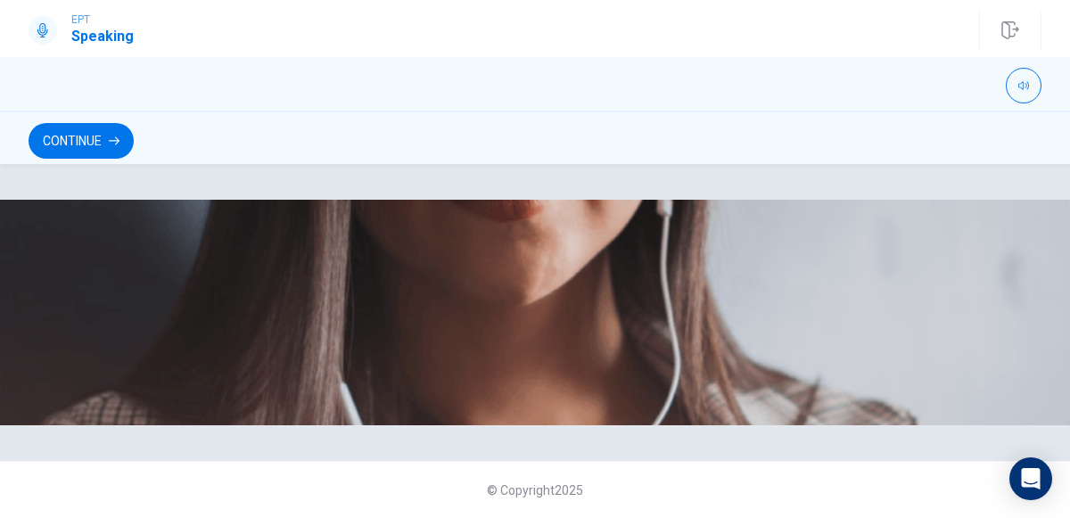
scroll to position [0, 0]
click at [126, 131] on button "Continue" at bounding box center [81, 141] width 105 height 36
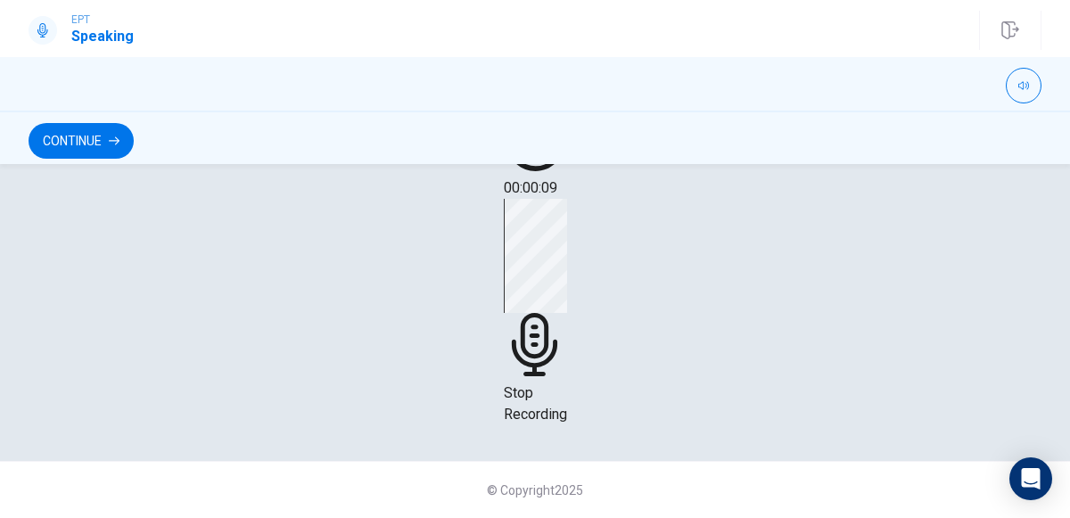
scroll to position [478, 0]
click at [519, 400] on span "Stop Recording" at bounding box center [535, 403] width 63 height 38
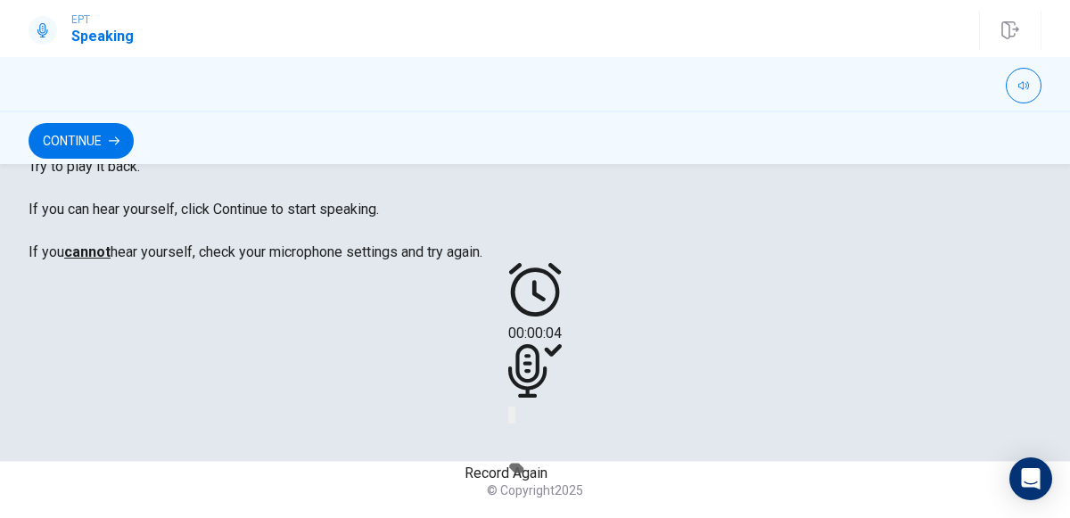
click at [512, 440] on icon "Record Again" at bounding box center [520, 429] width 21 height 21
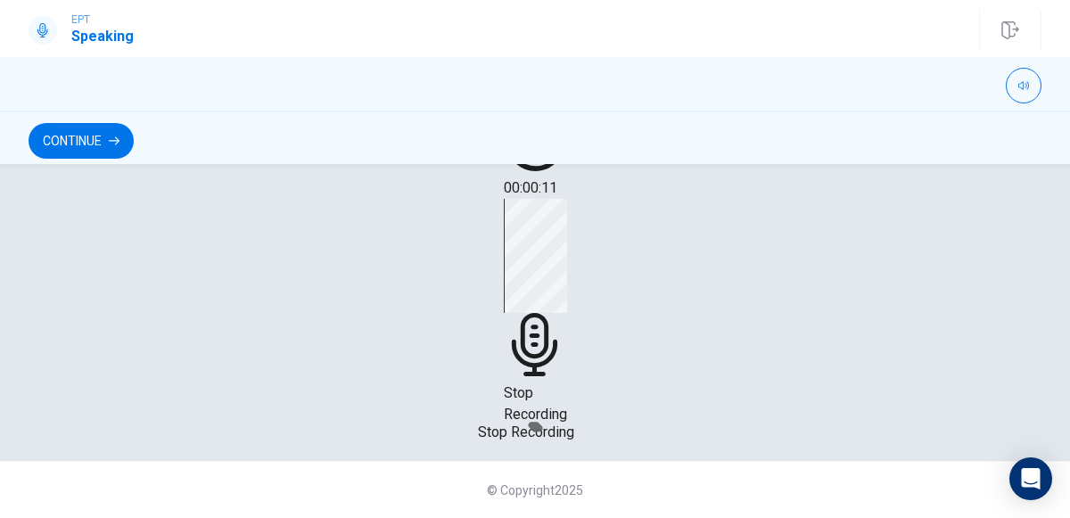
click at [524, 392] on span "Stop Recording" at bounding box center [535, 403] width 63 height 38
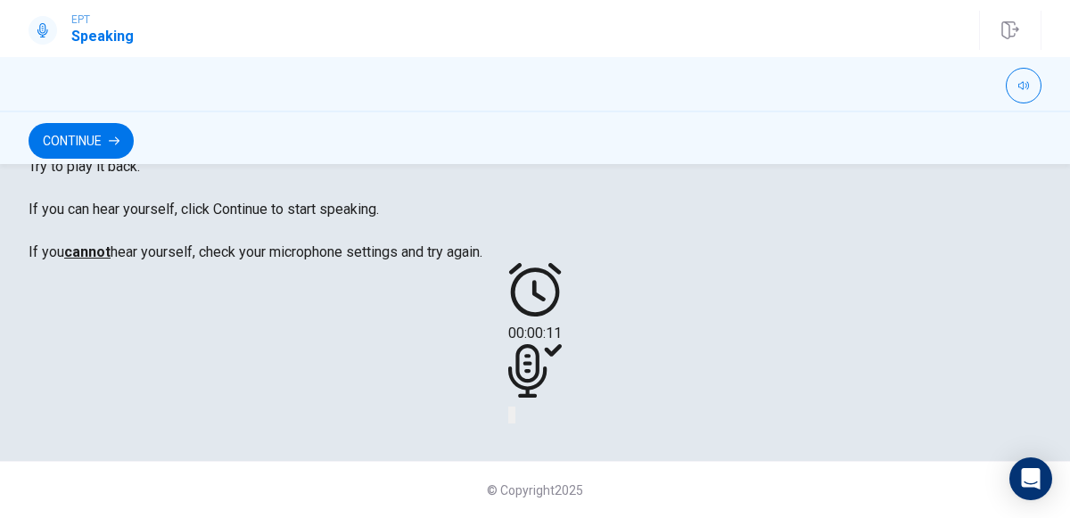
click at [532, 440] on icon "Play Audio" at bounding box center [523, 429] width 17 height 21
click at [510, 419] on icon "Record Again" at bounding box center [510, 419] width 0 height 0
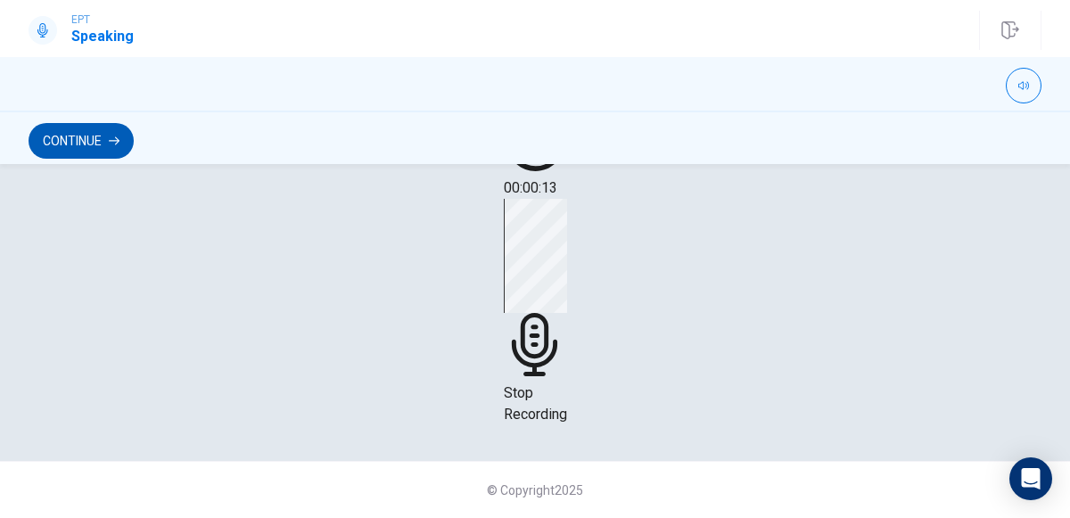
click at [97, 135] on button "Continue" at bounding box center [81, 141] width 105 height 36
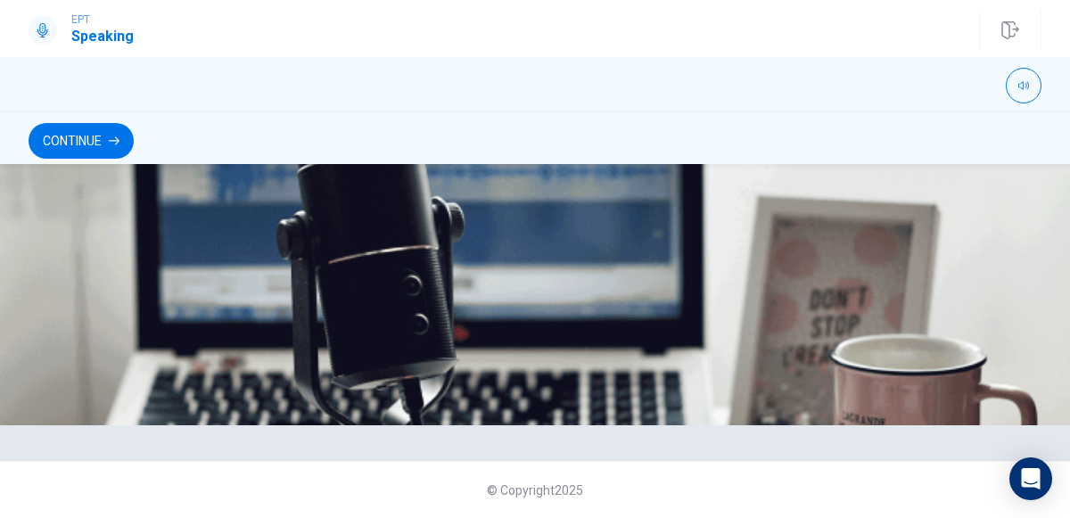
scroll to position [121, 0]
click at [113, 147] on button "Continue" at bounding box center [81, 141] width 105 height 36
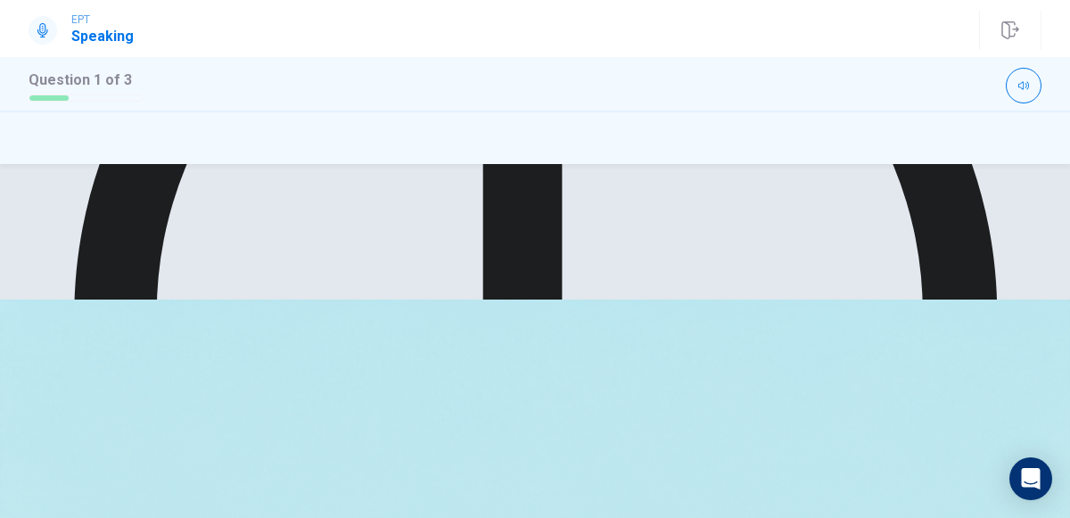
scroll to position [500, 0]
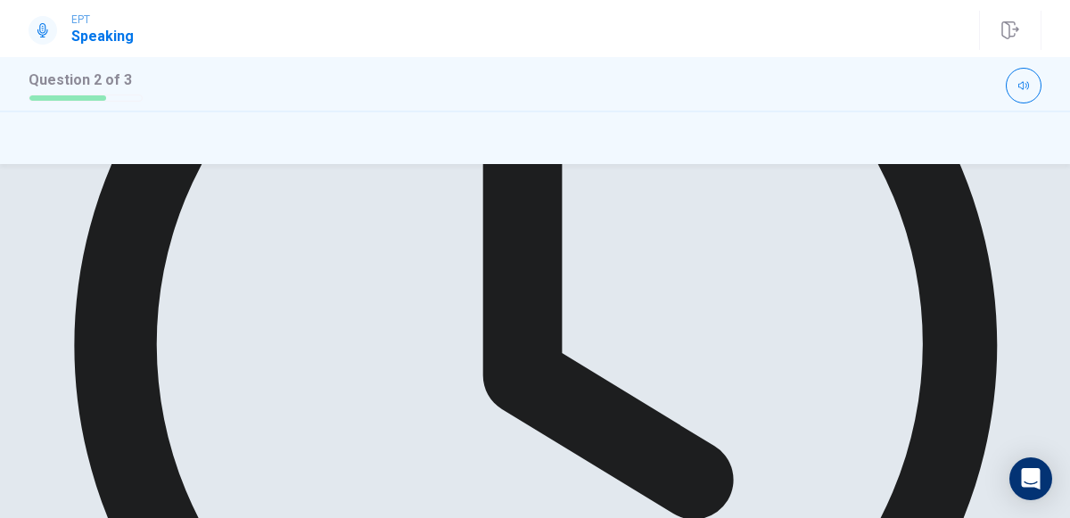
scroll to position [447, 0]
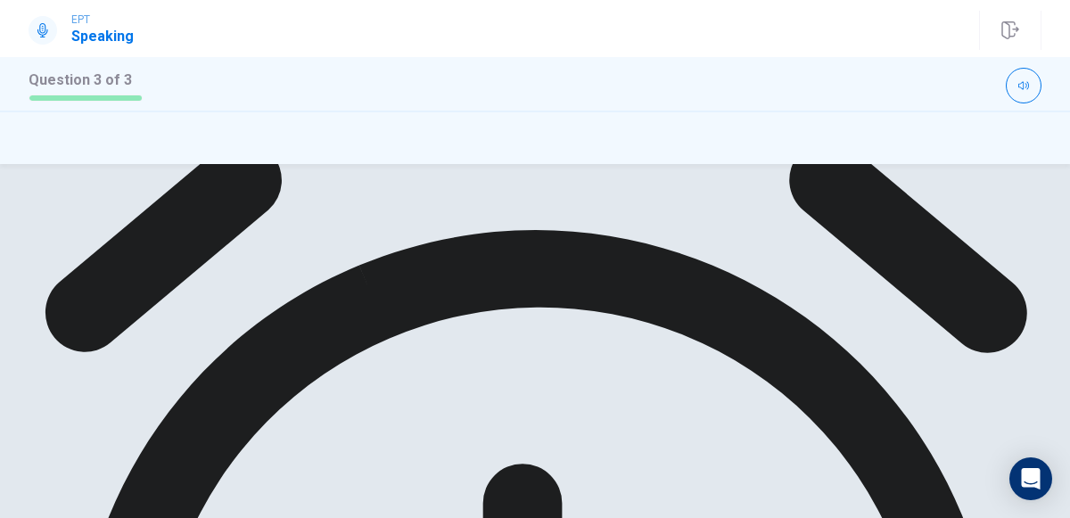
scroll to position [104, 0]
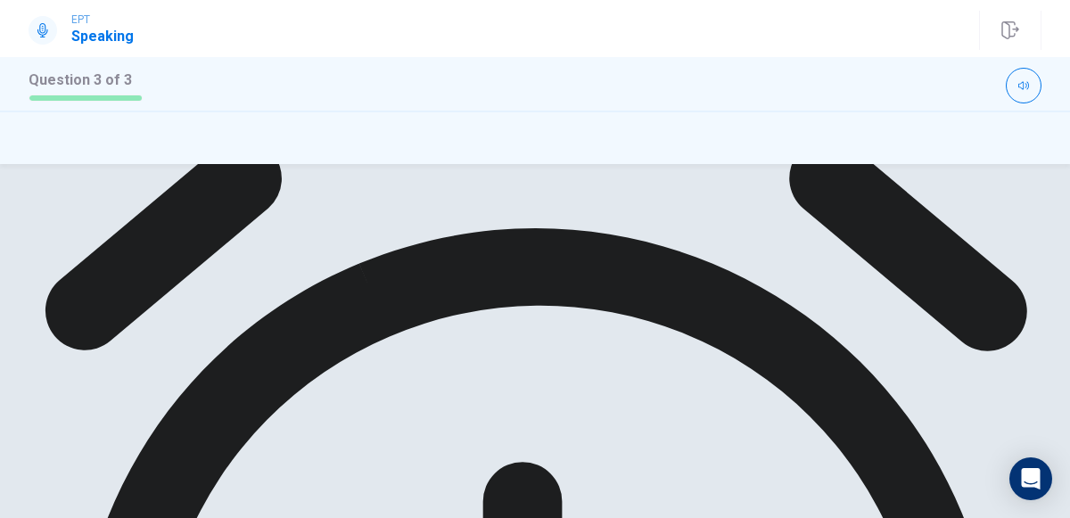
click at [548, 138] on div "Are individual efforts enough to combat climate change, or is systemic action m…" at bounding box center [535, 116] width 1013 height 43
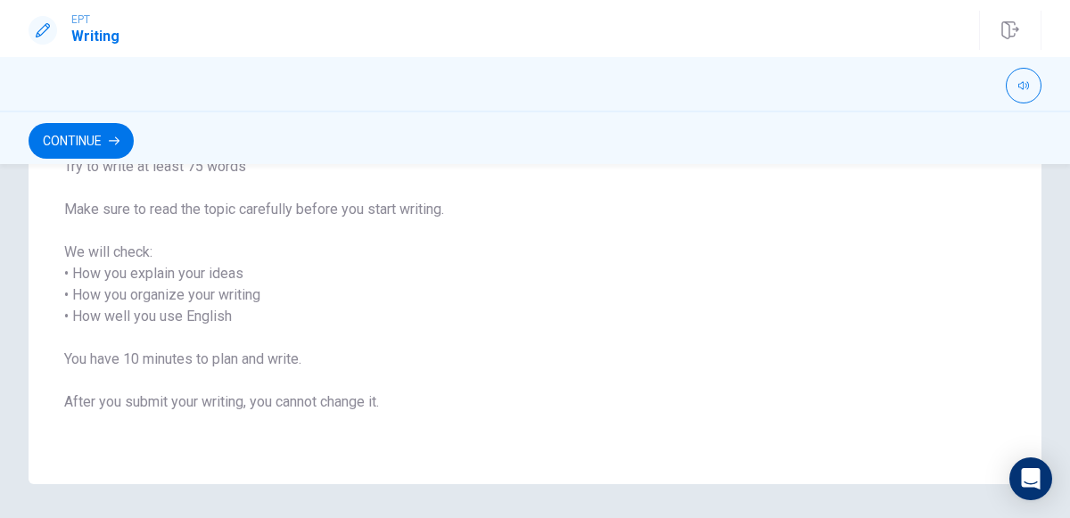
scroll to position [245, 0]
click at [558, 306] on span "Write about your opinion on a topic. Important things to remember: Try to write…" at bounding box center [534, 251] width 941 height 364
click at [134, 148] on button "Continue" at bounding box center [81, 141] width 105 height 36
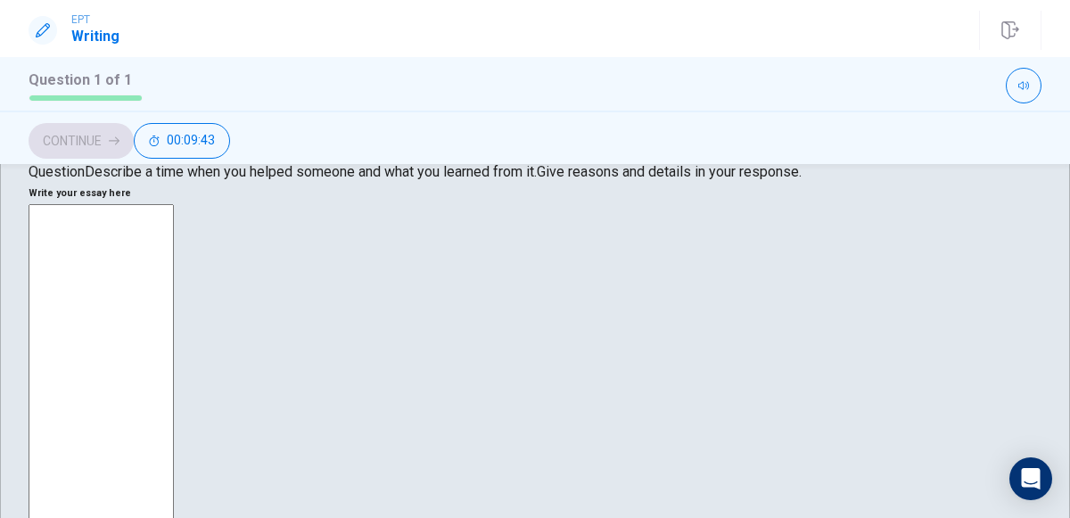
scroll to position [0, 0]
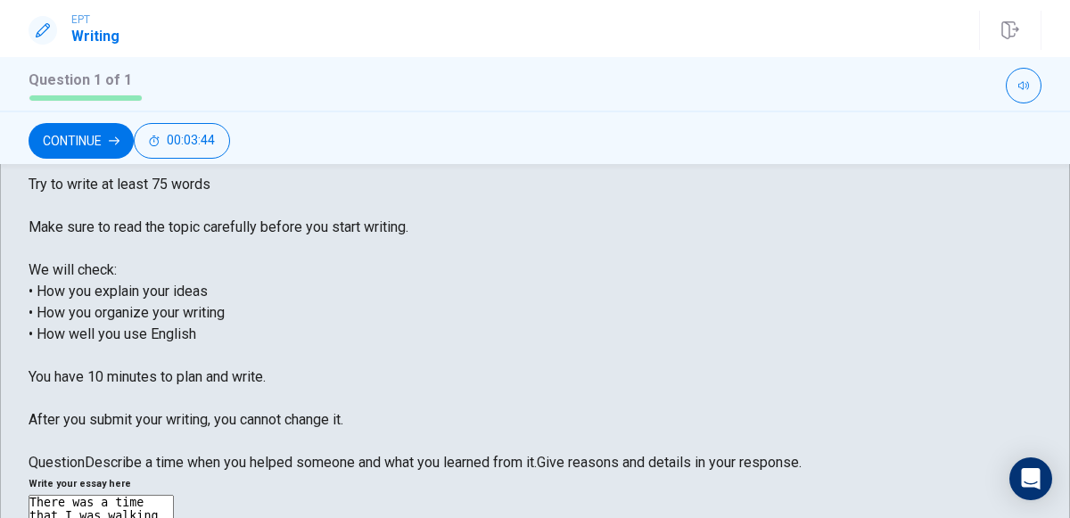
scroll to position [98, 0]
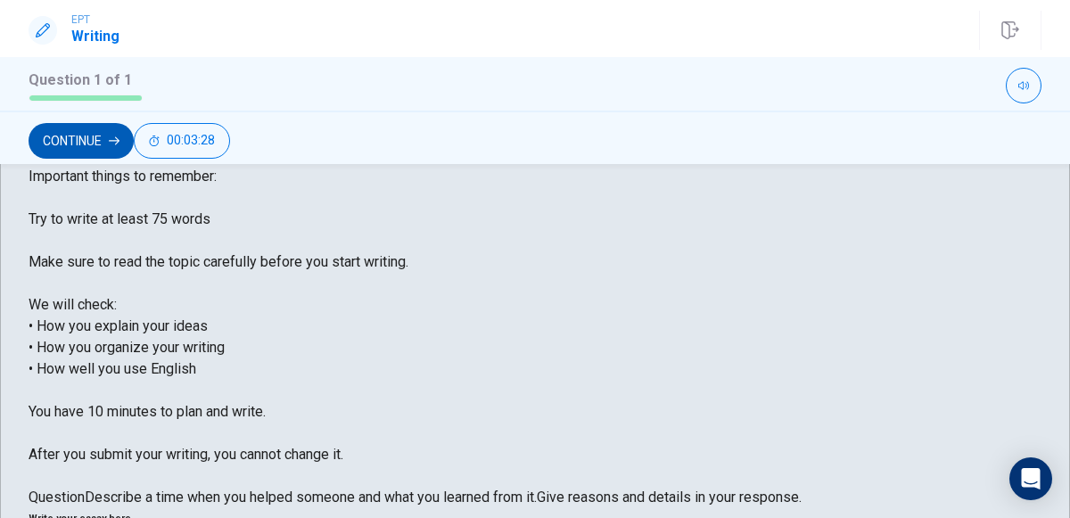
type textarea "There was a time that I was walking with my sister in the mall parking lot and …"
click at [134, 129] on button "Continue" at bounding box center [81, 141] width 105 height 36
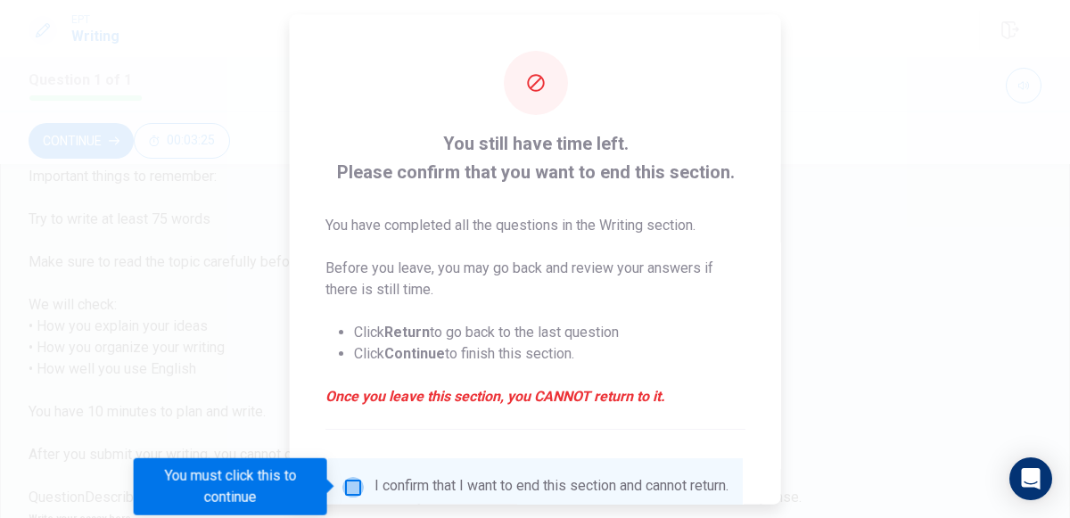
click at [349, 493] on input "You must click this to continue" at bounding box center [352, 486] width 21 height 21
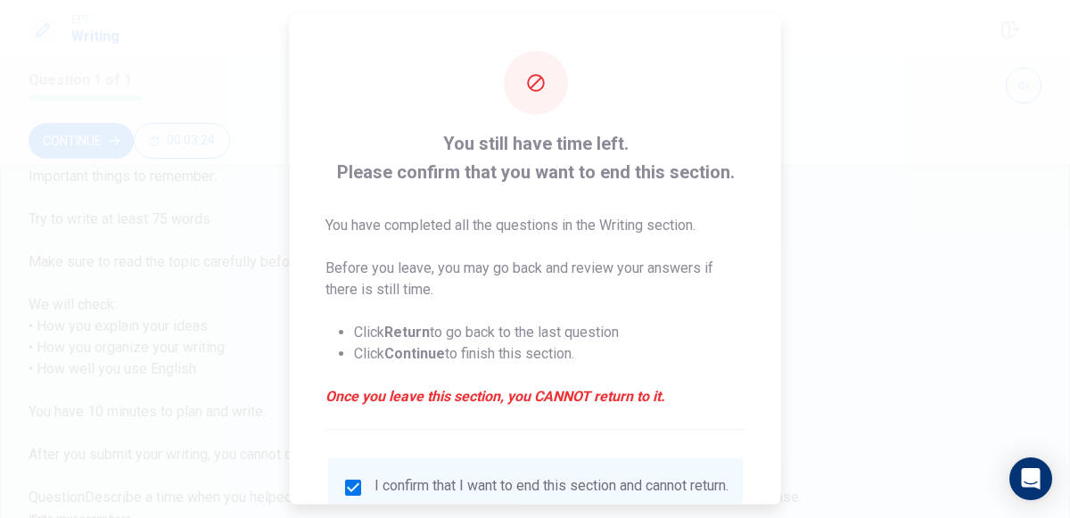
scroll to position [145, 0]
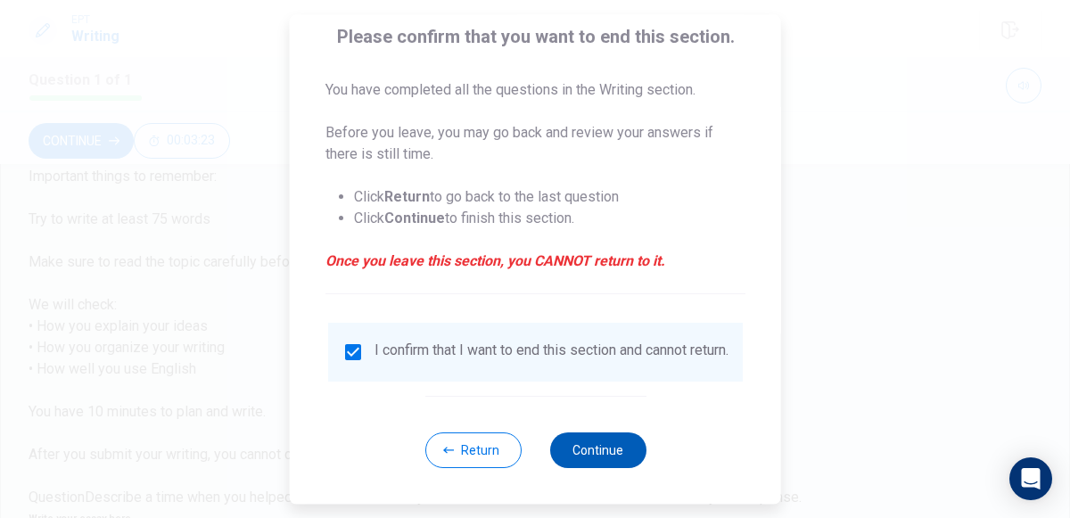
click at [593, 459] on button "Continue" at bounding box center [597, 450] width 96 height 36
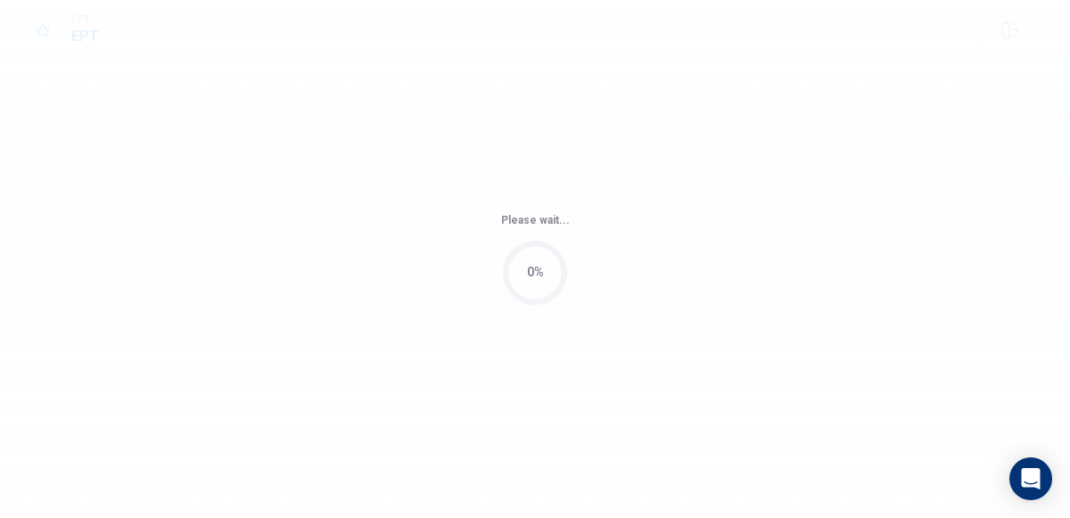
scroll to position [0, 0]
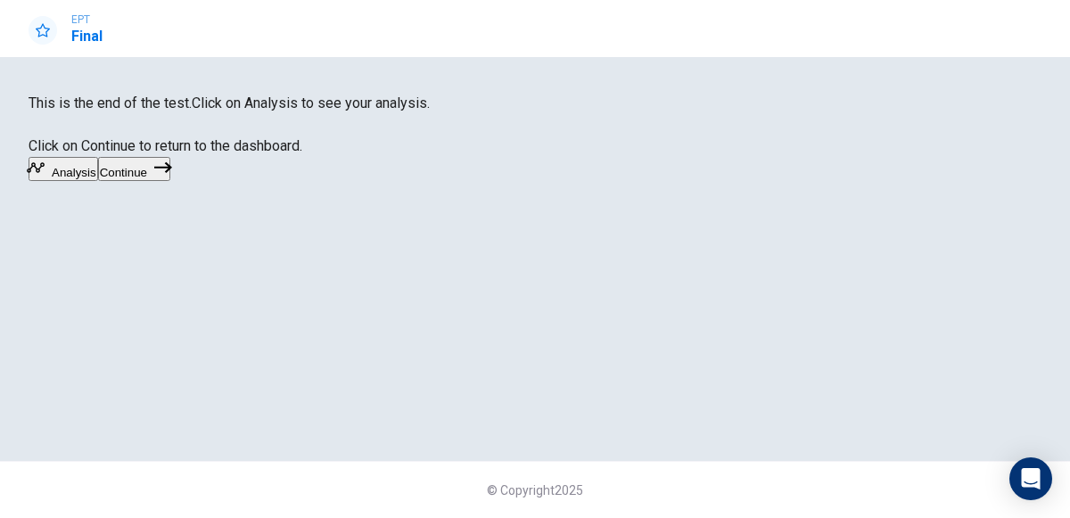
click at [616, 183] on div "Analysis Continue" at bounding box center [535, 170] width 1013 height 26
click at [45, 176] on icon "button" at bounding box center [36, 168] width 18 height 18
